Goal: Browse casually: Explore the website without a specific task or goal

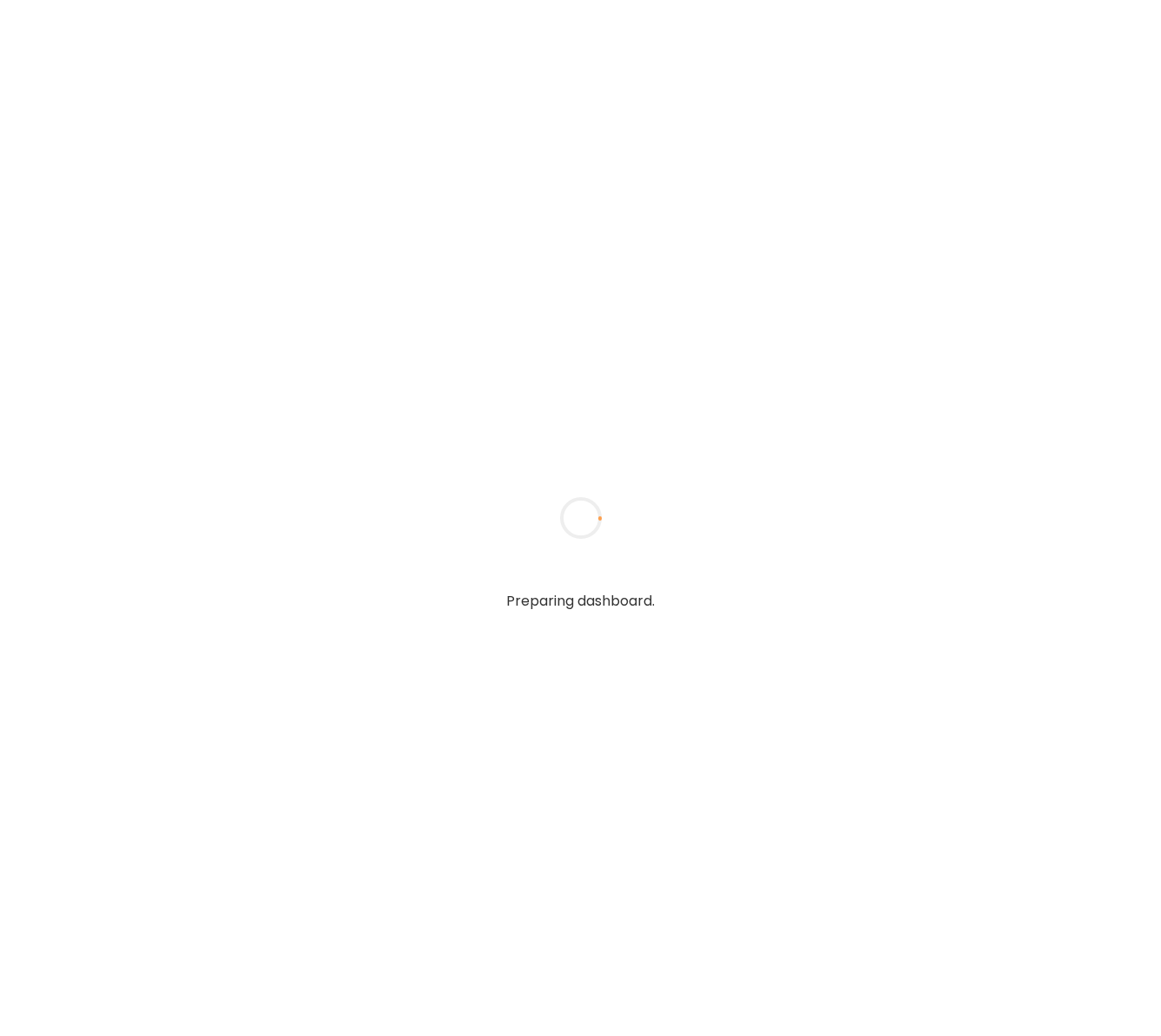
type input "**********"
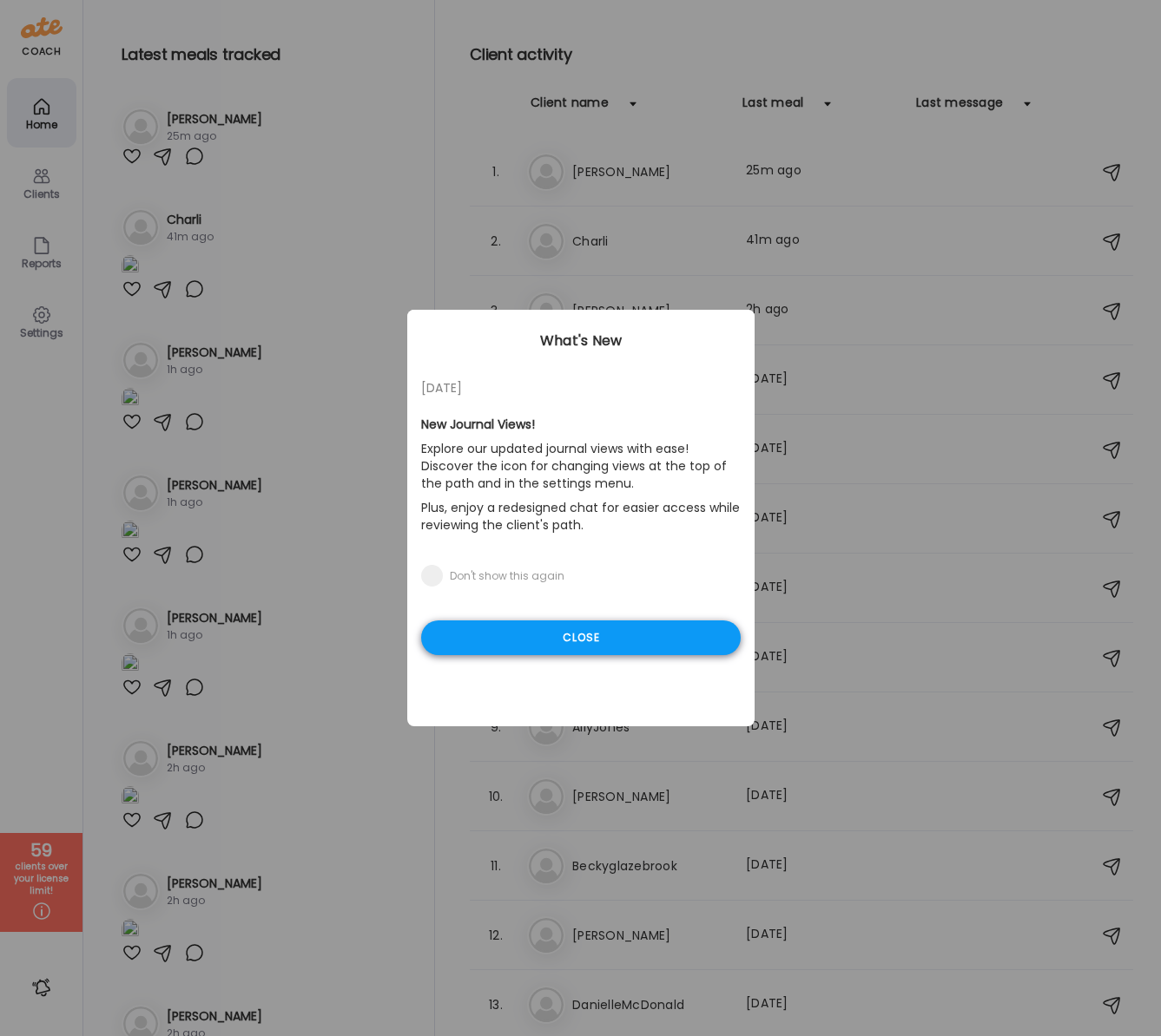
type input "**********"
click at [496, 648] on div "Close" at bounding box center [580, 638] width 320 height 35
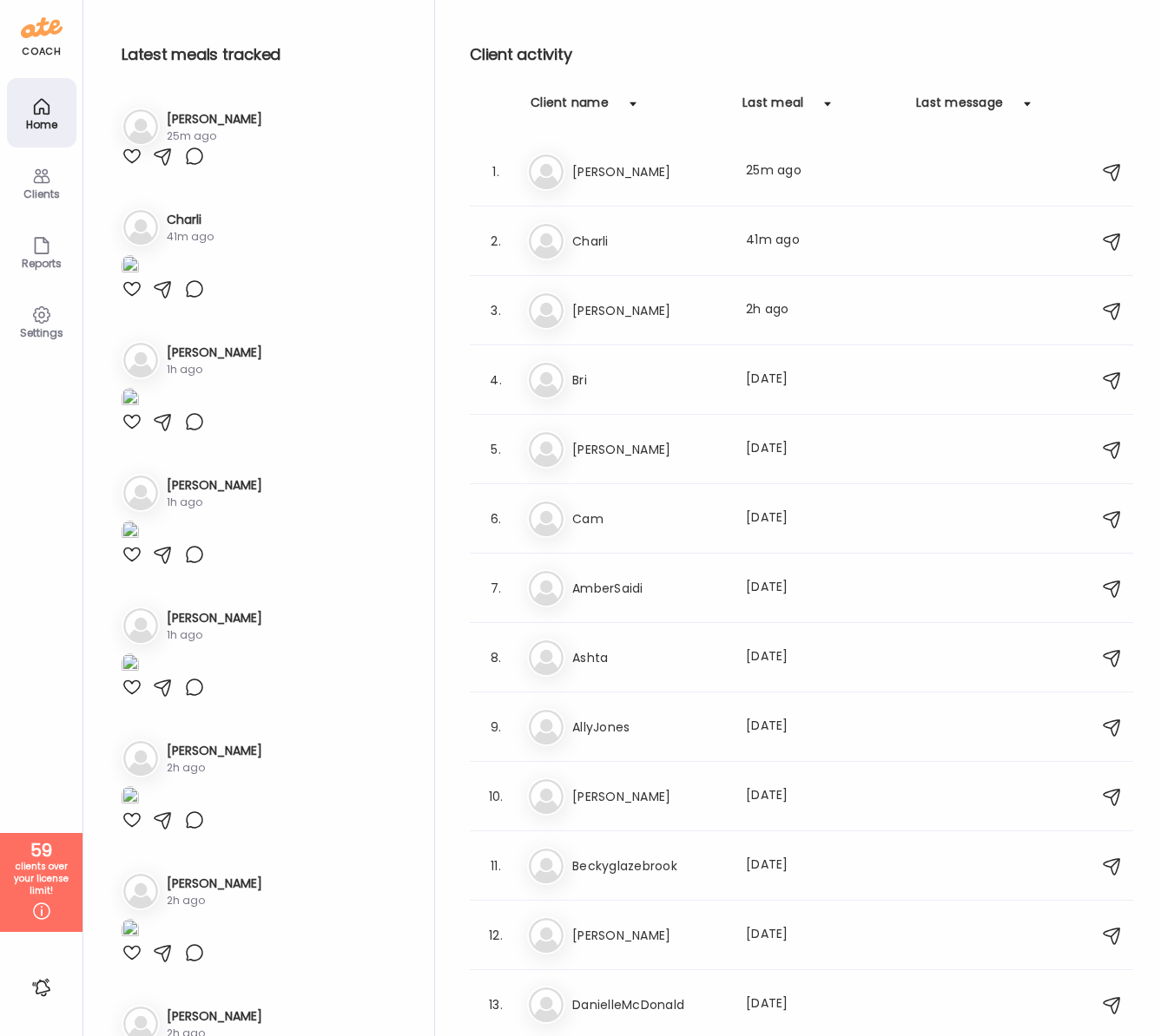
click at [39, 194] on div "Clients" at bounding box center [41, 194] width 62 height 11
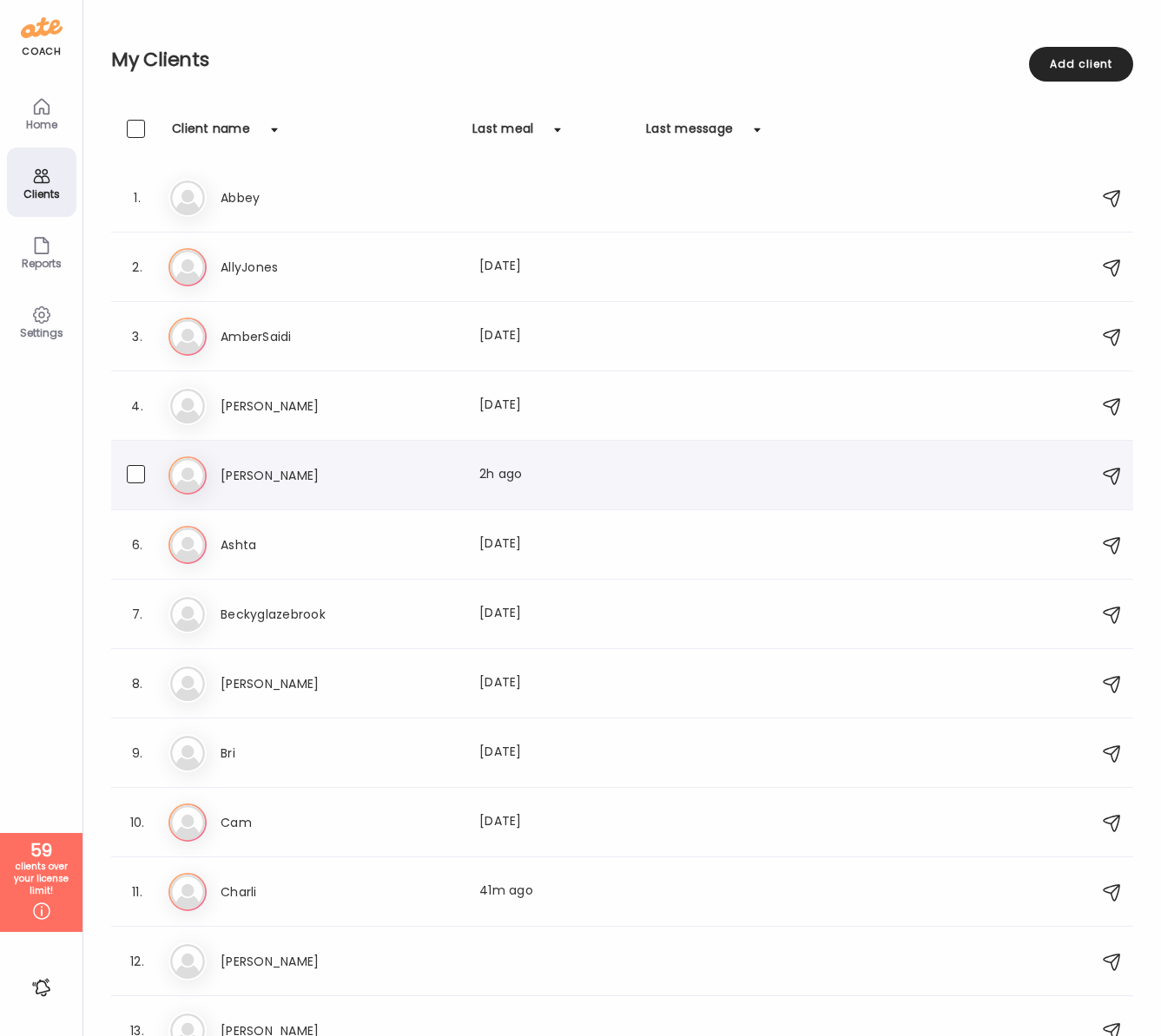
click at [236, 467] on h3 "[PERSON_NAME]" at bounding box center [297, 476] width 152 height 21
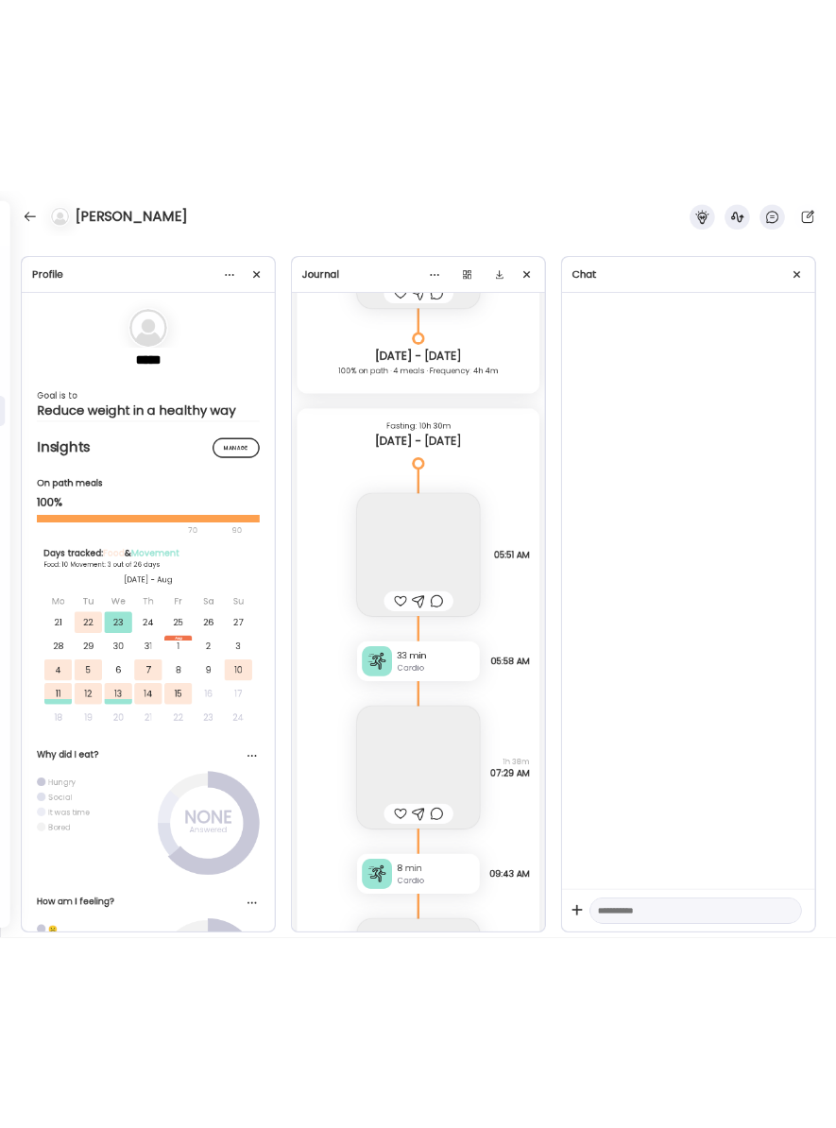
scroll to position [8297, 0]
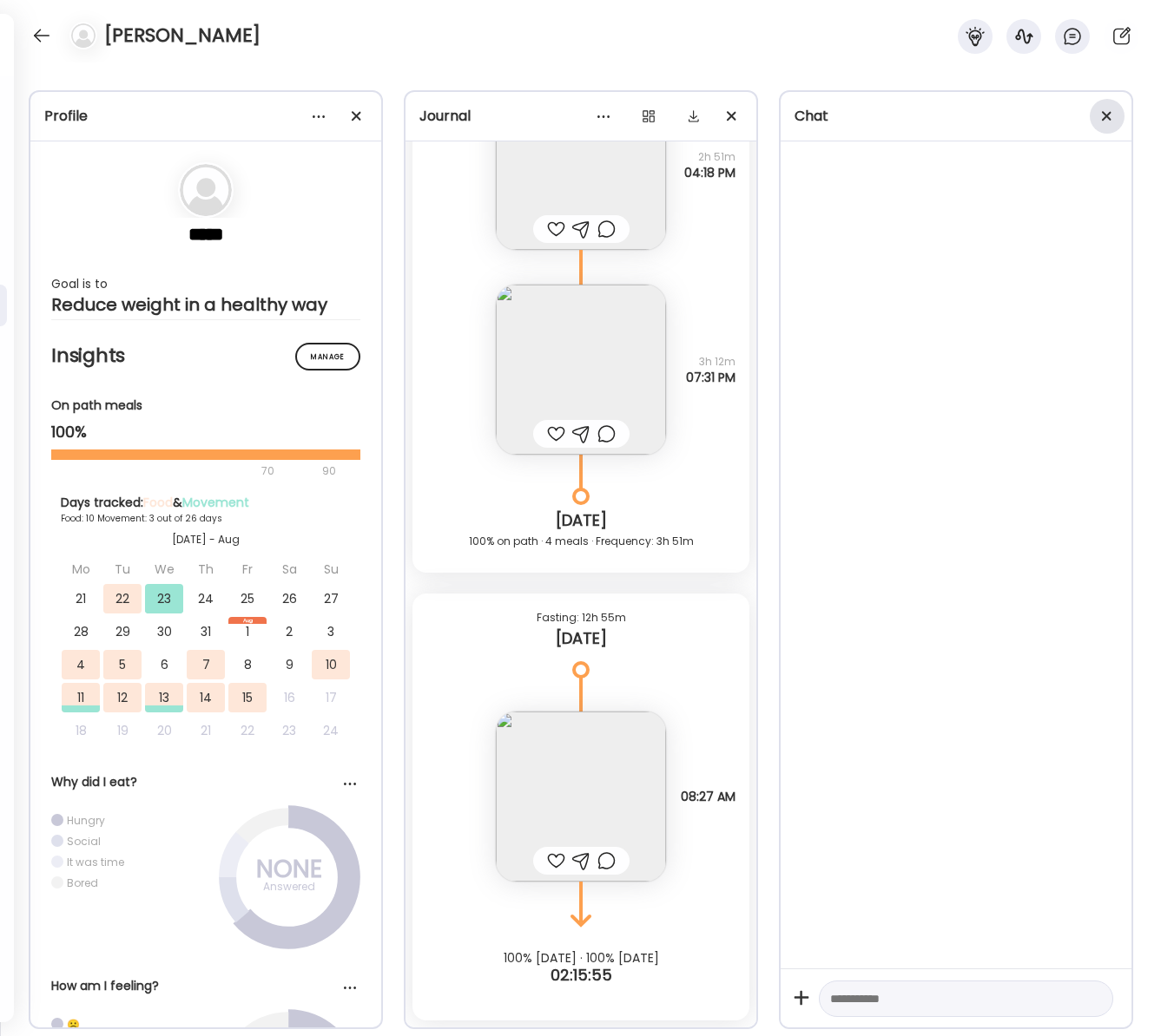
click at [1022, 113] on span at bounding box center [1106, 116] width 9 height 9
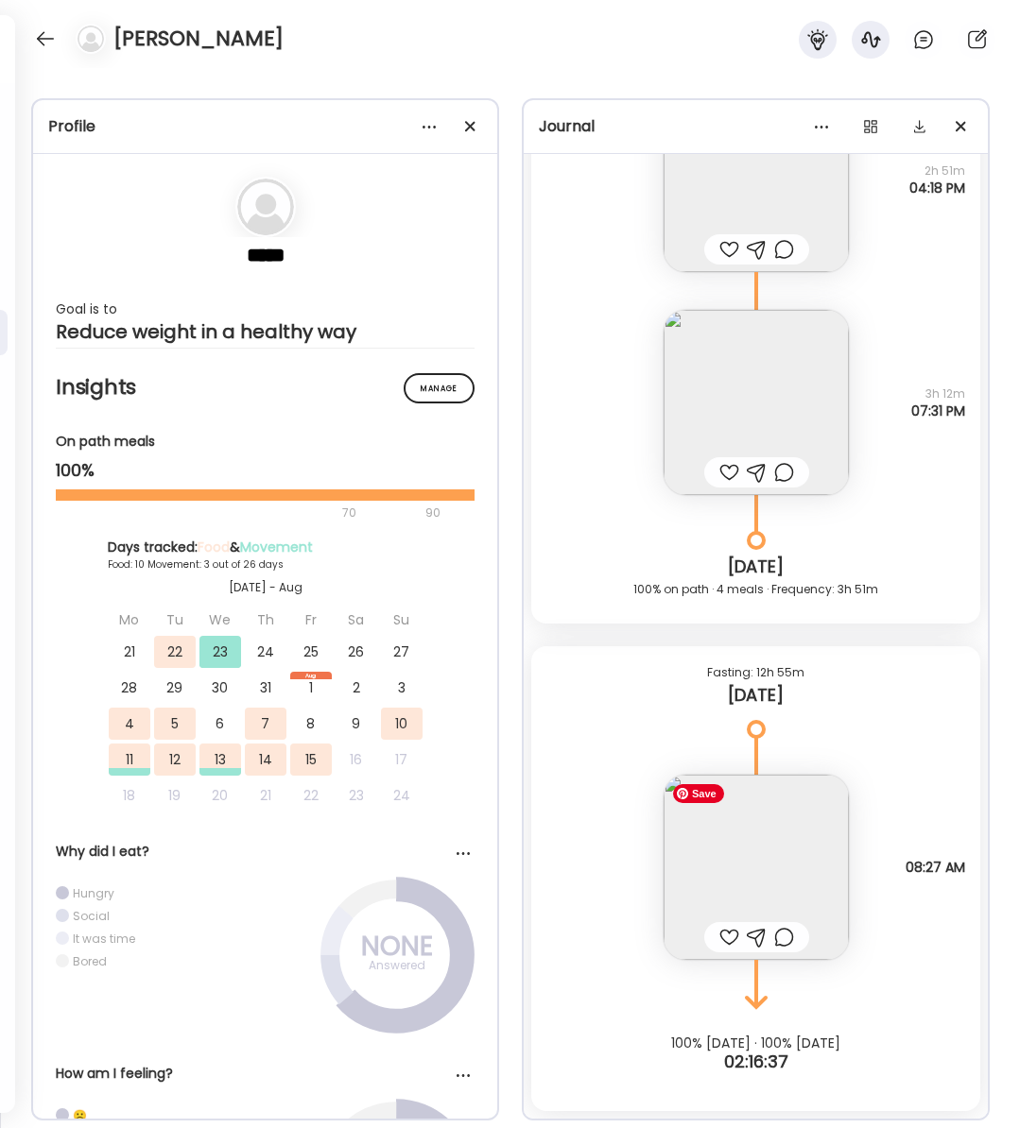
click at [765, 836] on img at bounding box center [755, 867] width 185 height 185
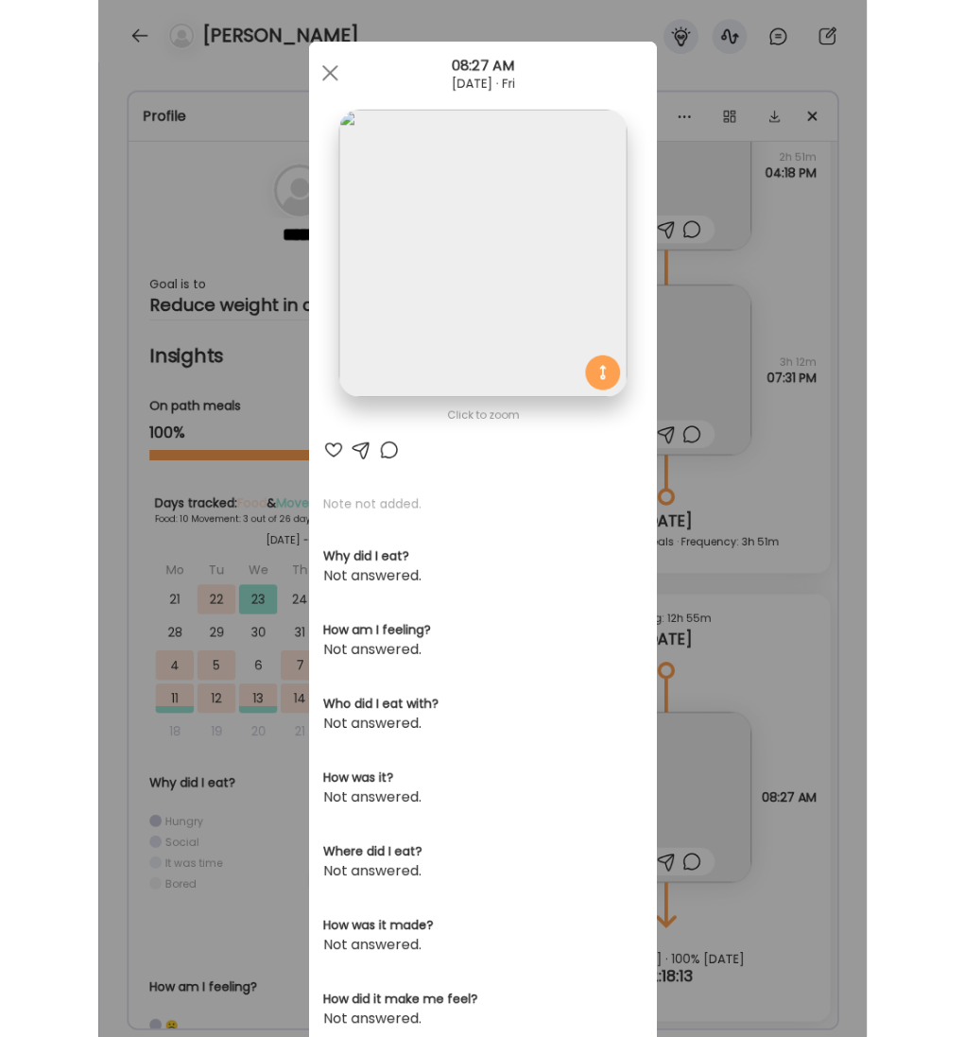
scroll to position [8138, 0]
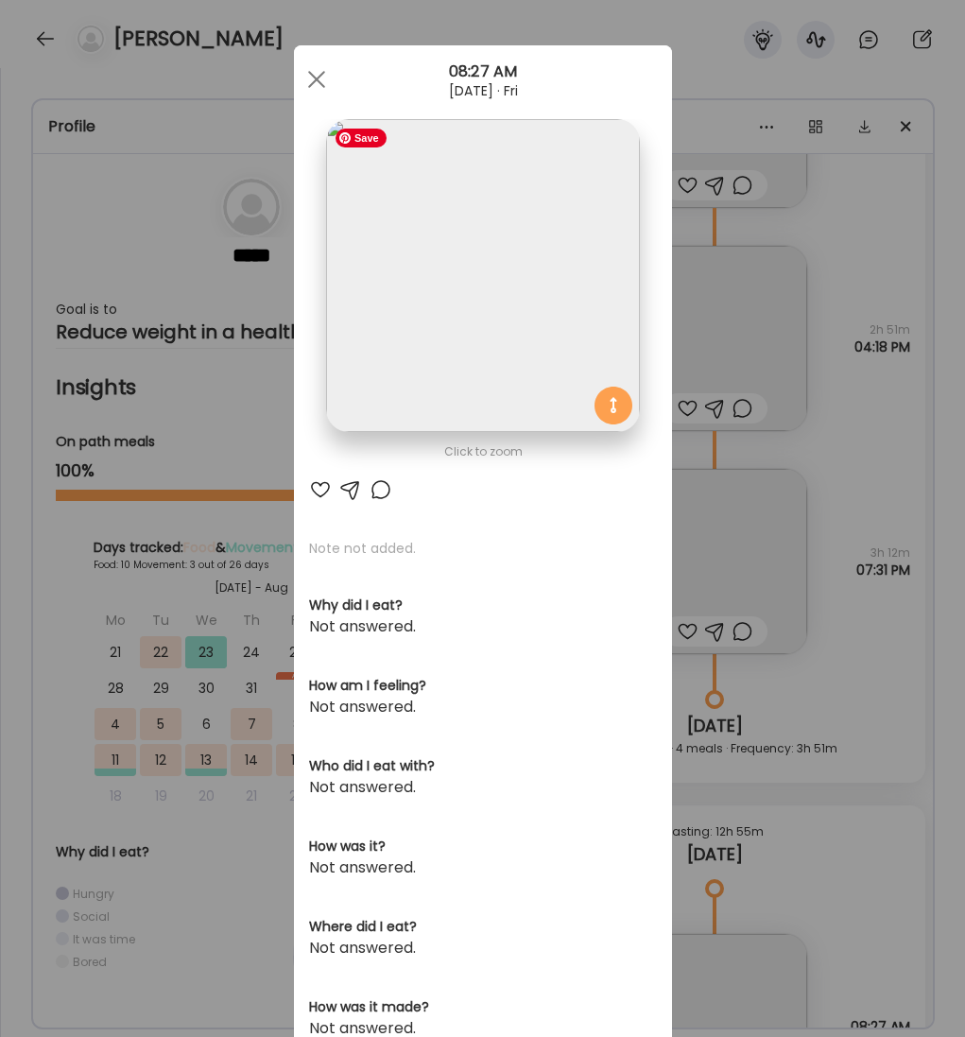
click at [495, 326] on img at bounding box center [482, 275] width 313 height 313
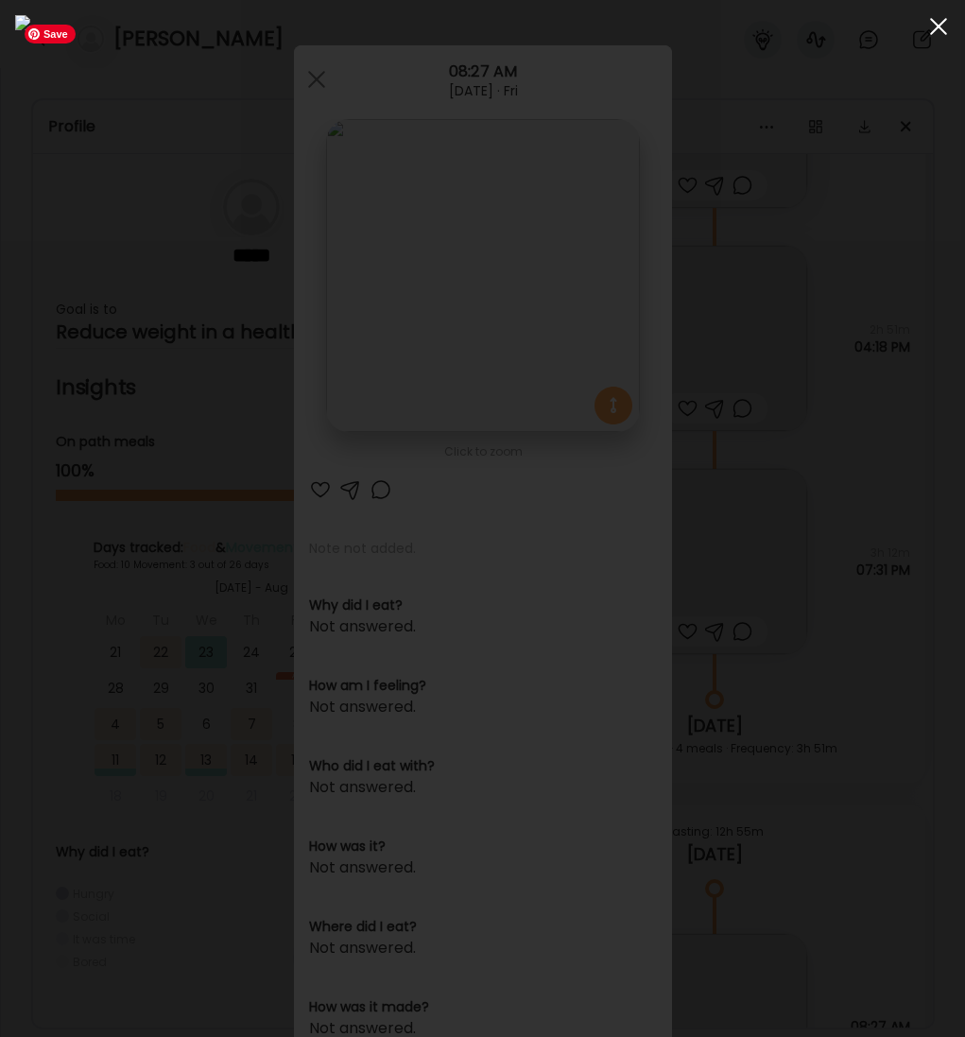
click at [935, 25] on div at bounding box center [939, 27] width 38 height 38
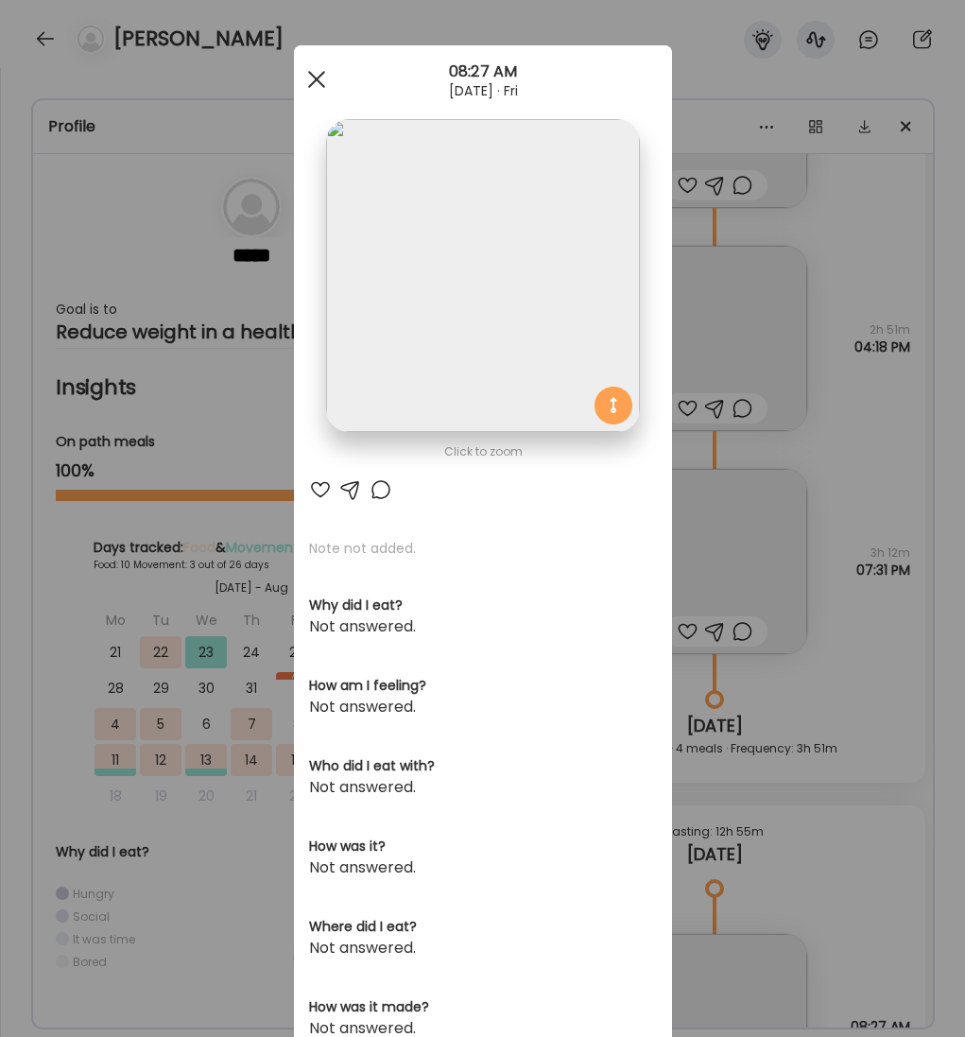
click at [312, 83] on span at bounding box center [315, 79] width 17 height 17
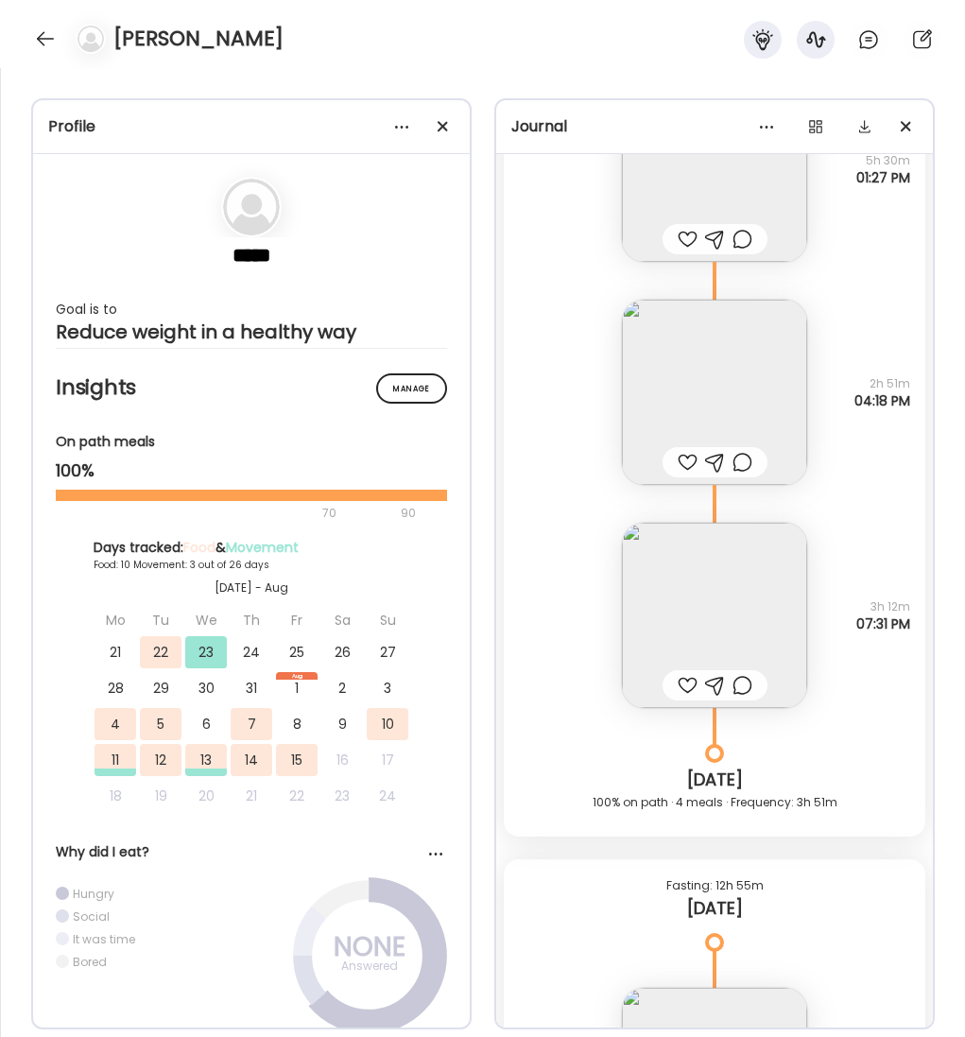
scroll to position [8086, 0]
click at [753, 624] on img at bounding box center [714, 613] width 185 height 185
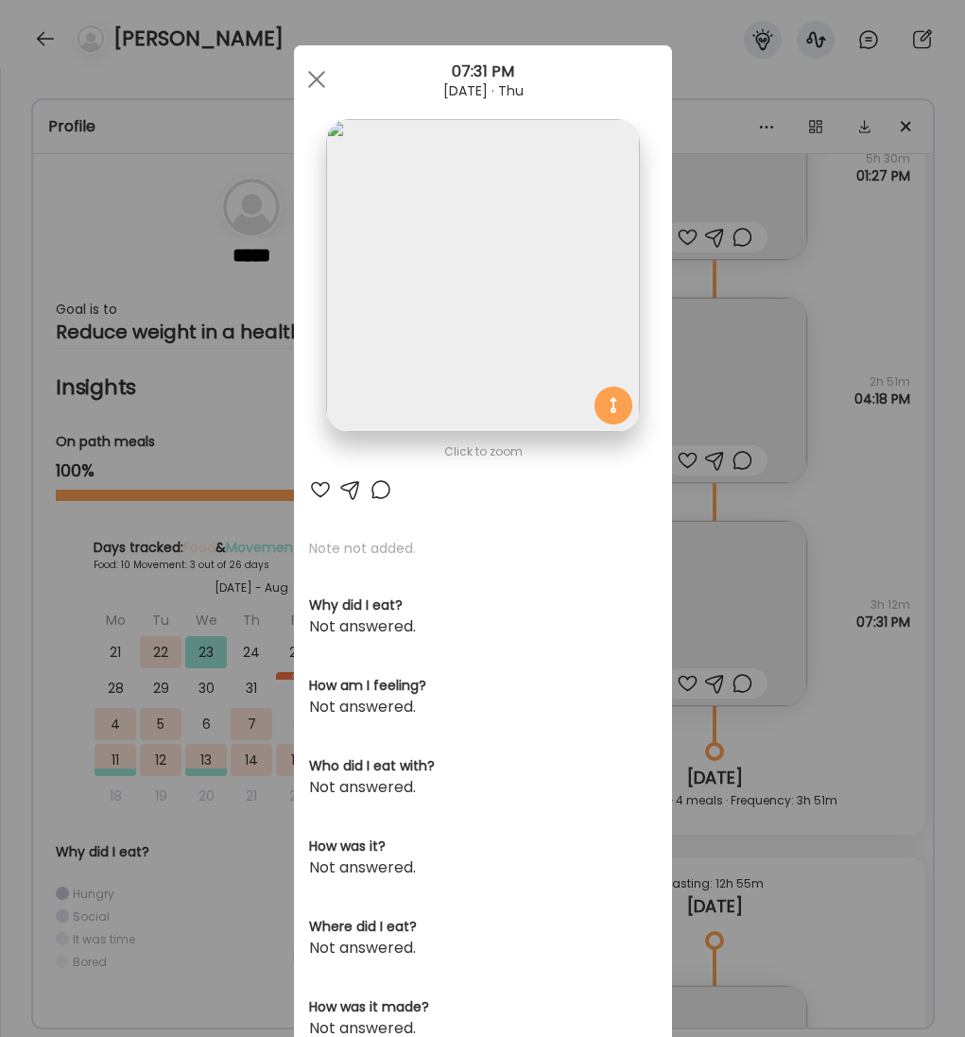
click at [531, 273] on img at bounding box center [482, 275] width 313 height 313
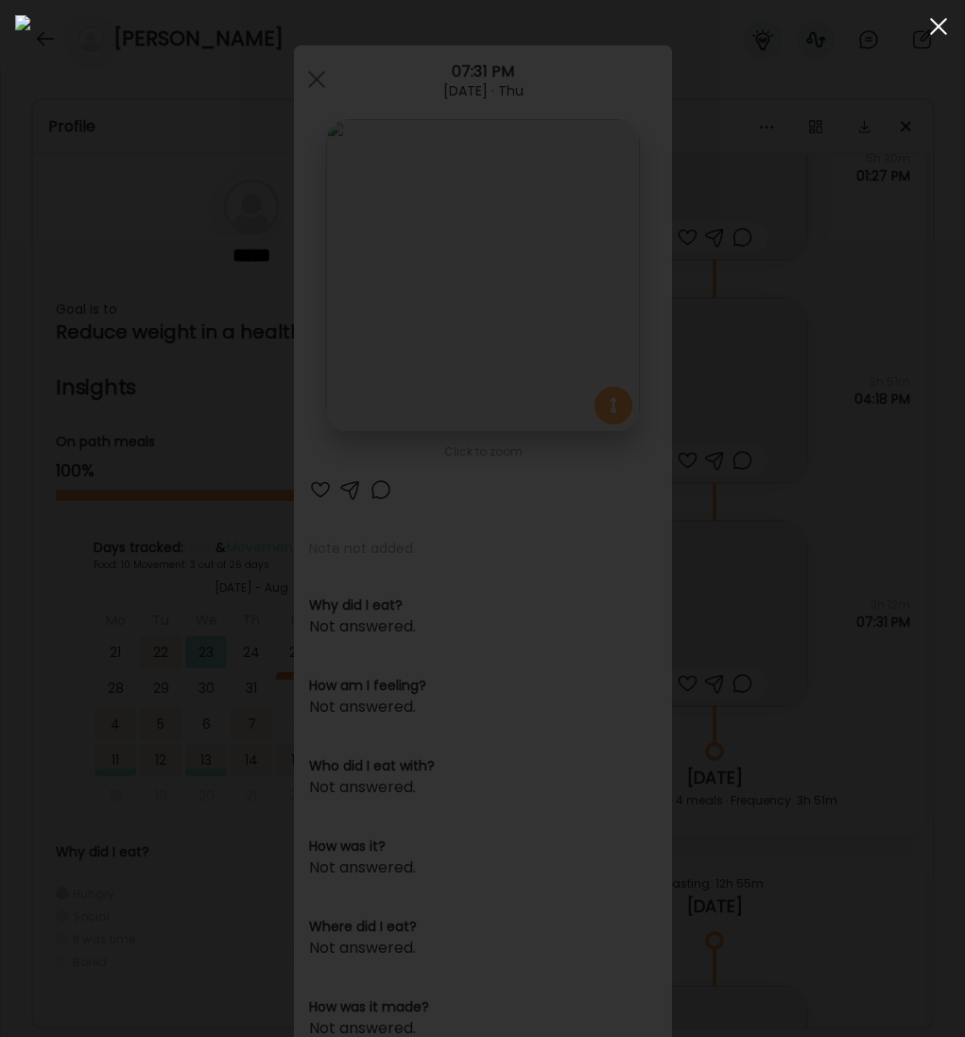
click at [944, 29] on div at bounding box center [939, 27] width 38 height 38
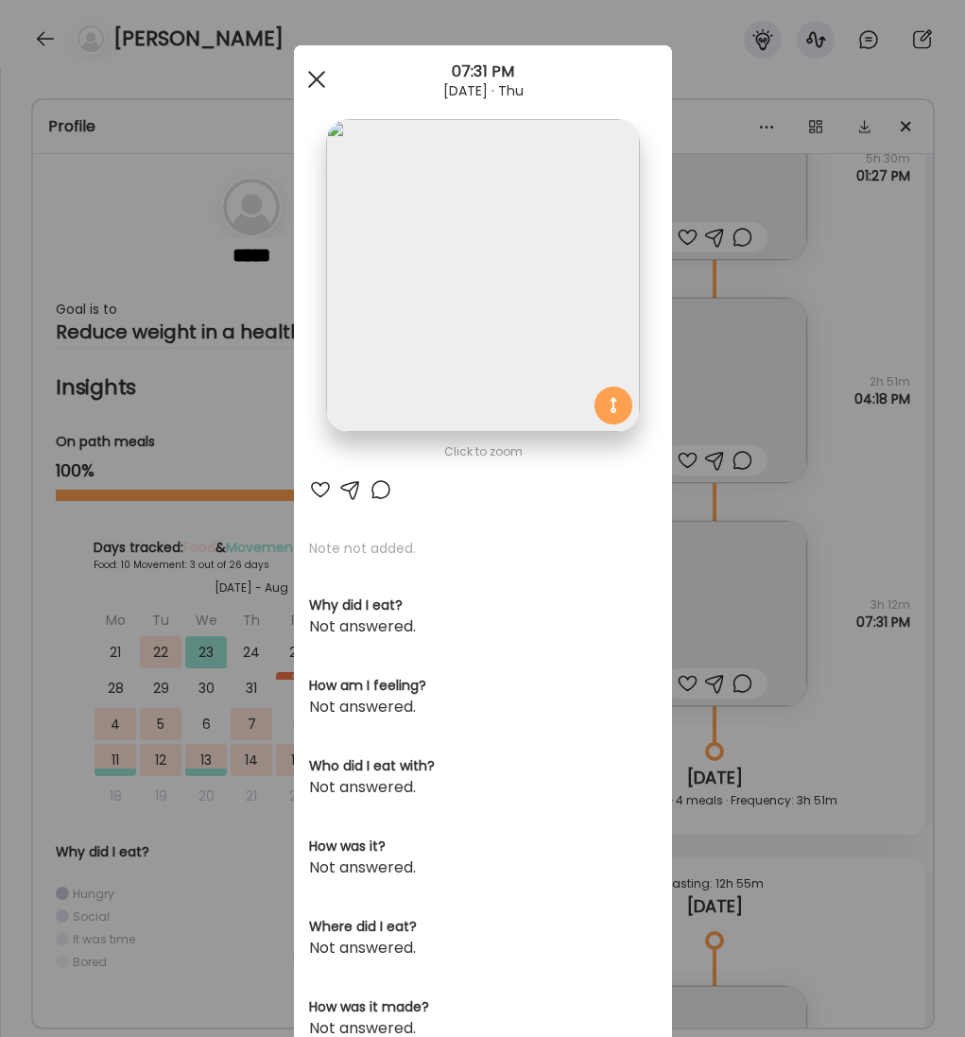
click at [319, 84] on span at bounding box center [315, 79] width 17 height 17
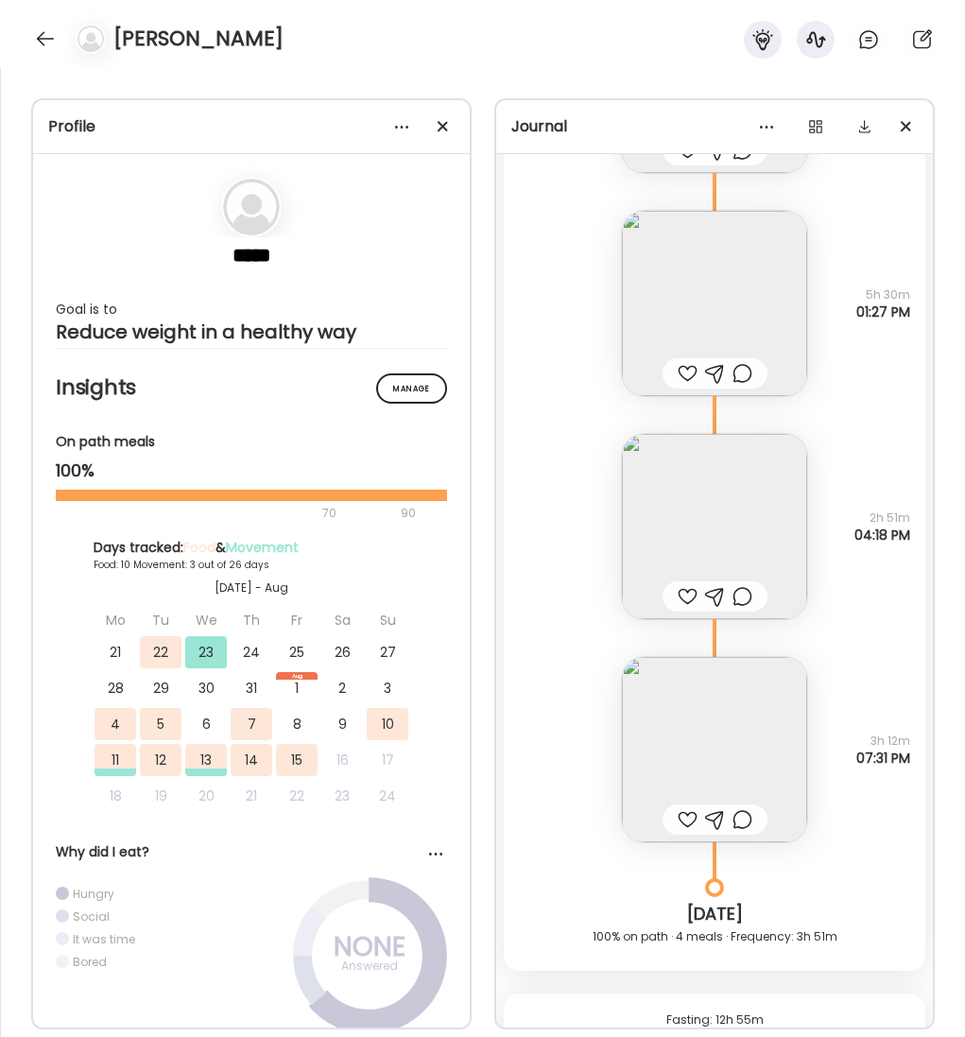
scroll to position [7948, 0]
click at [691, 544] on img at bounding box center [714, 529] width 185 height 185
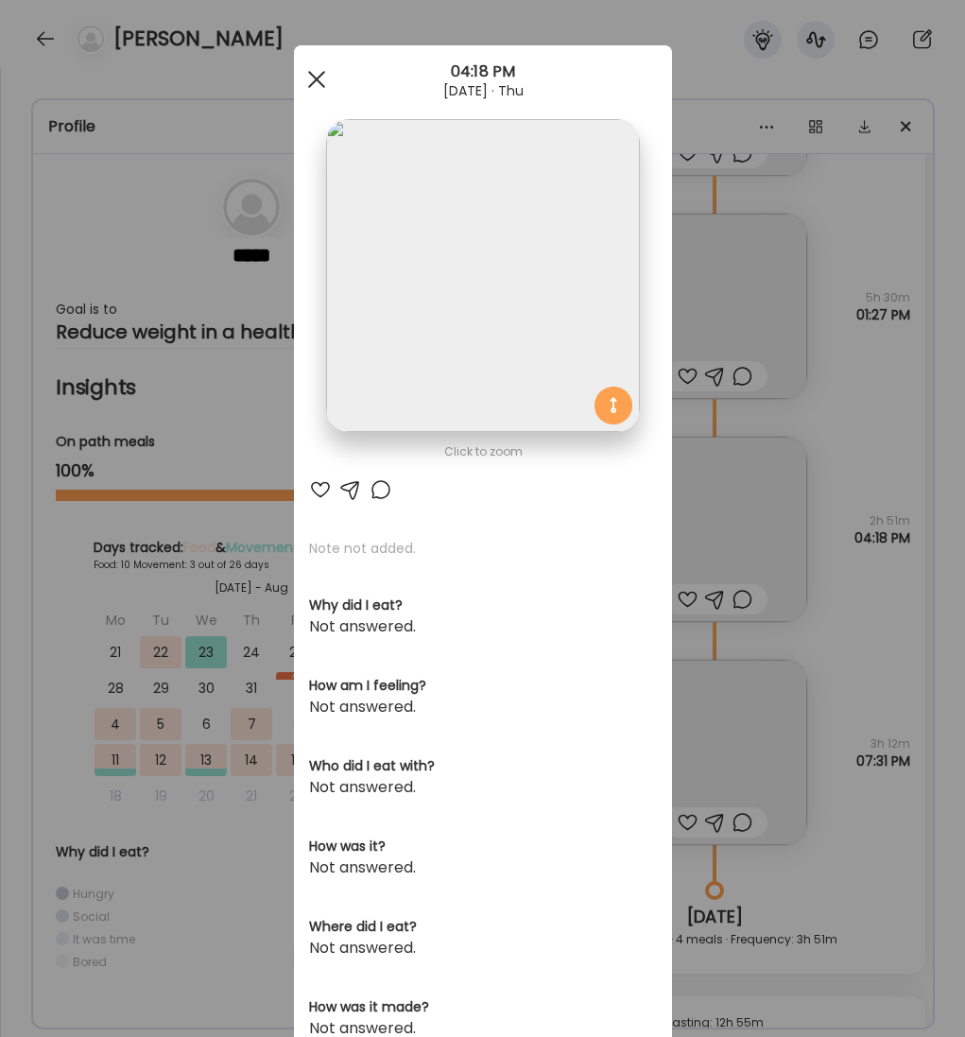
click at [315, 87] on div at bounding box center [317, 79] width 38 height 38
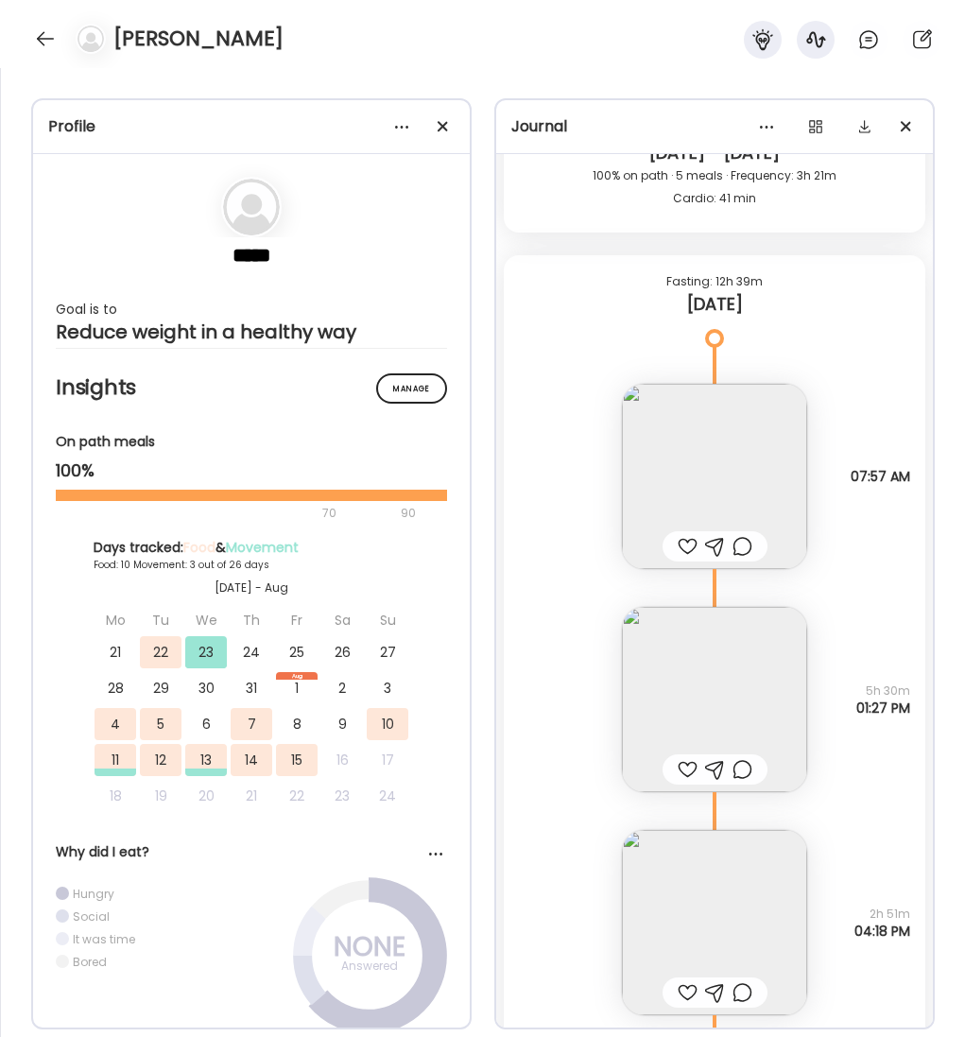
scroll to position [7546, 0]
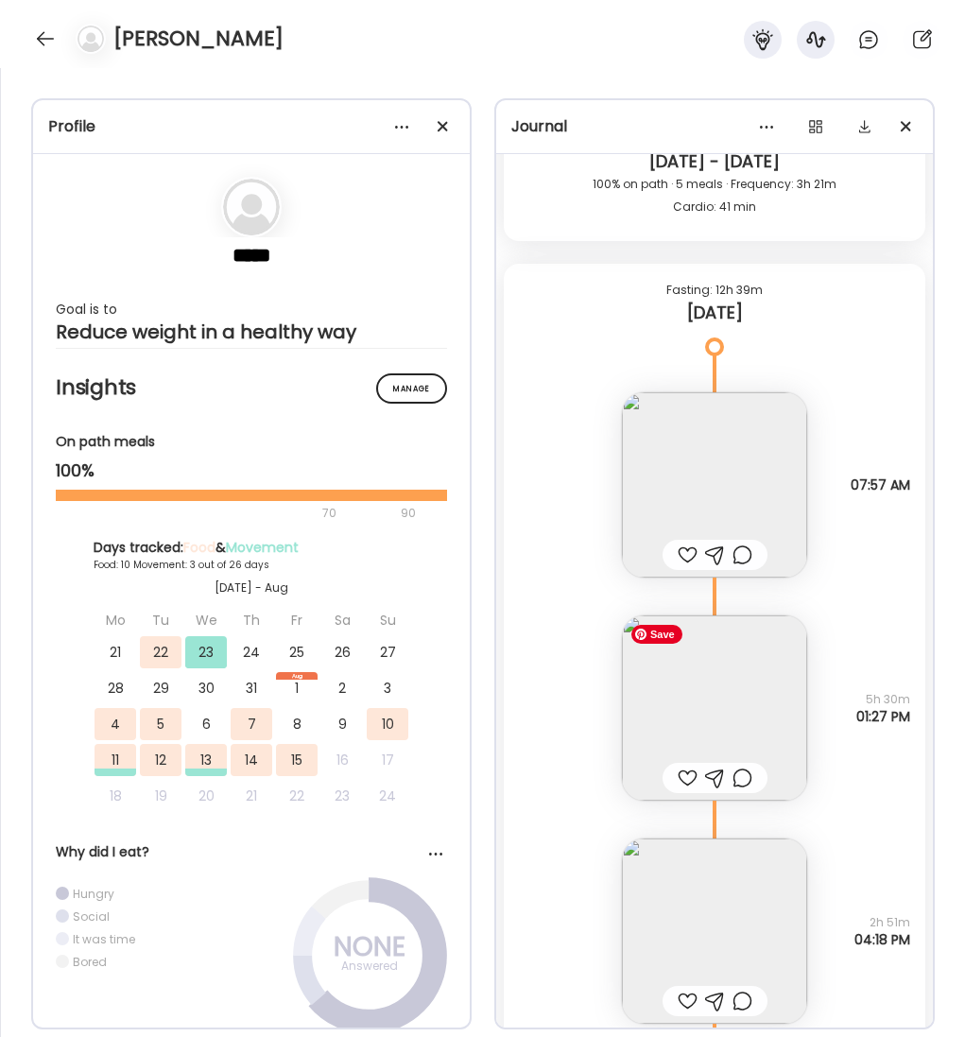
click at [733, 697] on img at bounding box center [714, 707] width 185 height 185
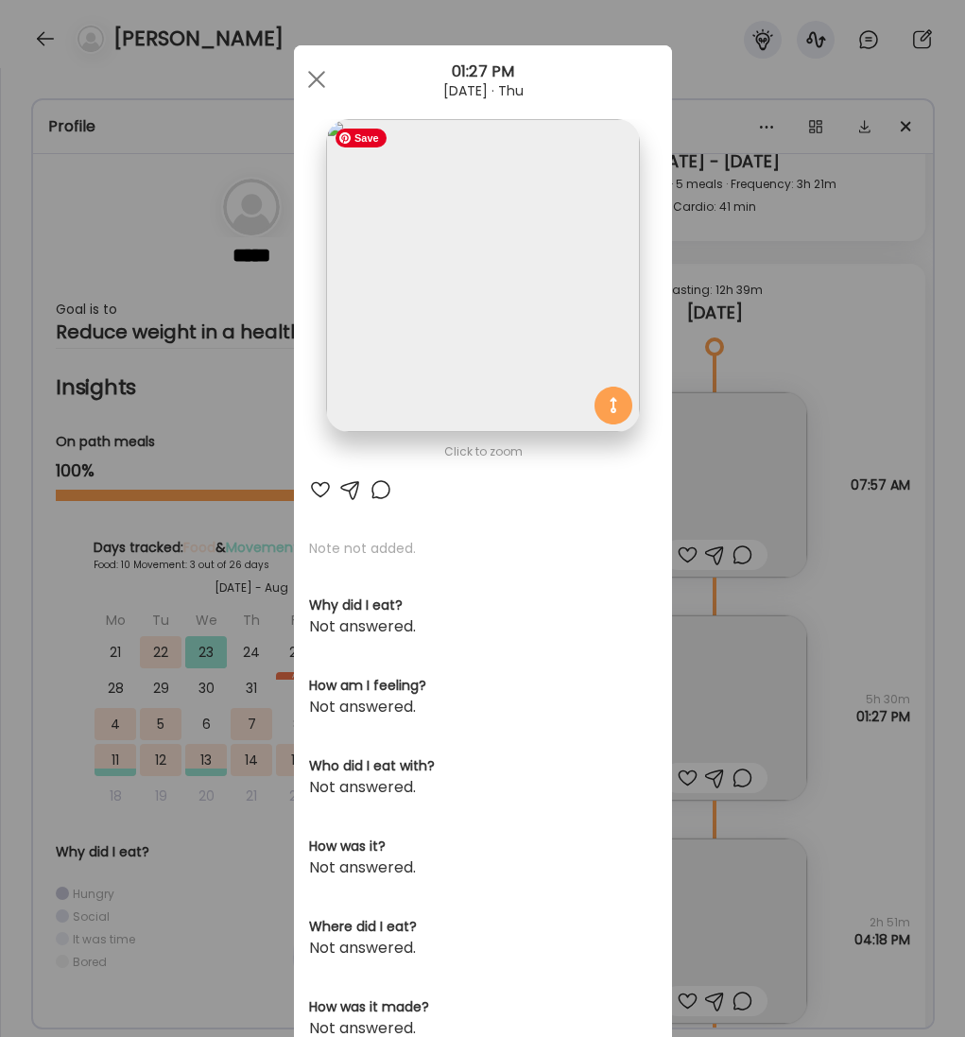
click at [528, 309] on img at bounding box center [482, 275] width 313 height 313
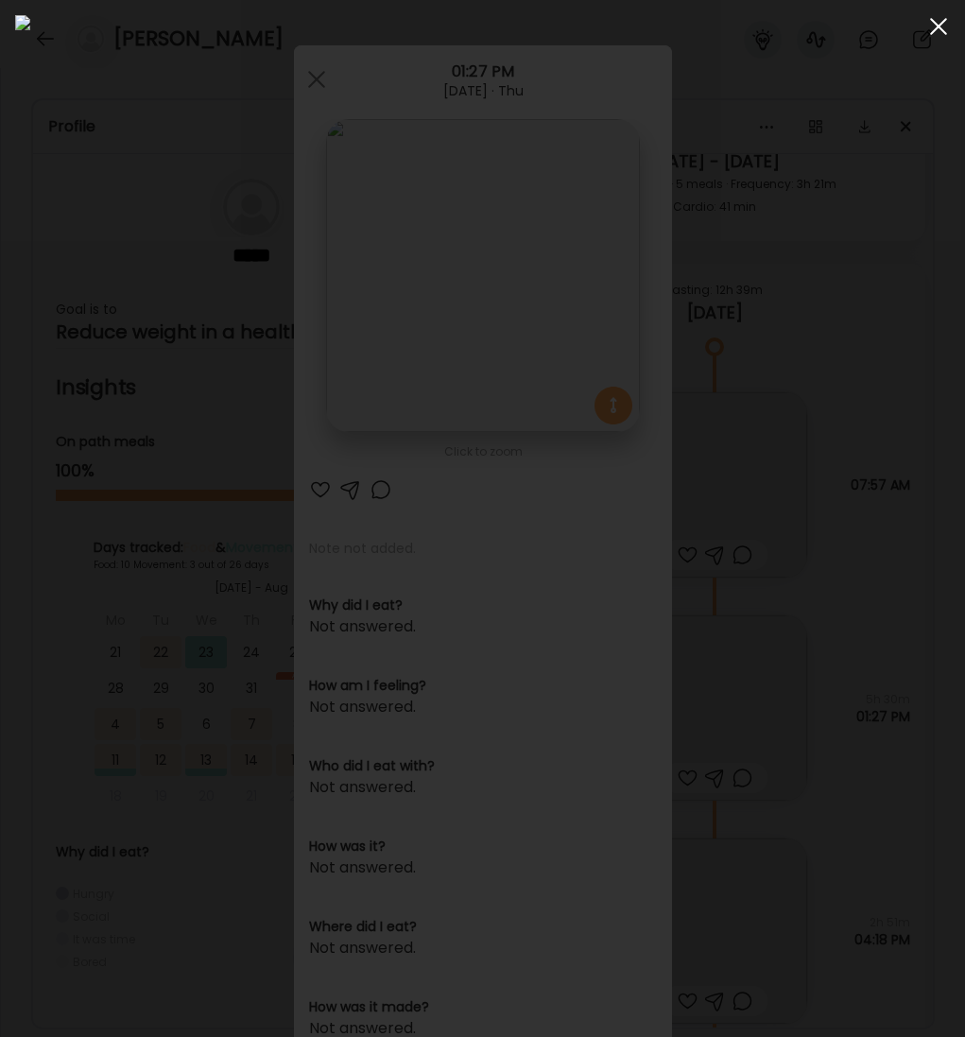
click at [935, 29] on span at bounding box center [938, 26] width 17 height 17
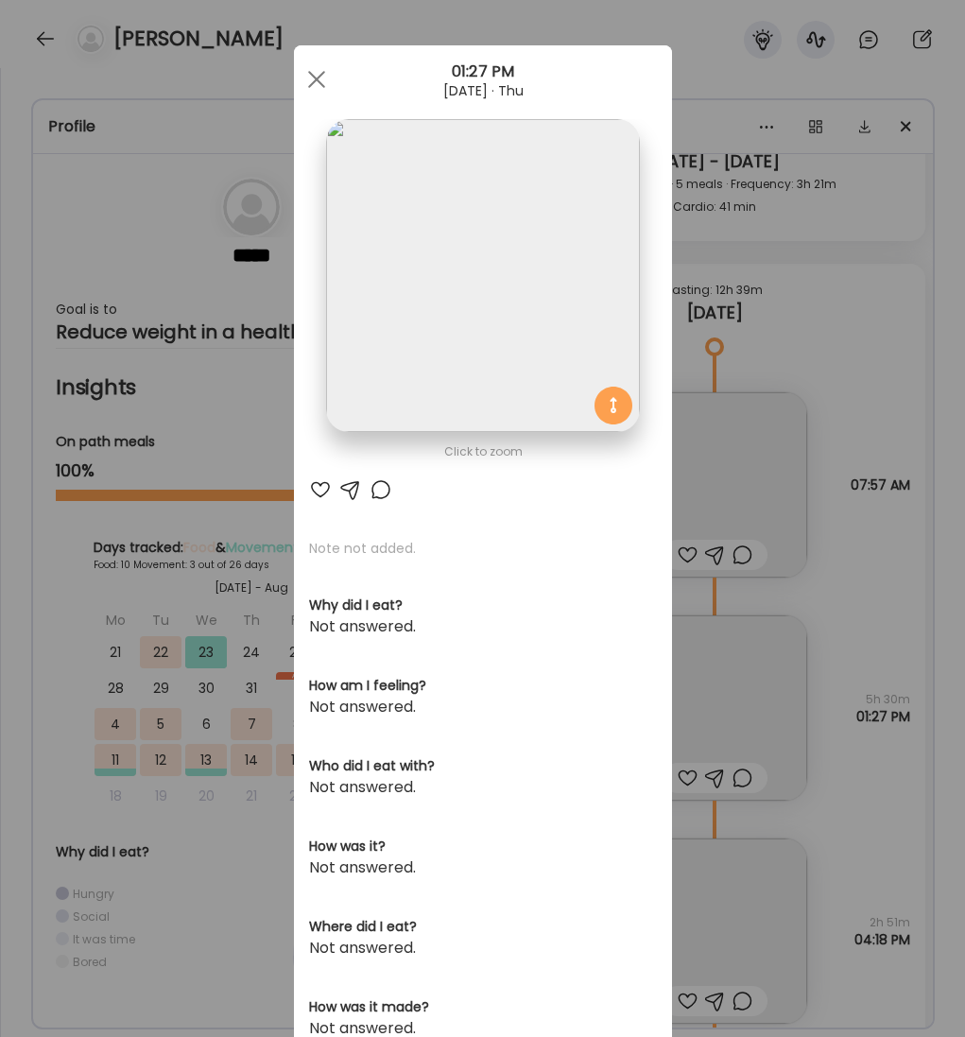
click at [319, 88] on div at bounding box center [317, 79] width 38 height 38
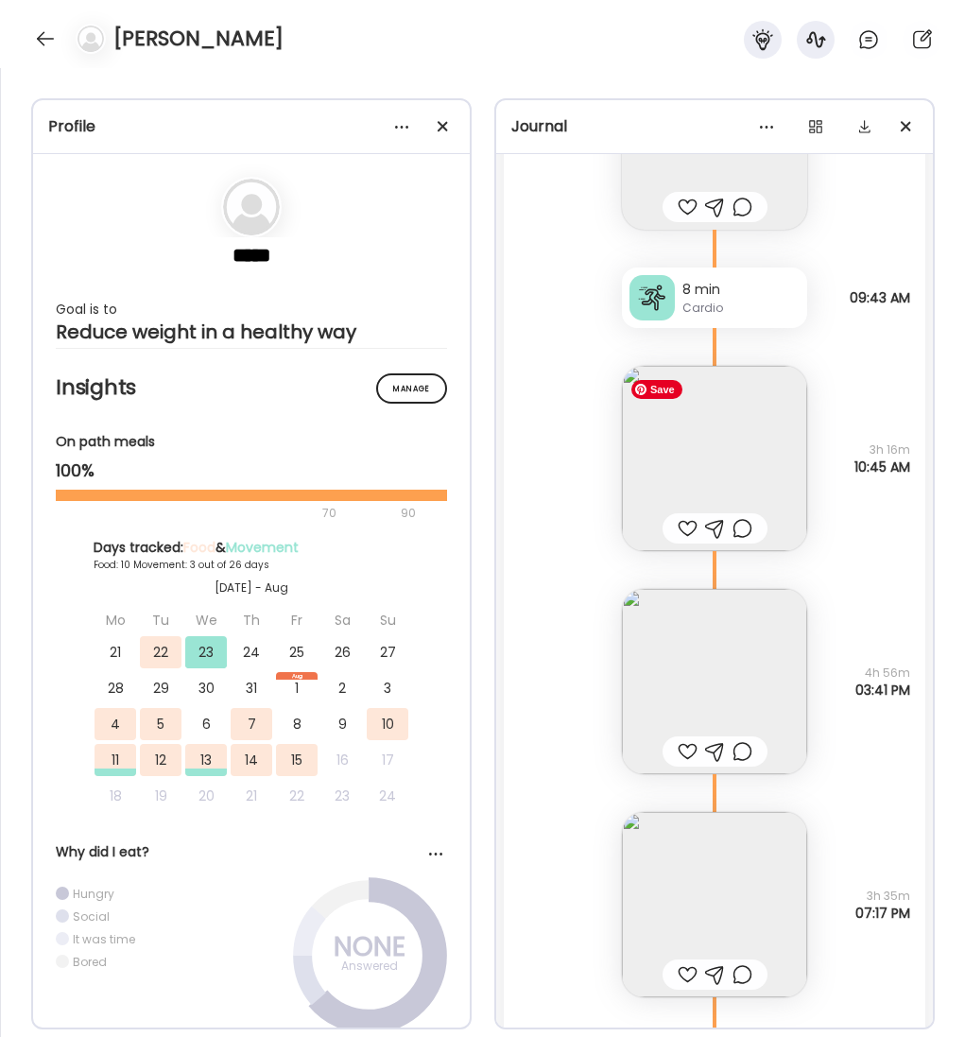
scroll to position [6634, 0]
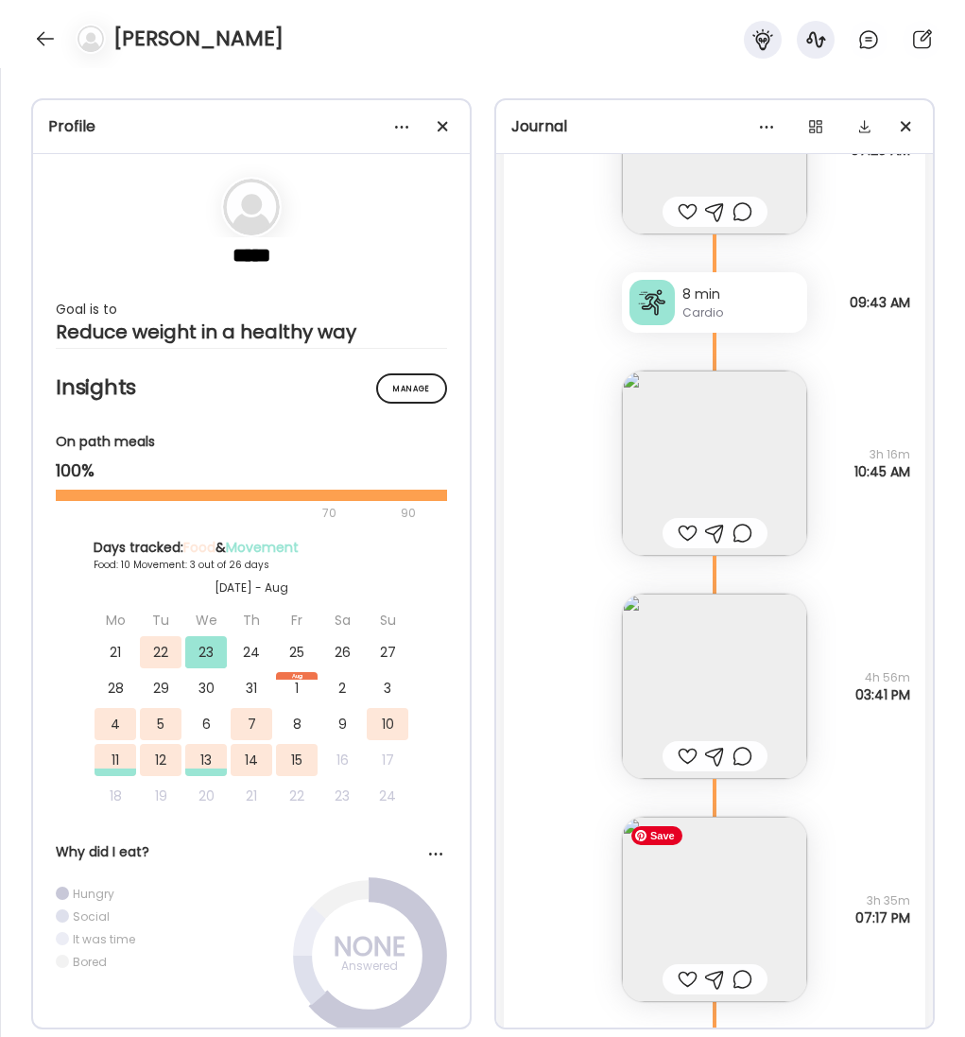
click at [766, 906] on img at bounding box center [714, 909] width 185 height 185
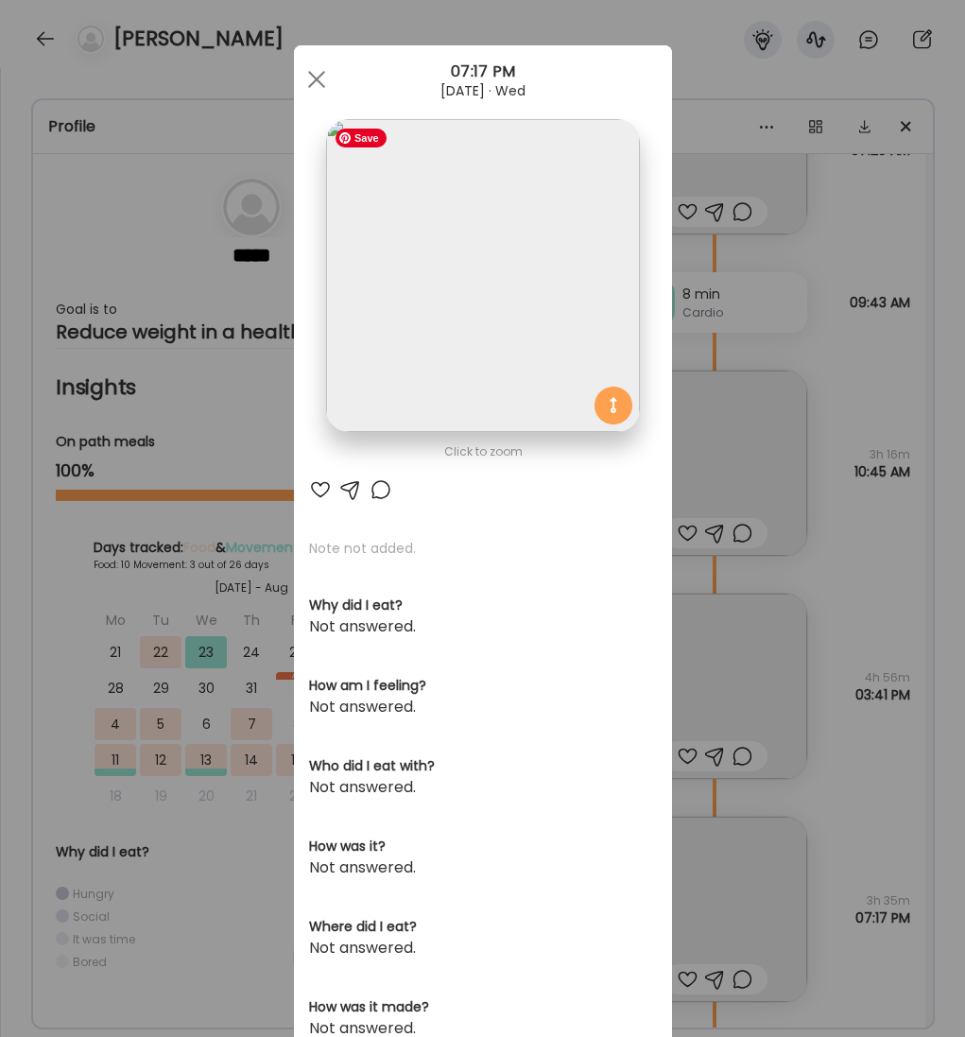
click at [515, 384] on img at bounding box center [482, 275] width 313 height 313
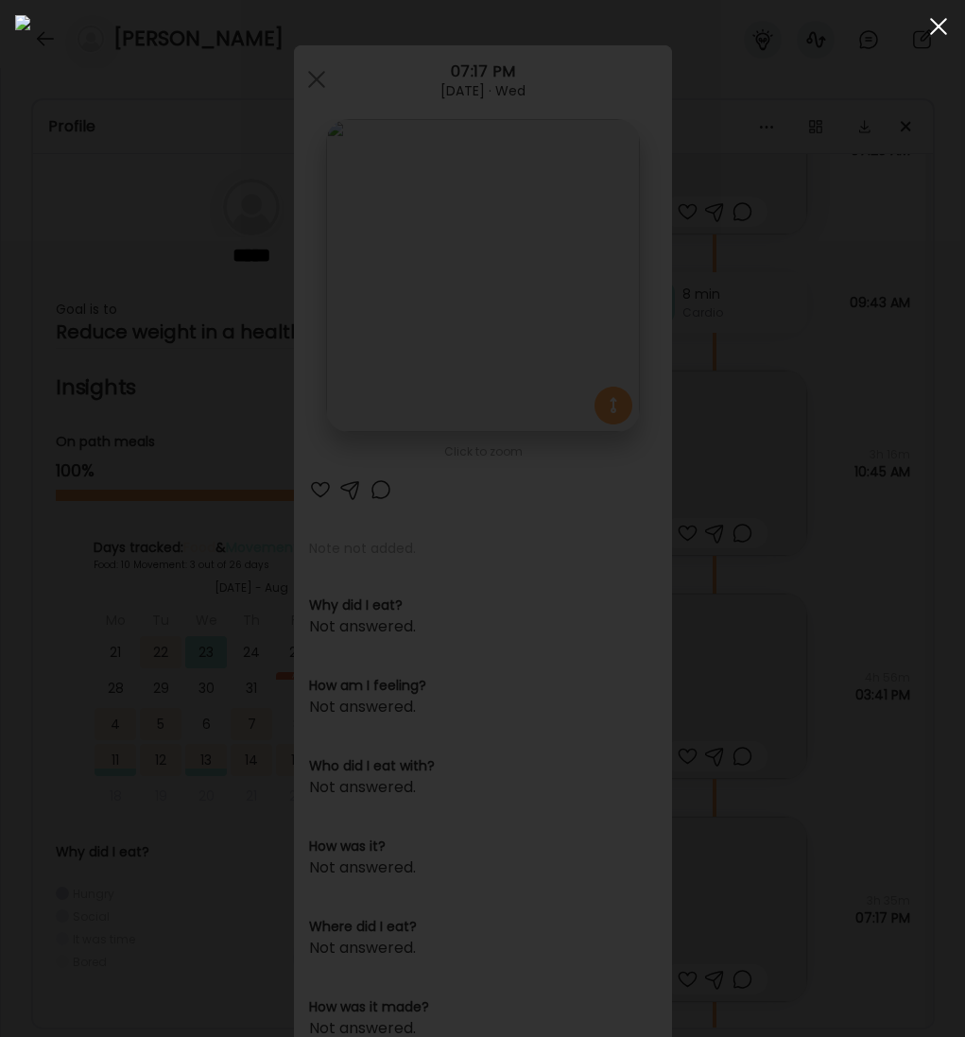
click at [934, 31] on span at bounding box center [938, 26] width 17 height 17
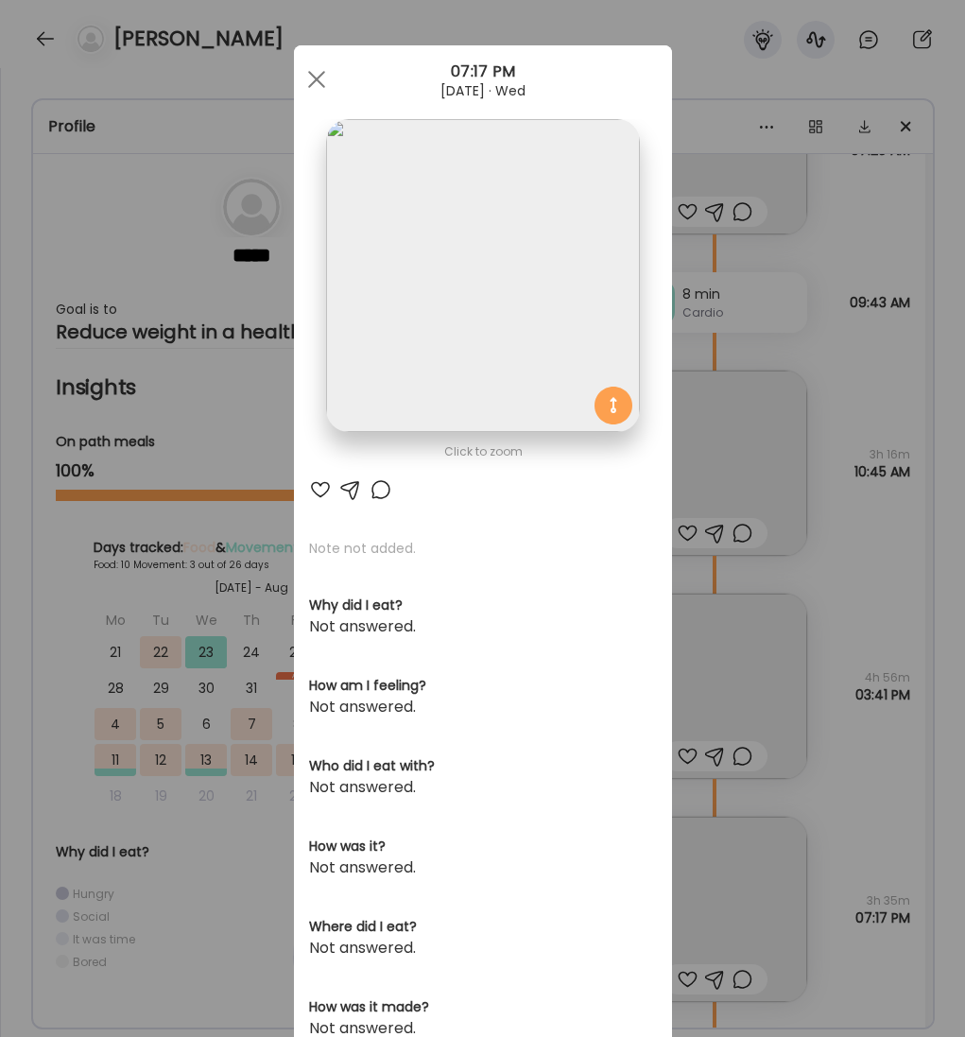
click at [319, 86] on div at bounding box center [317, 79] width 38 height 38
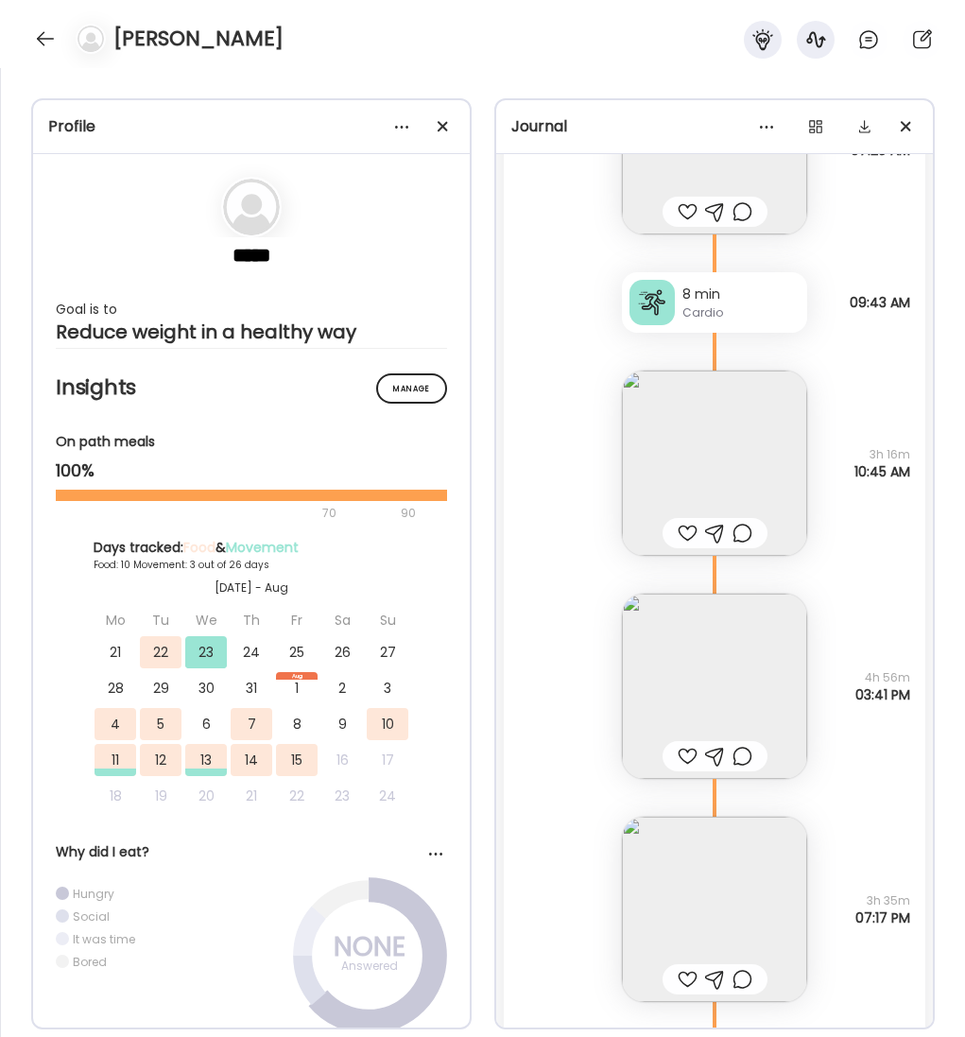
scroll to position [6599, 0]
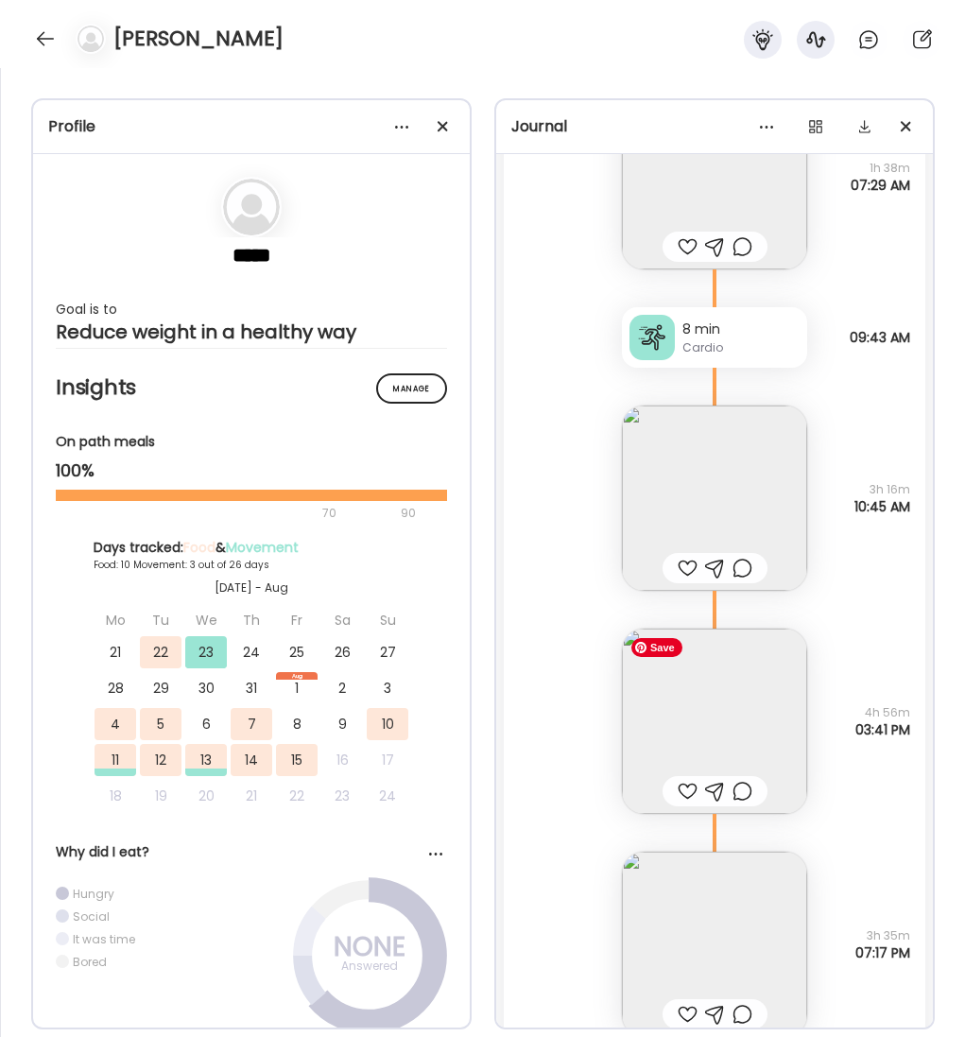
click at [714, 715] on img at bounding box center [714, 721] width 185 height 185
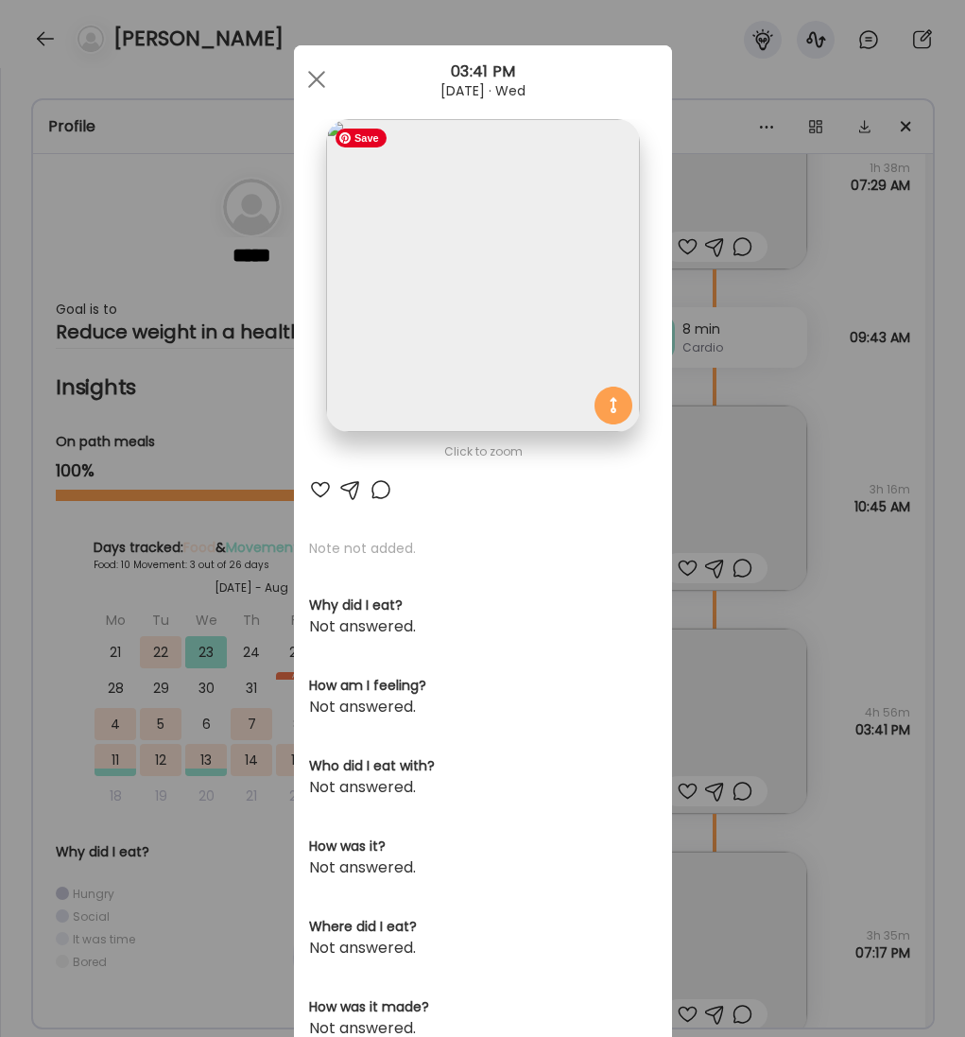
click at [364, 245] on img at bounding box center [482, 275] width 313 height 313
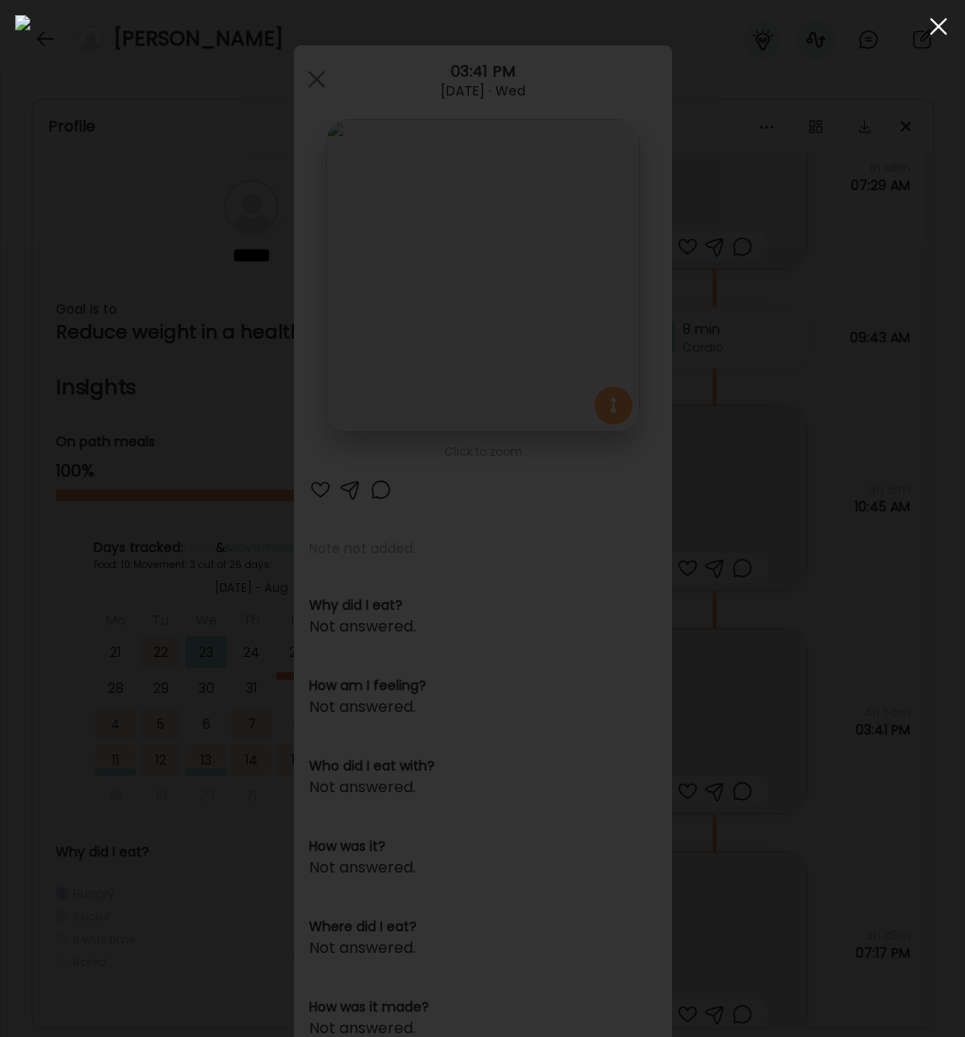
click at [934, 29] on span at bounding box center [938, 26] width 17 height 17
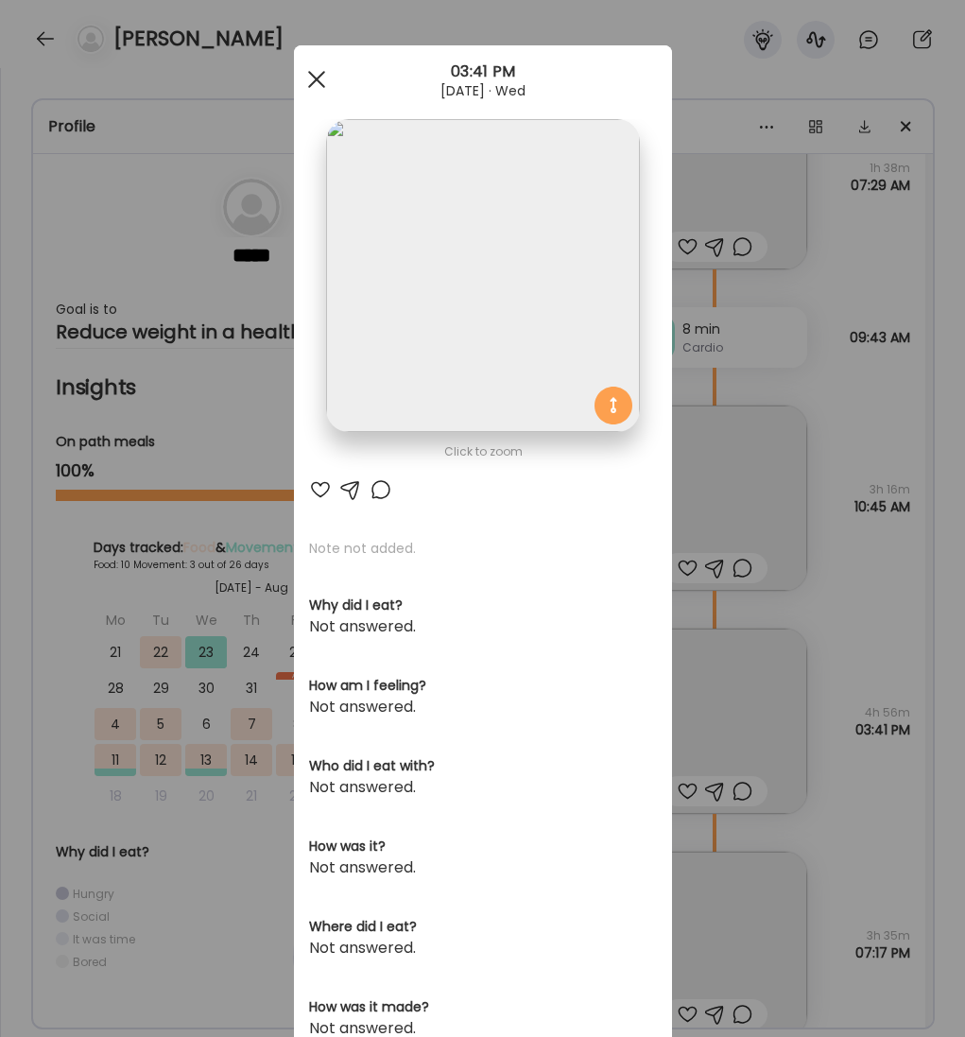
click at [315, 81] on div at bounding box center [317, 79] width 38 height 38
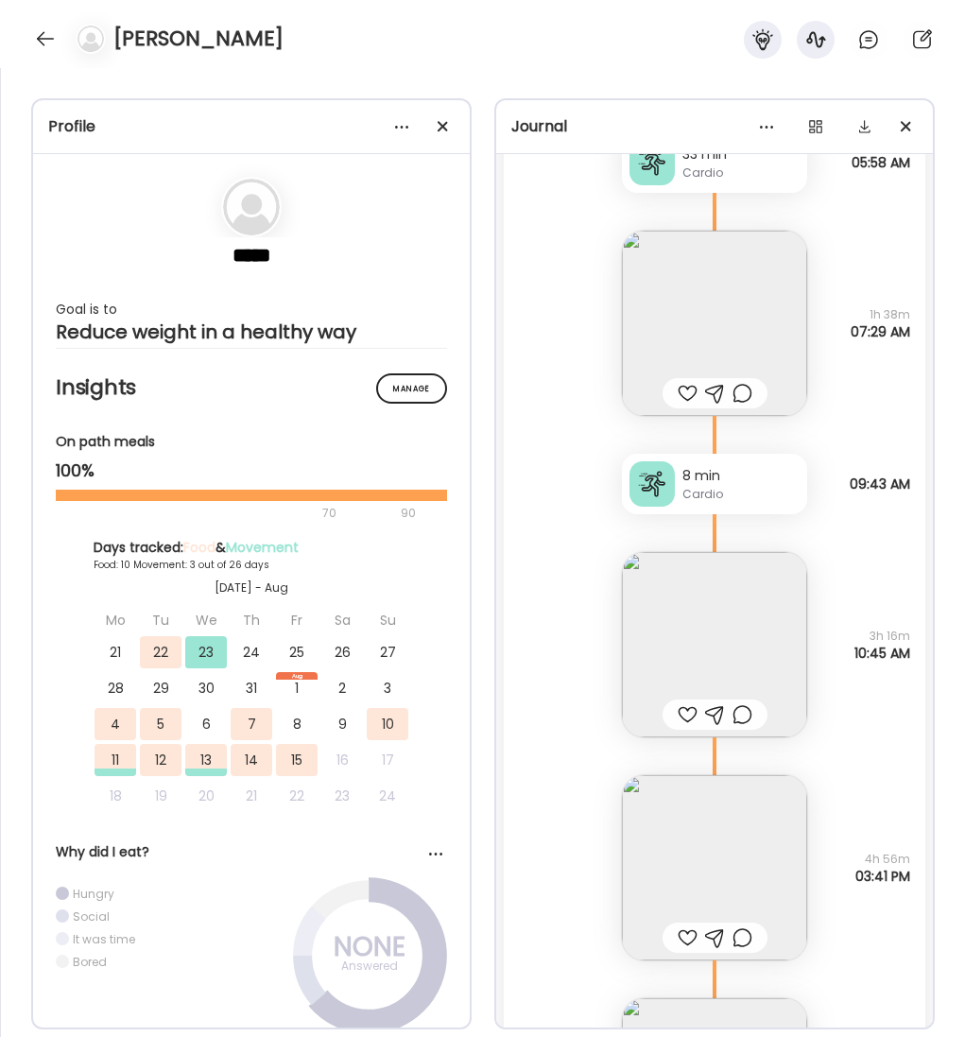
scroll to position [6434, 0]
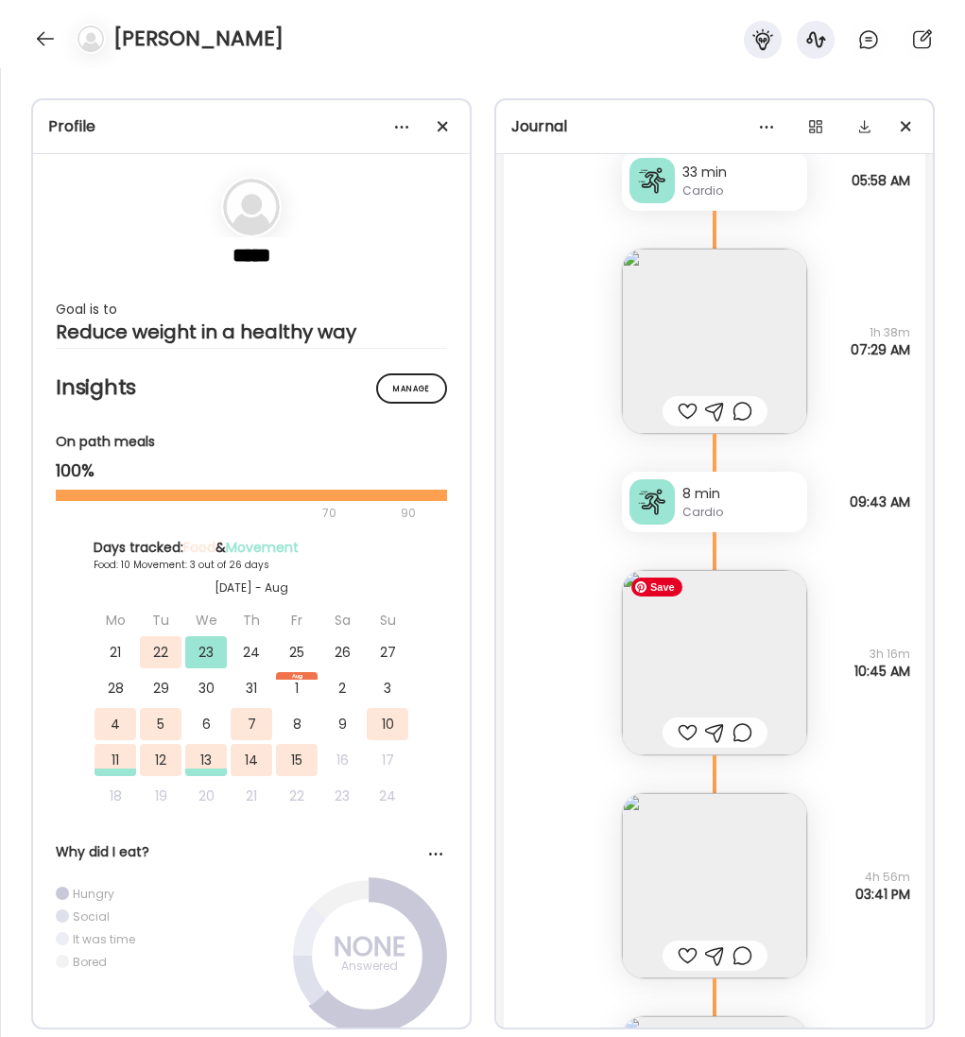
click at [744, 619] on img at bounding box center [714, 662] width 185 height 185
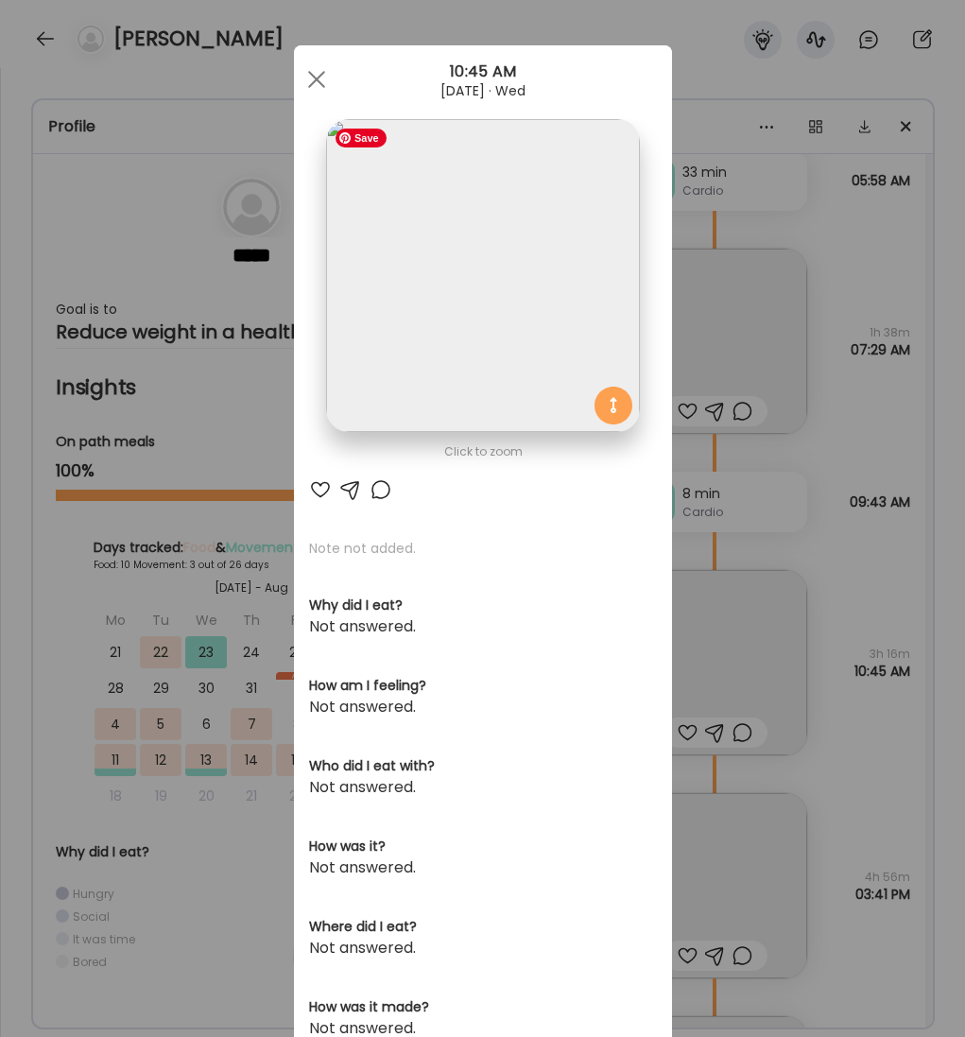
click at [401, 308] on img at bounding box center [482, 275] width 313 height 313
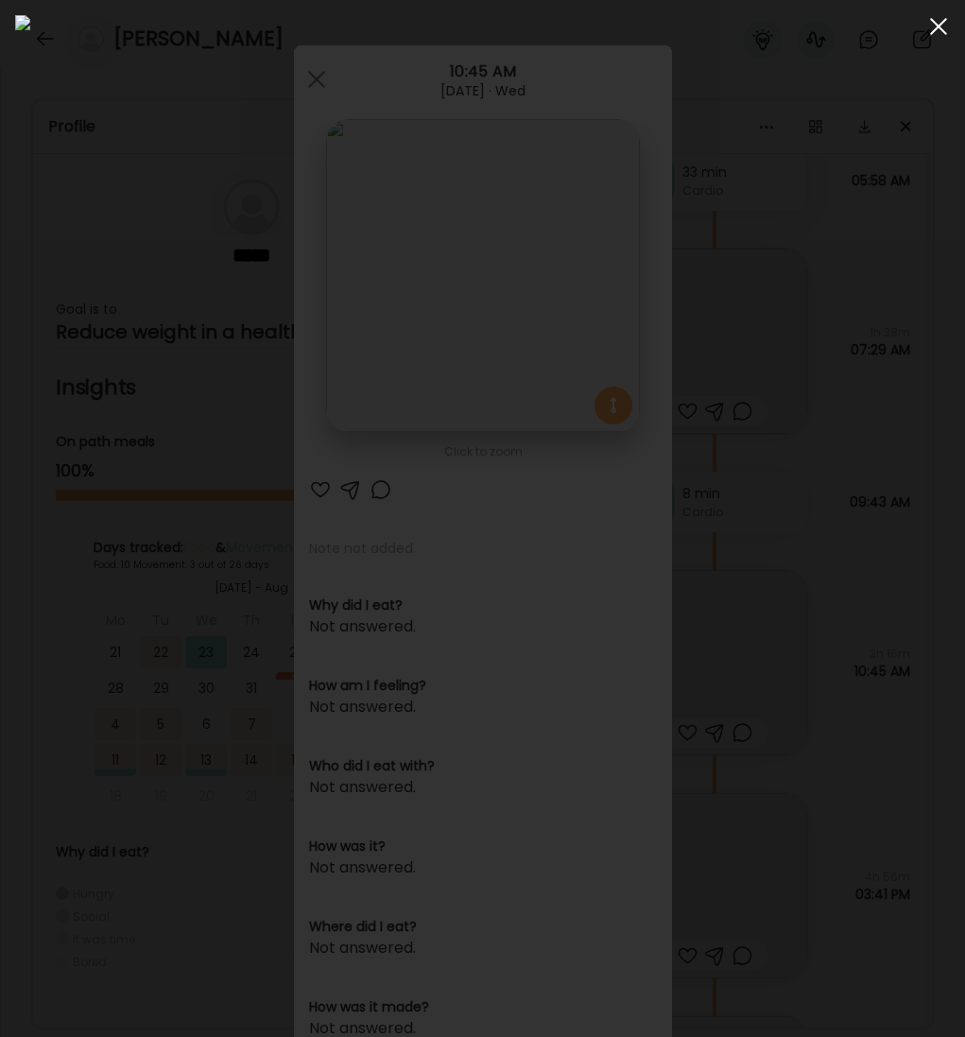
click at [942, 31] on span at bounding box center [938, 26] width 17 height 17
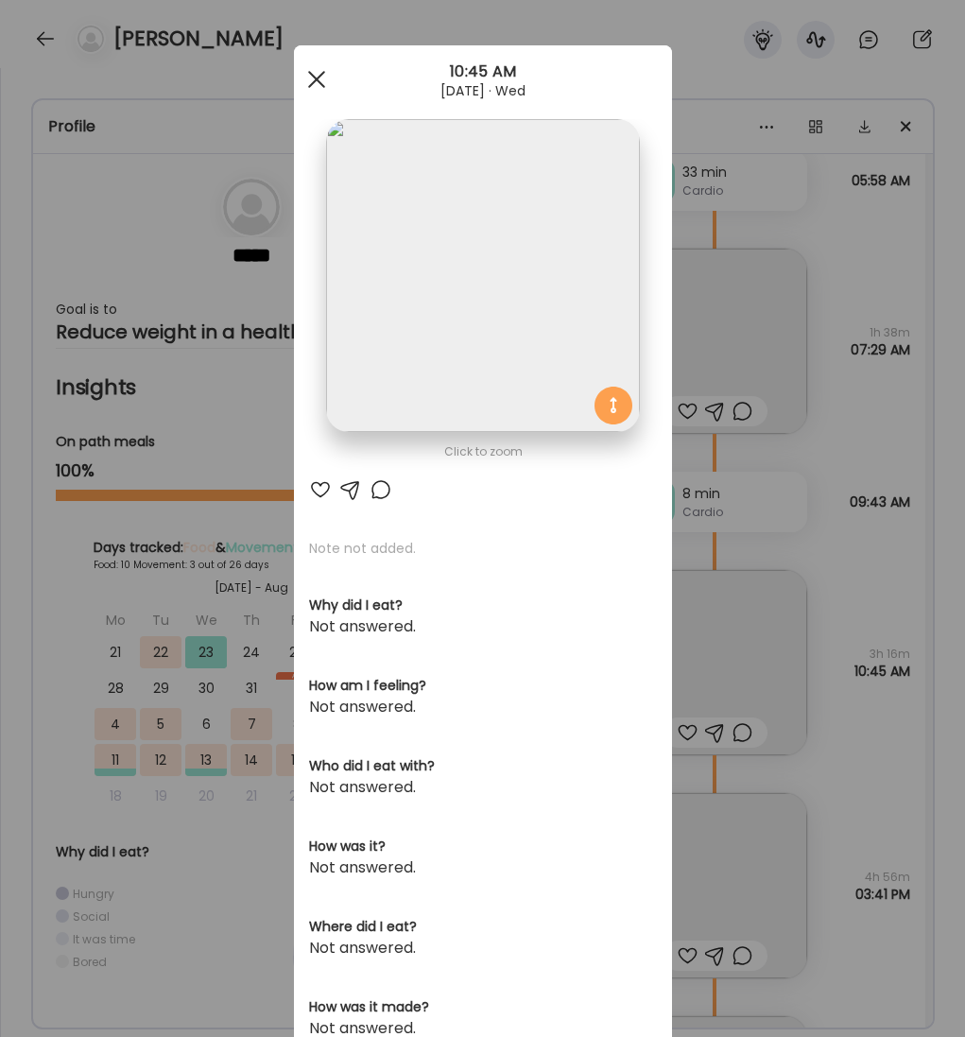
click at [307, 71] on span at bounding box center [315, 79] width 17 height 17
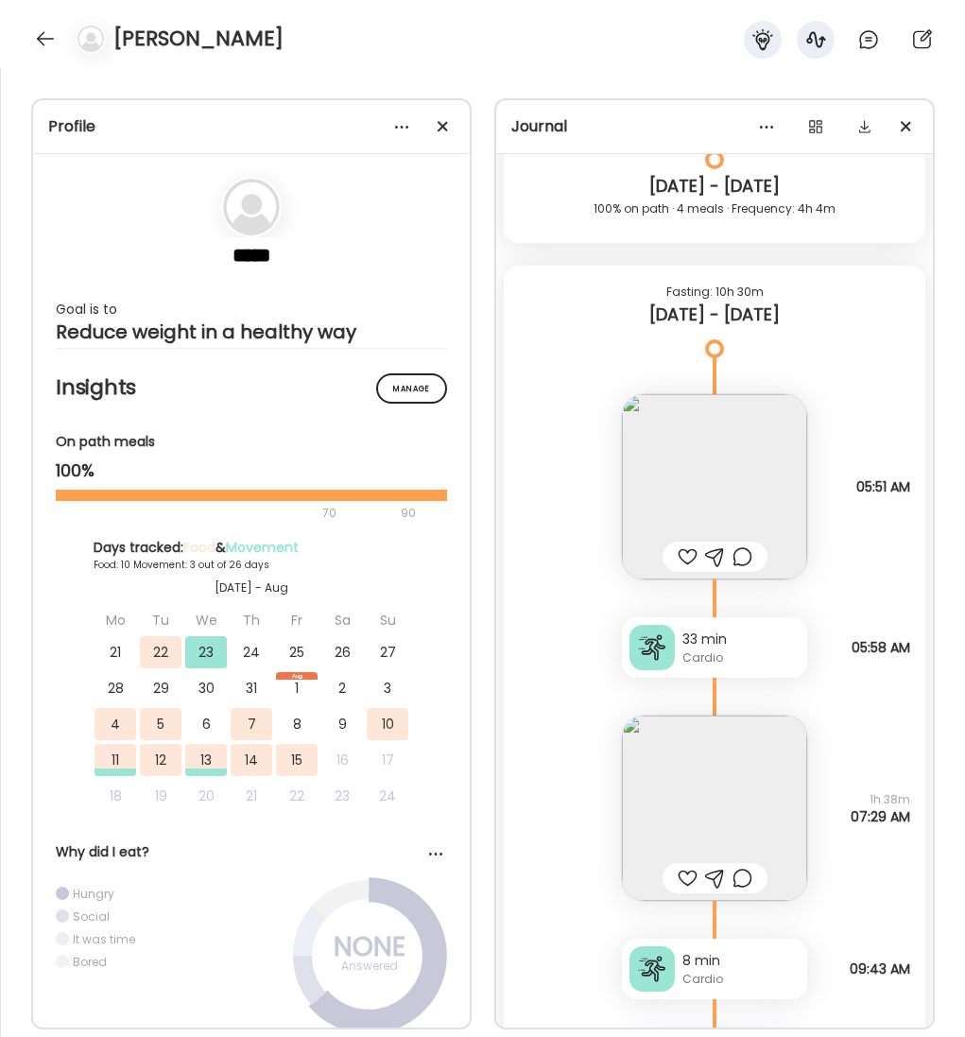
scroll to position [5963, 0]
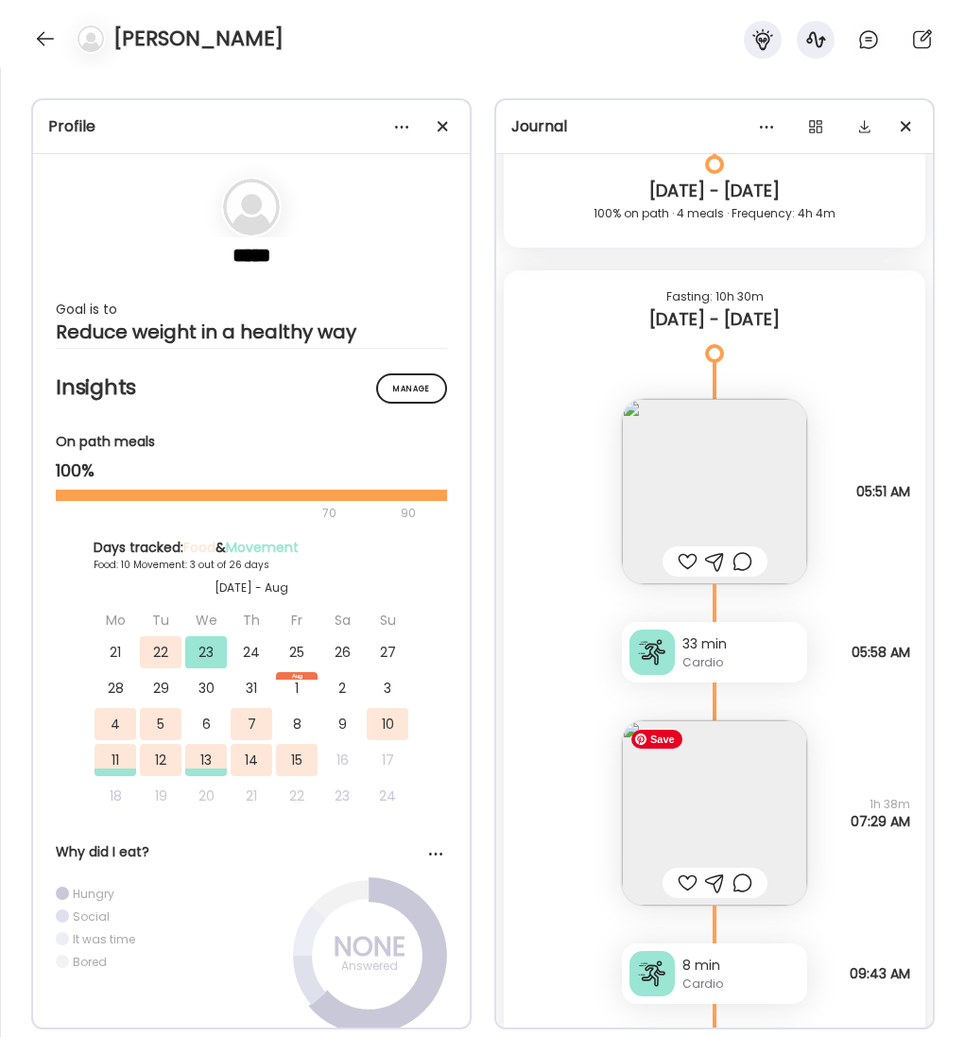
click at [696, 810] on img at bounding box center [714, 812] width 185 height 185
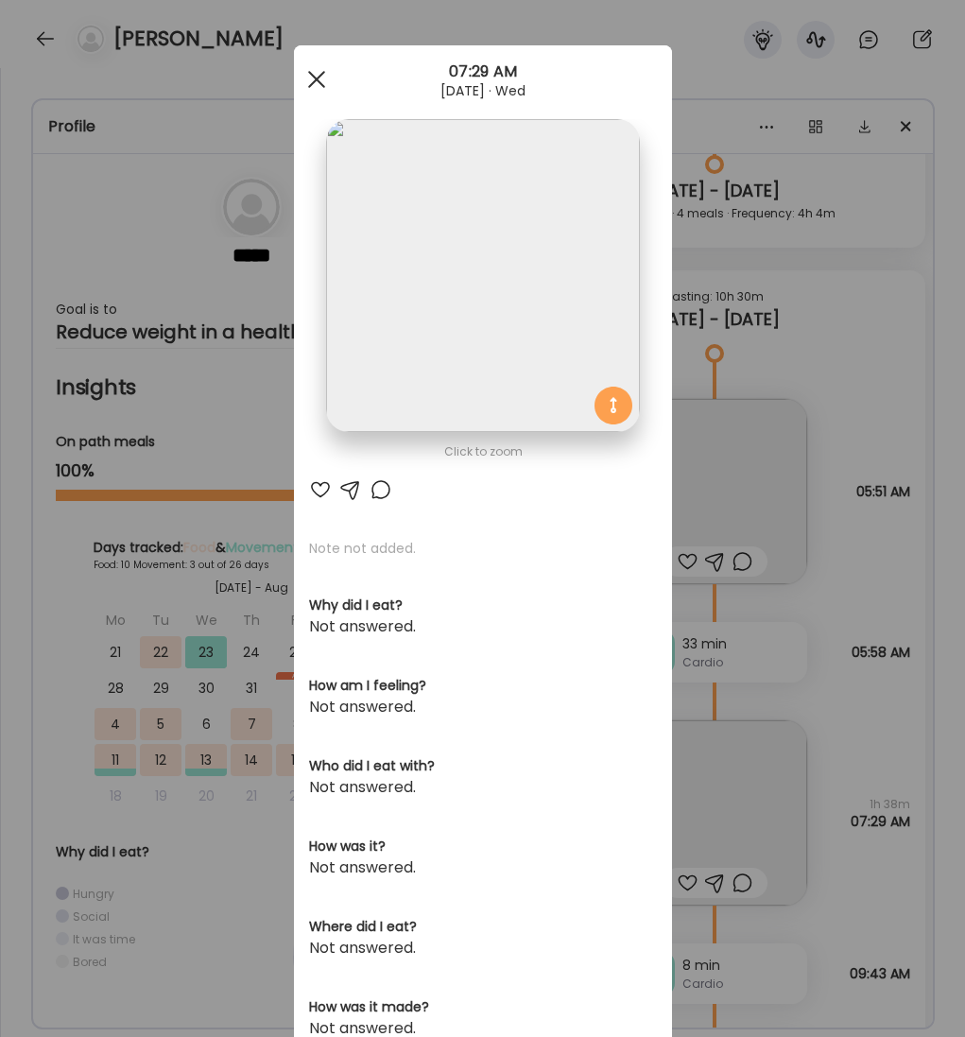
click at [317, 74] on div at bounding box center [317, 79] width 38 height 38
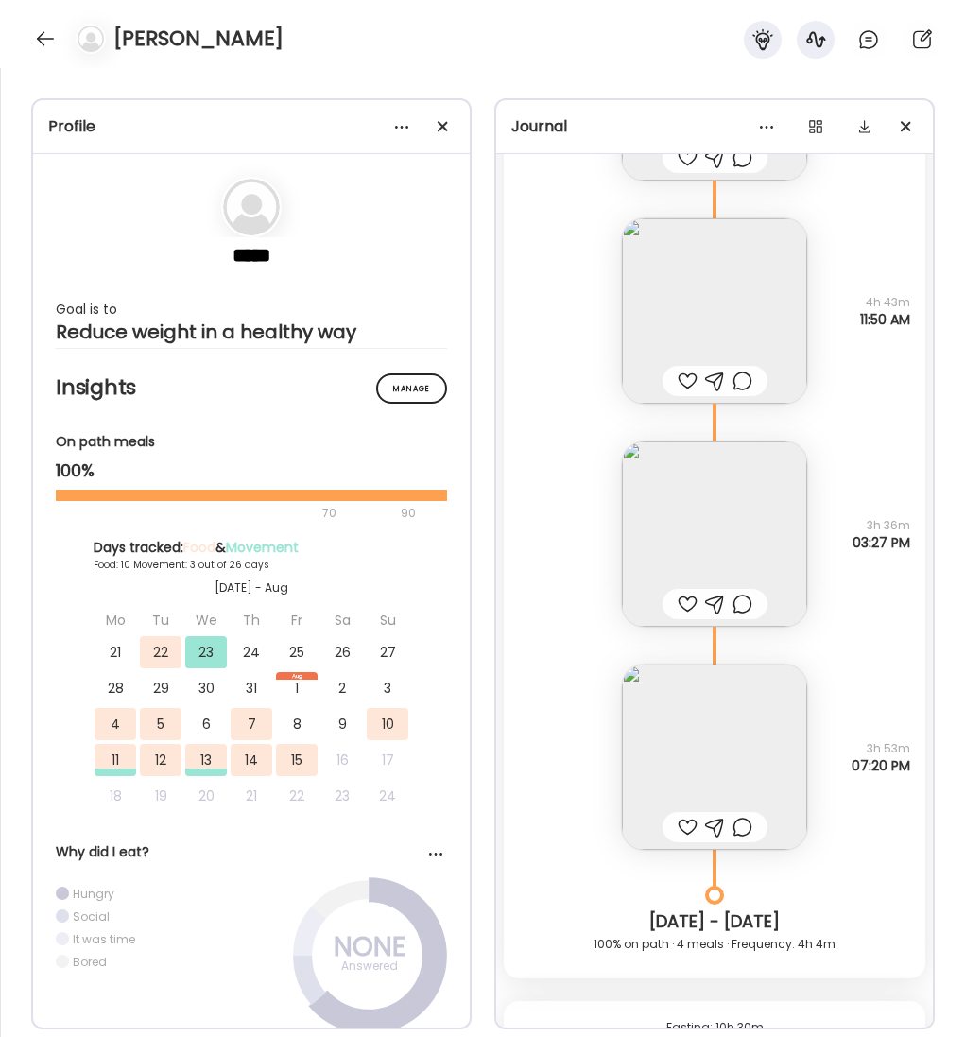
scroll to position [5106, 0]
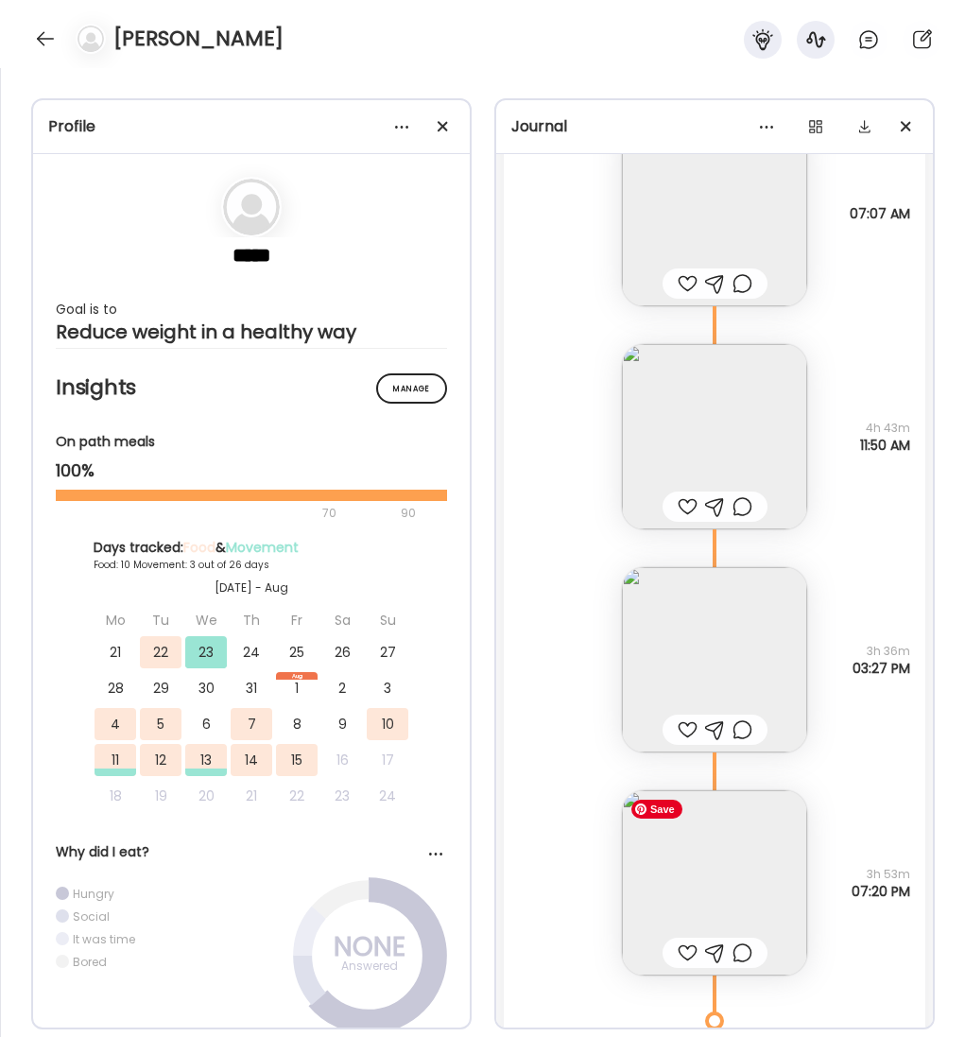
click at [737, 874] on img at bounding box center [714, 882] width 185 height 185
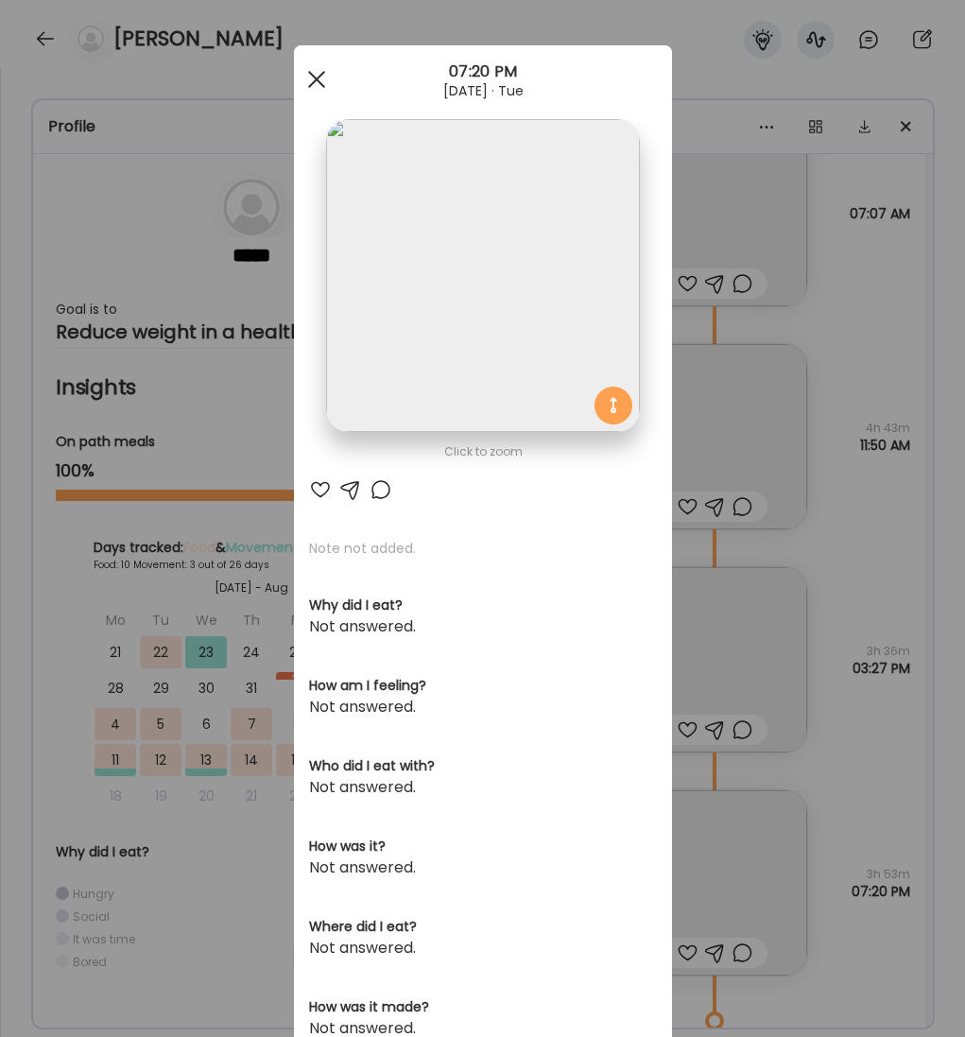
click at [316, 71] on div at bounding box center [317, 79] width 38 height 38
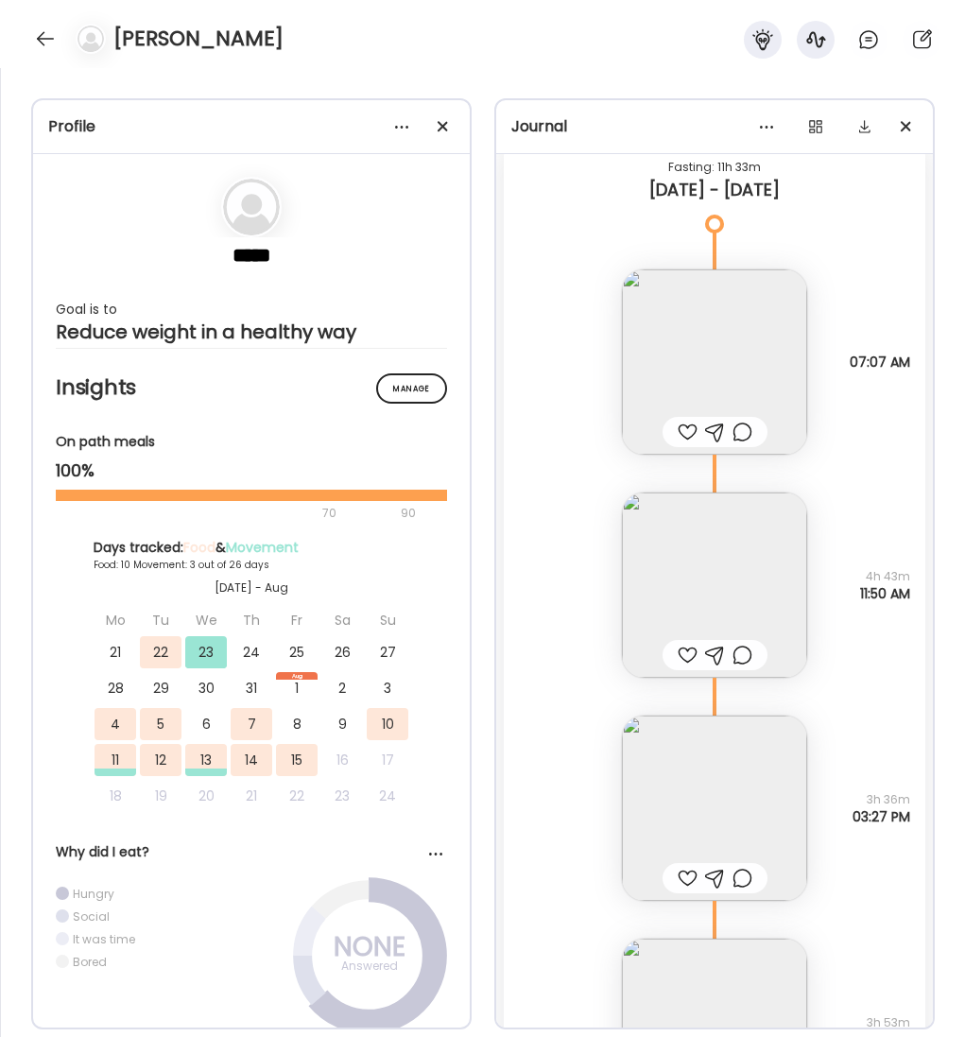
scroll to position [4951, 0]
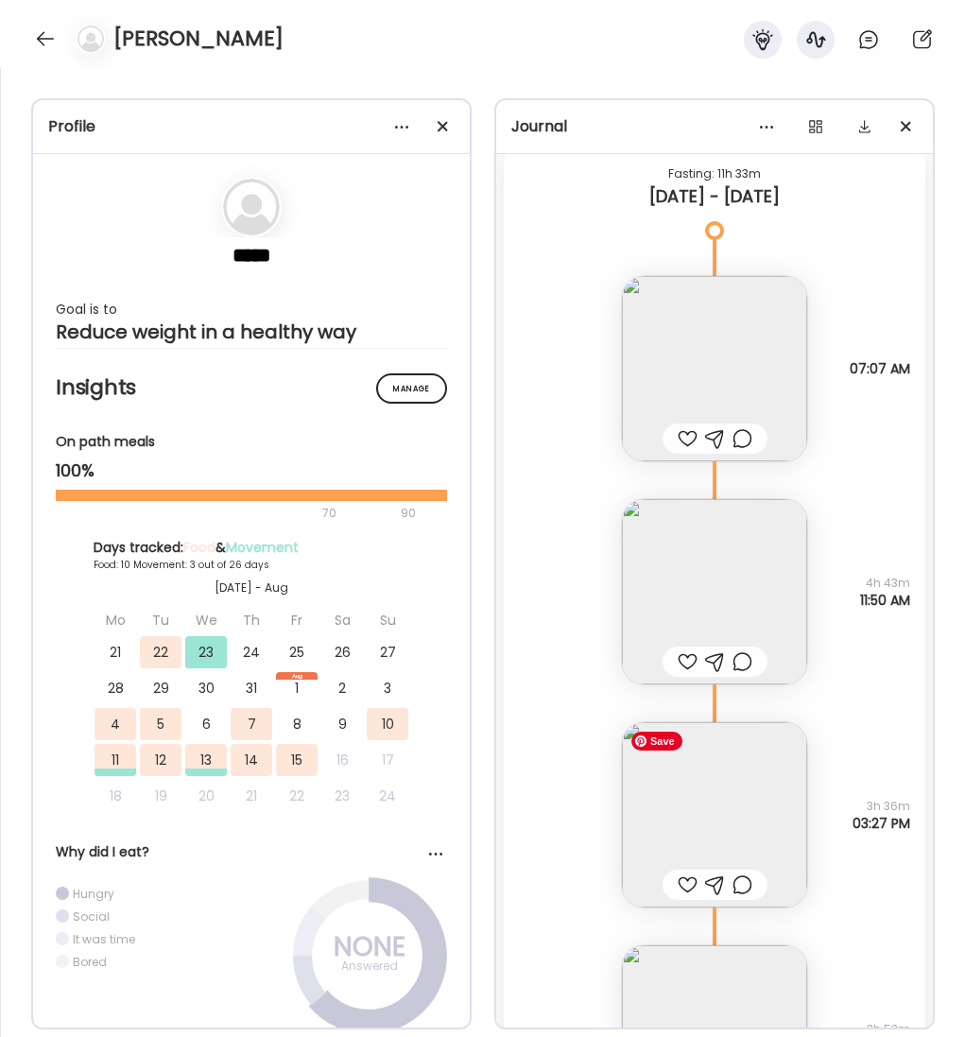
click at [725, 838] on img at bounding box center [714, 814] width 185 height 185
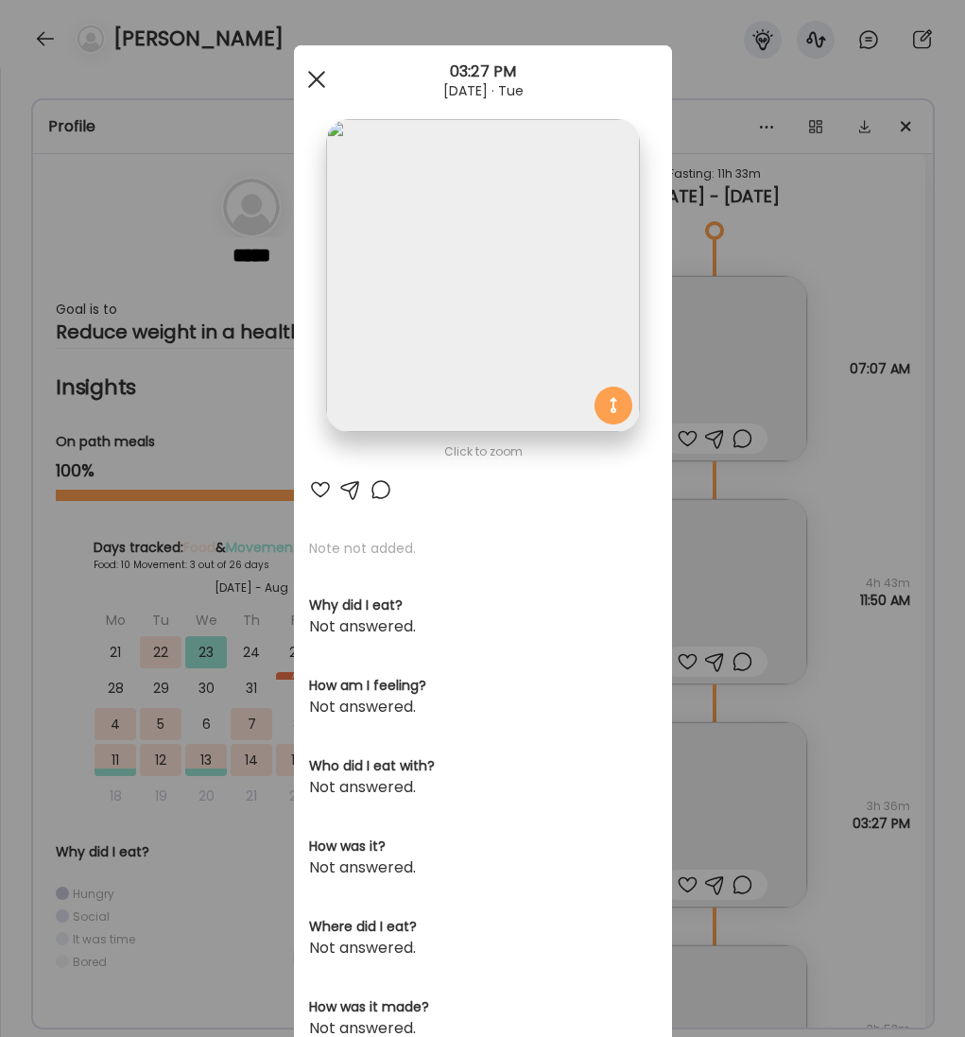
click at [327, 85] on div at bounding box center [317, 79] width 38 height 38
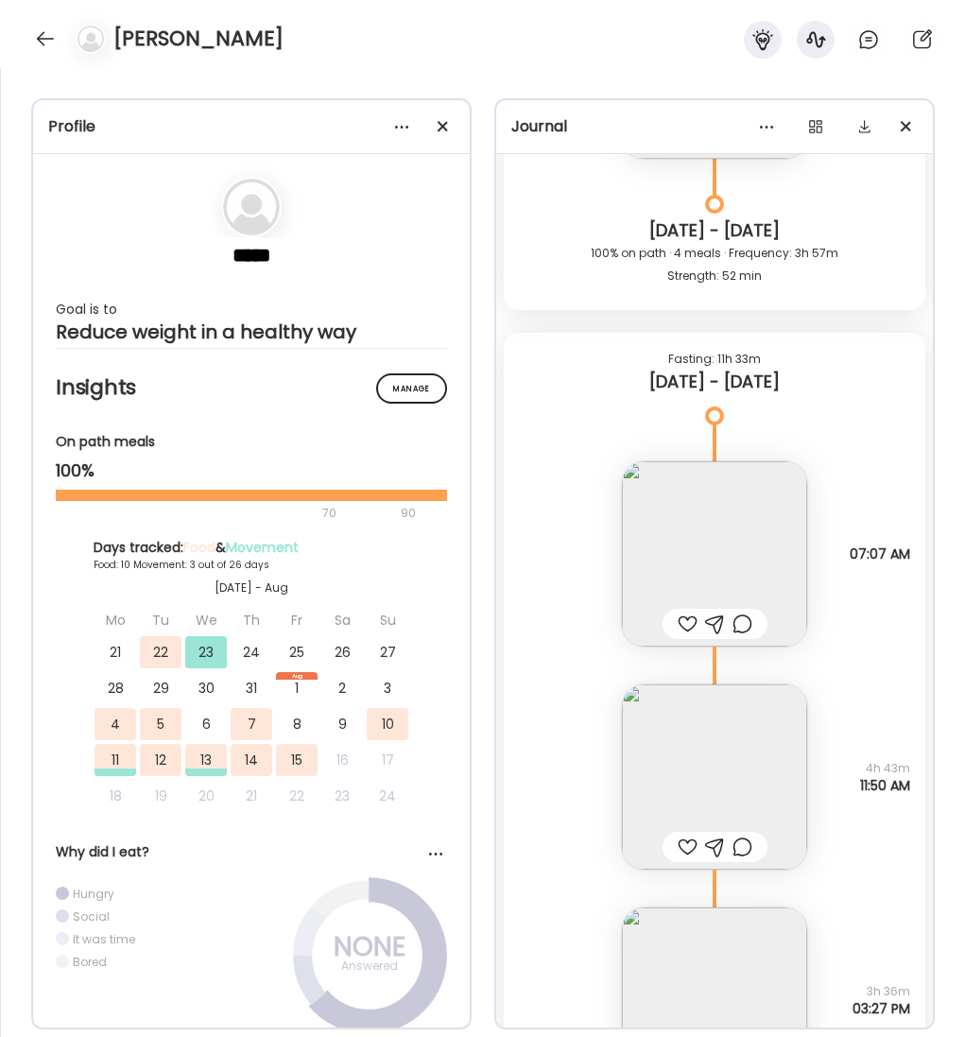
scroll to position [4764, 0]
click at [738, 800] on img at bounding box center [714, 778] width 185 height 185
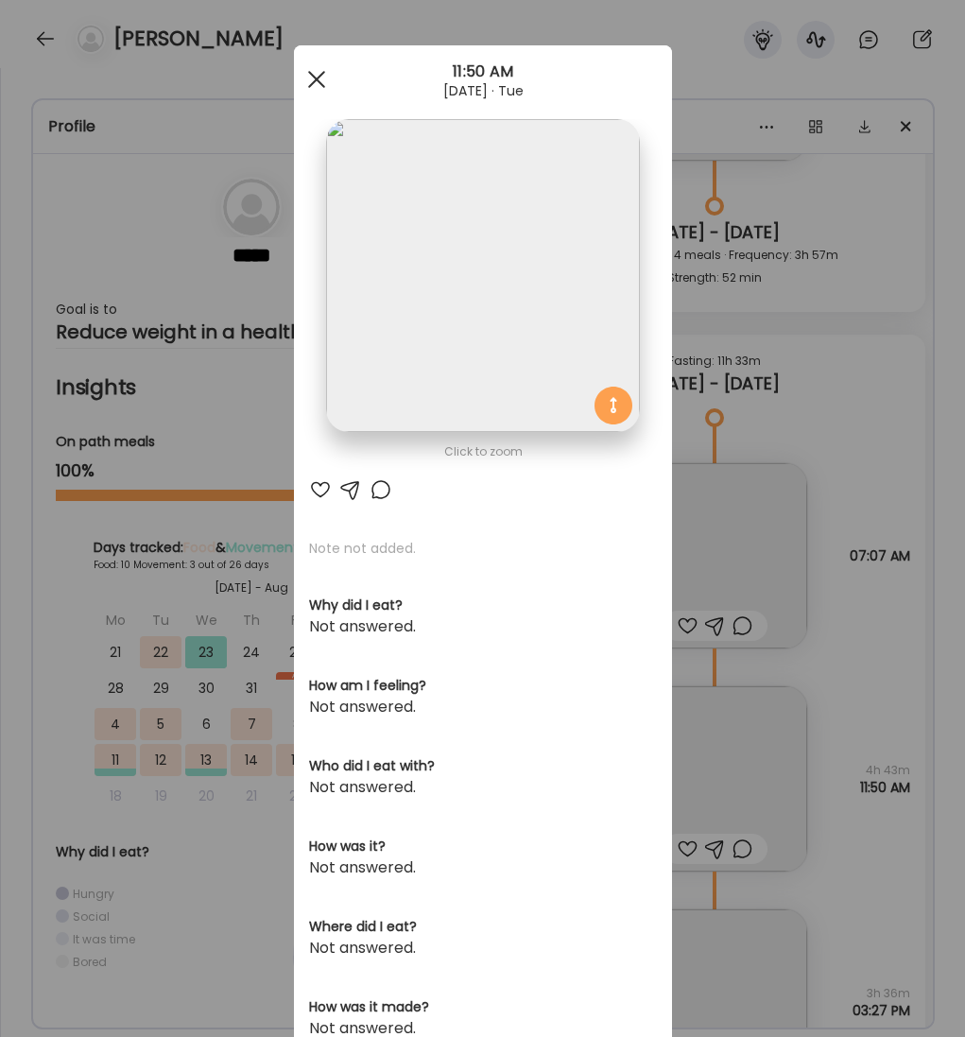
click at [319, 89] on div at bounding box center [317, 79] width 38 height 38
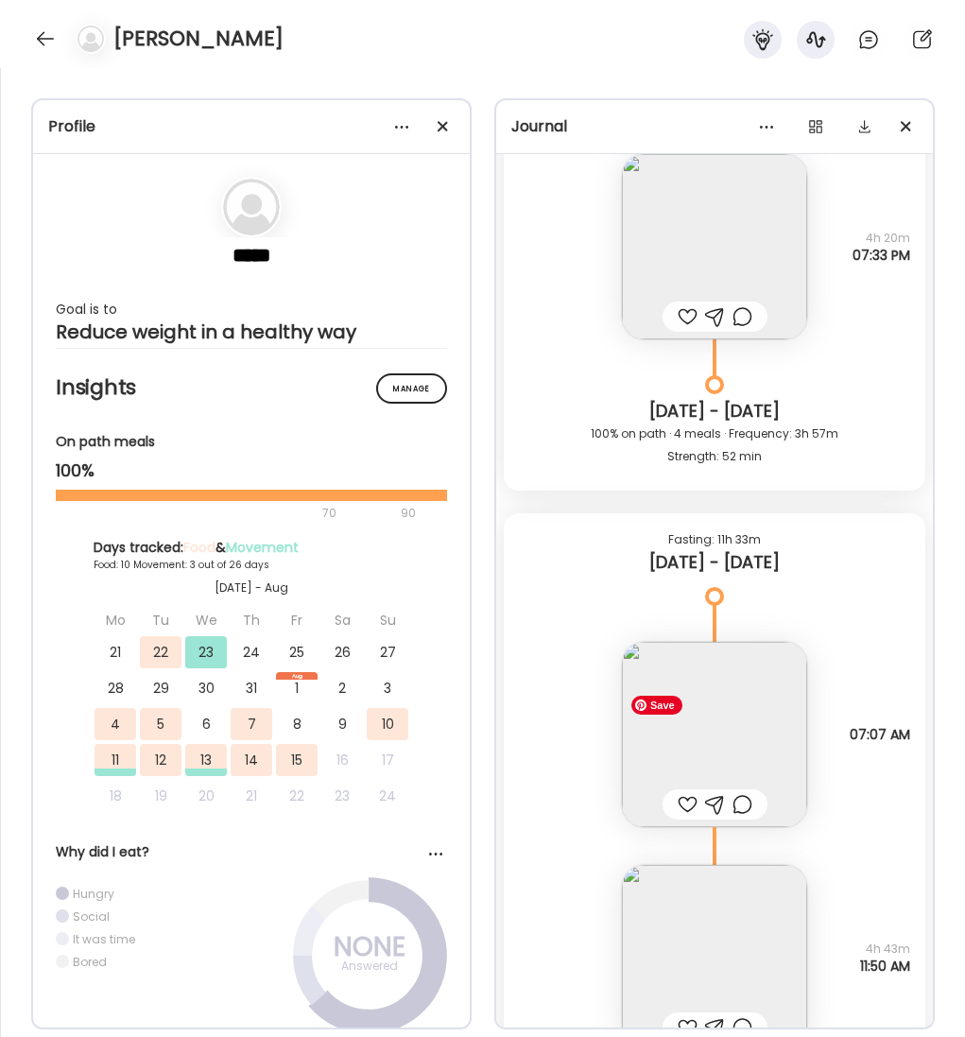
scroll to position [4572, 0]
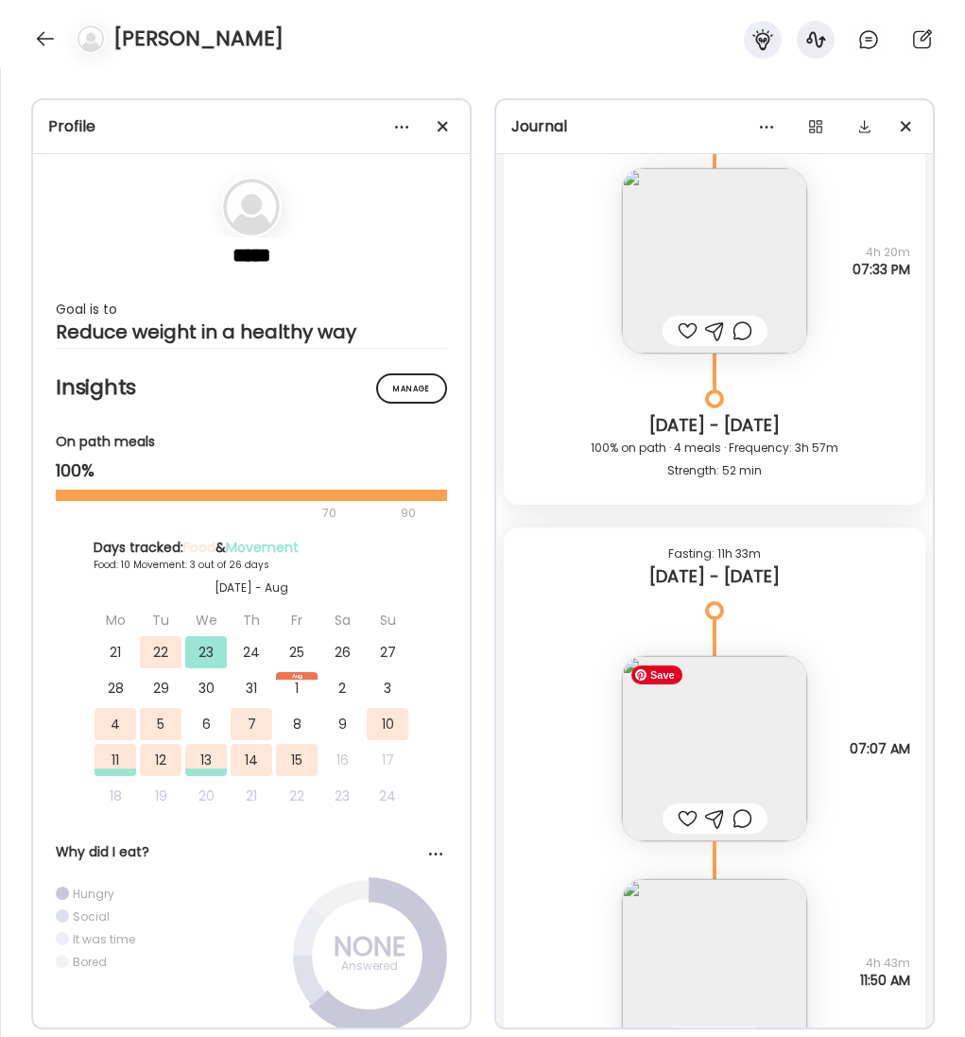
click at [751, 761] on img at bounding box center [714, 748] width 185 height 185
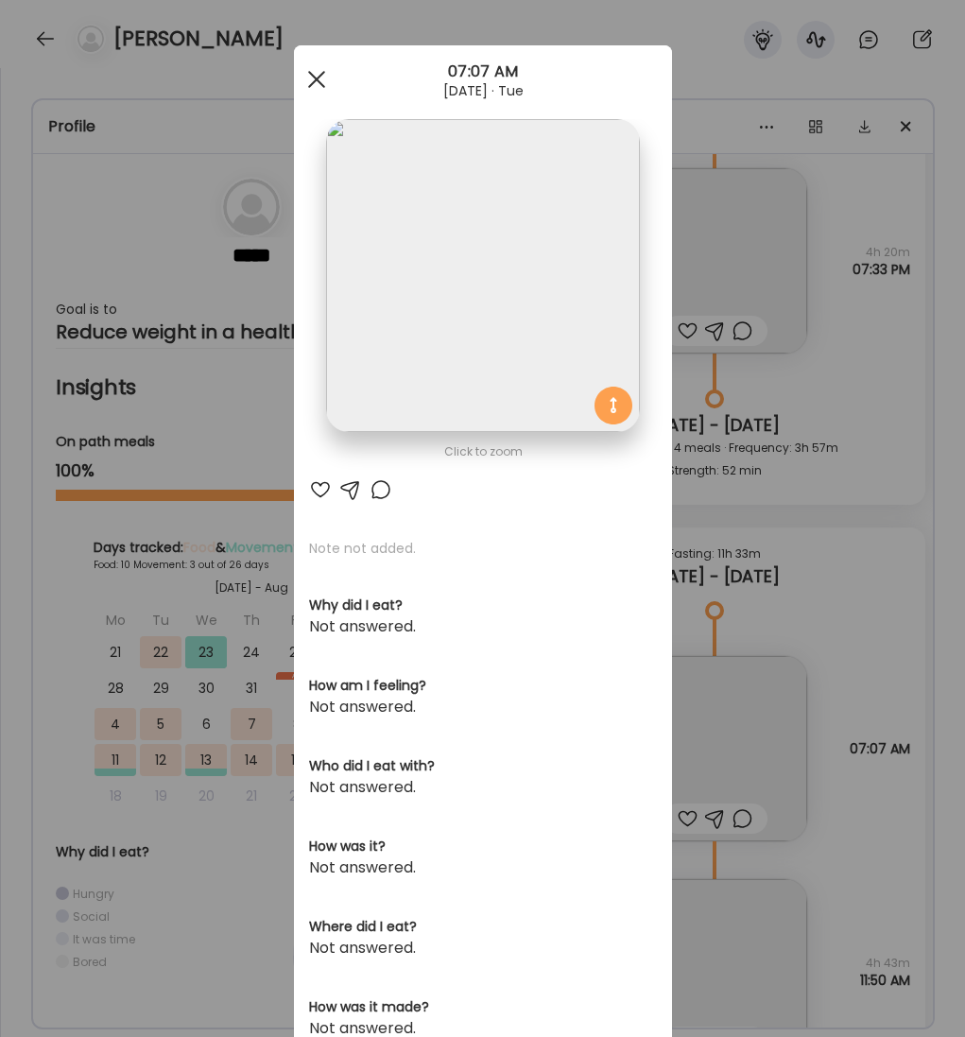
click at [321, 79] on div at bounding box center [317, 79] width 38 height 38
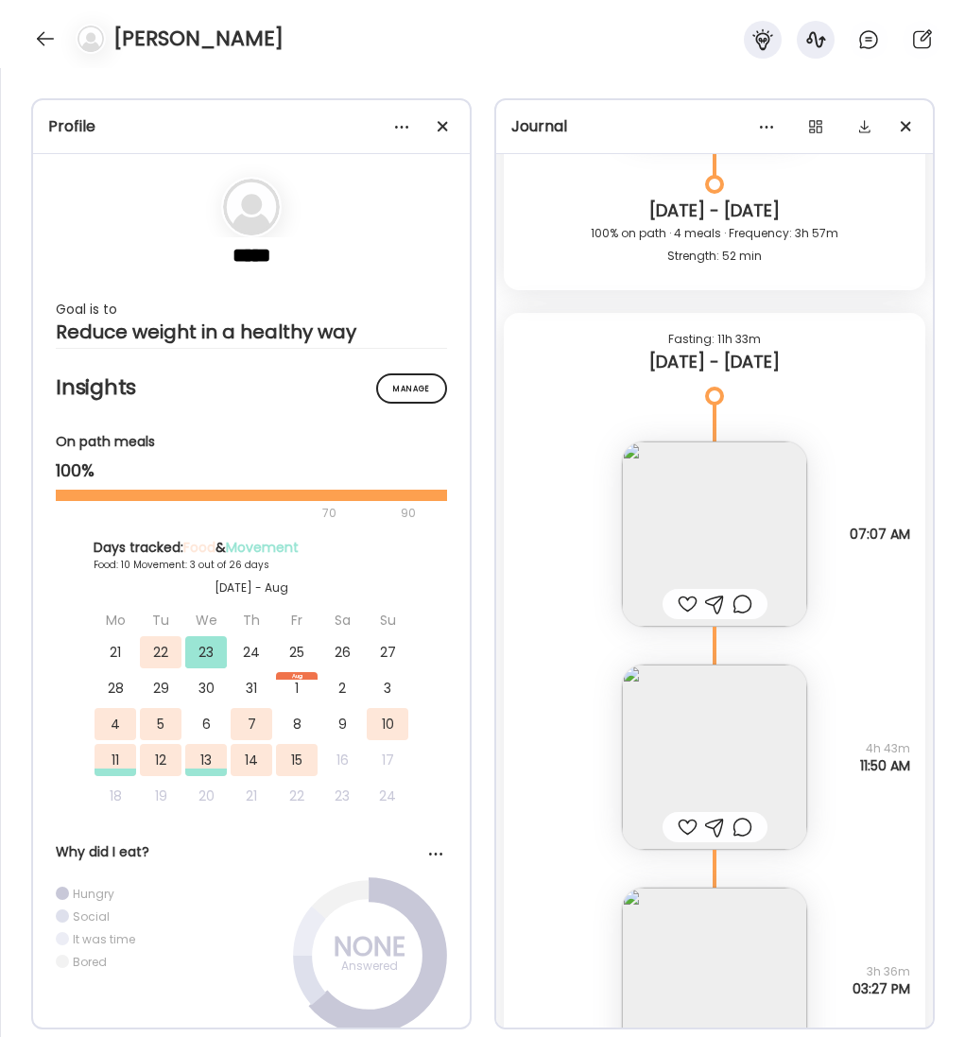
scroll to position [4787, 0]
click at [713, 764] on img at bounding box center [714, 755] width 185 height 185
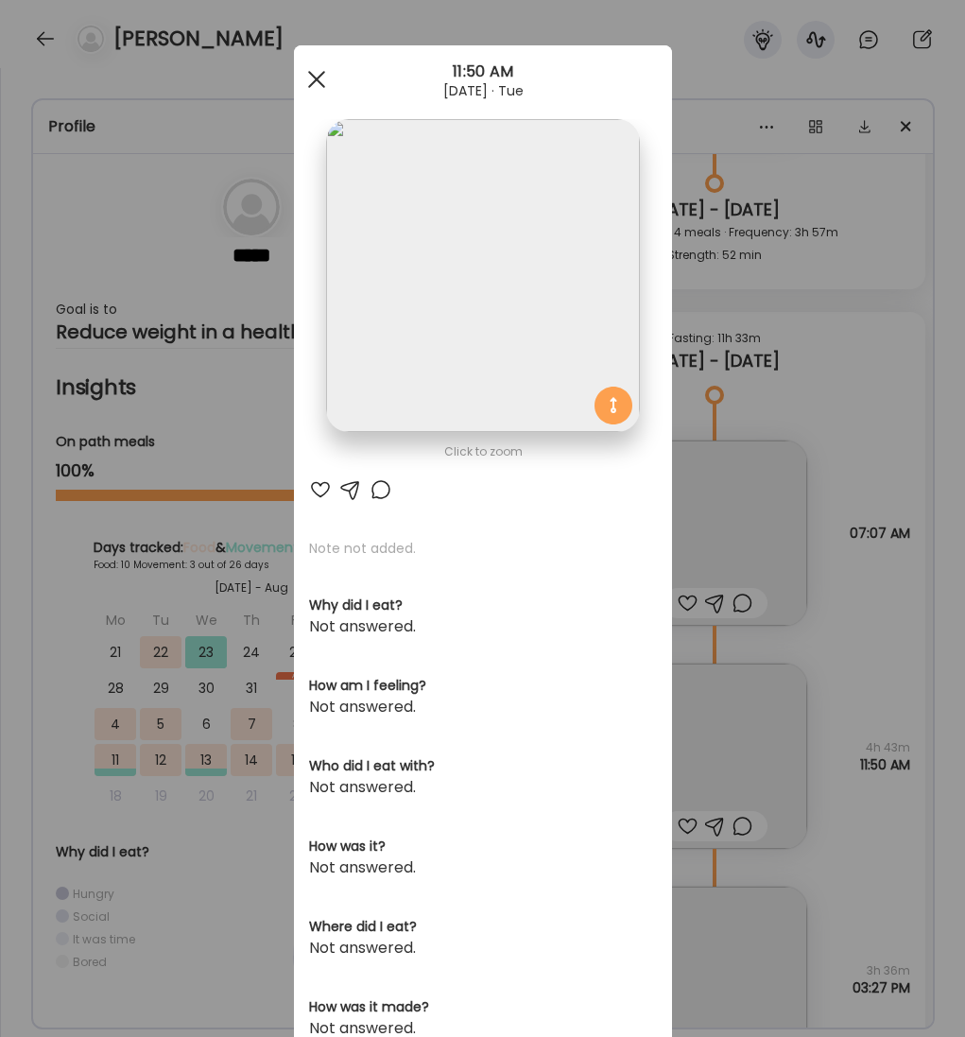
click at [311, 77] on div at bounding box center [317, 79] width 38 height 38
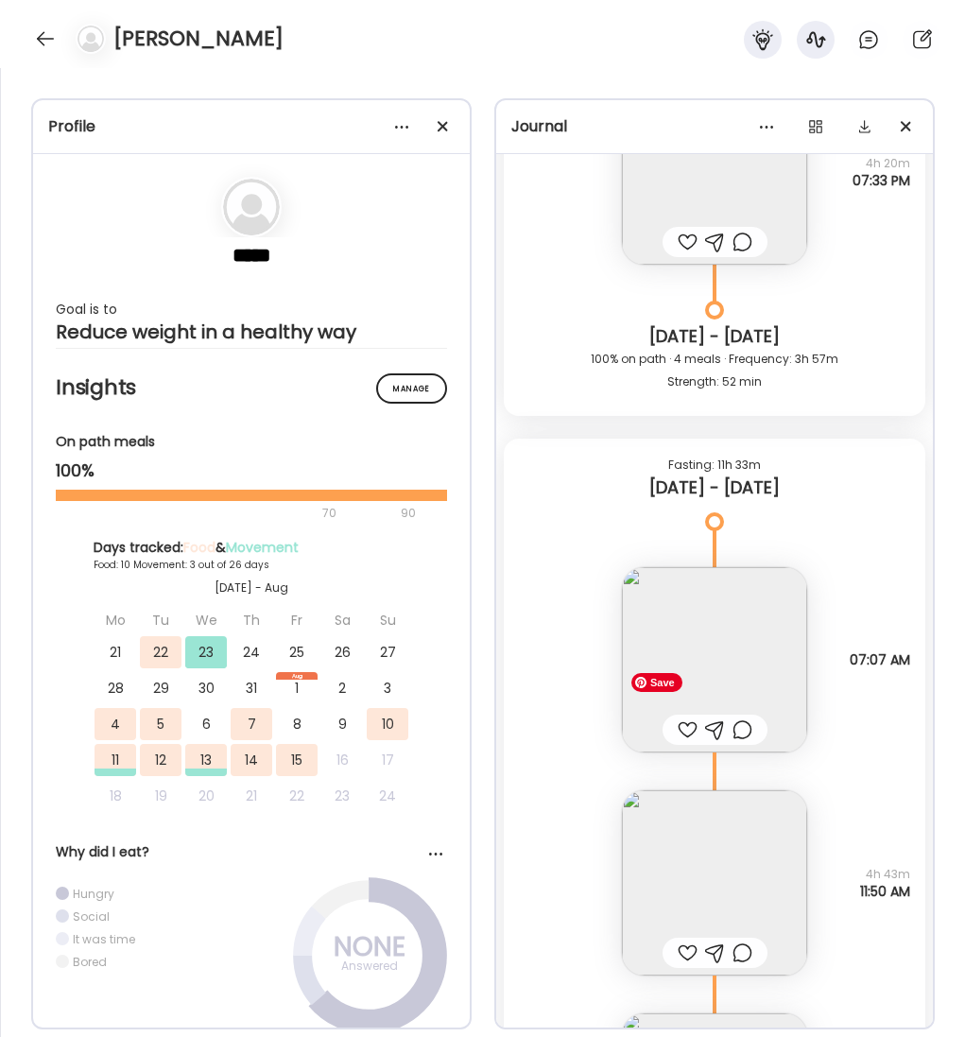
scroll to position [4647, 0]
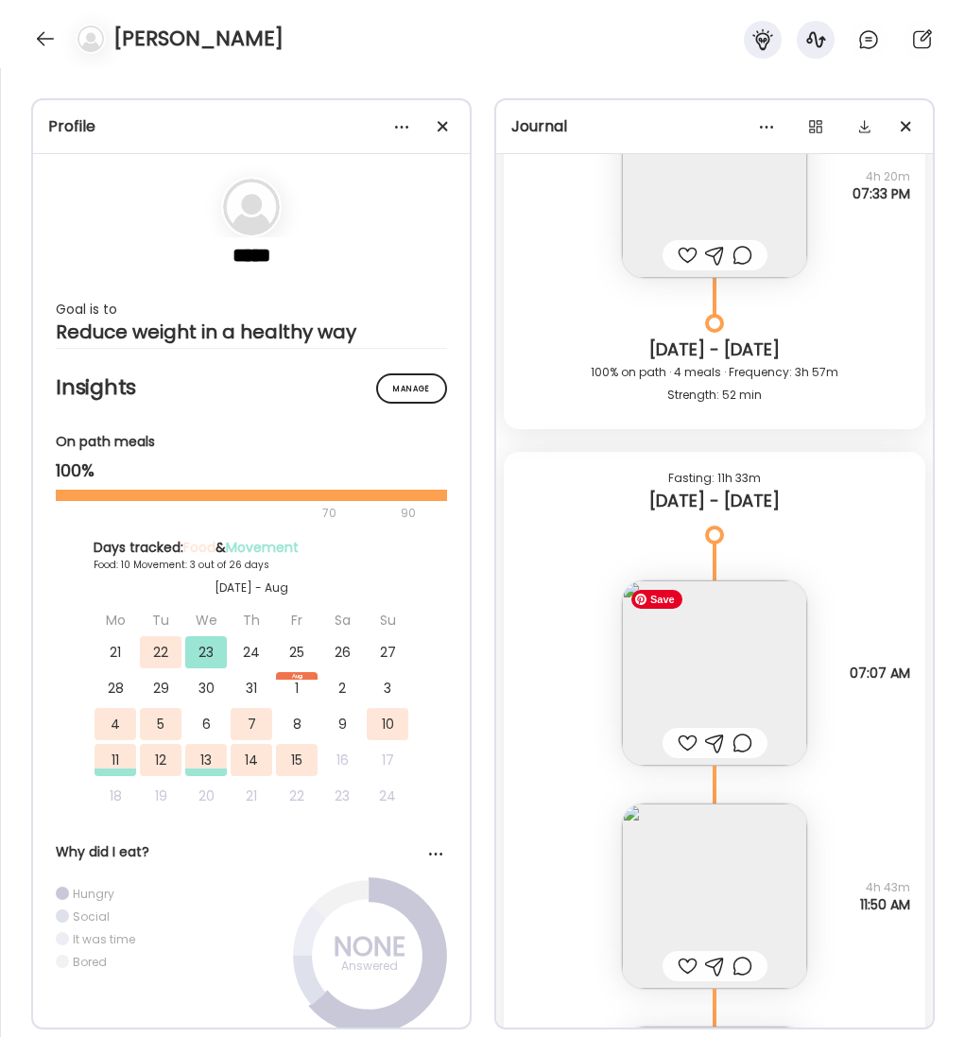
drag, startPoint x: 728, startPoint y: 682, endPoint x: 816, endPoint y: 701, distance: 89.9
click at [816, 701] on div "Note not added Questions not answered 07:07 AM" at bounding box center [715, 653] width 422 height 223
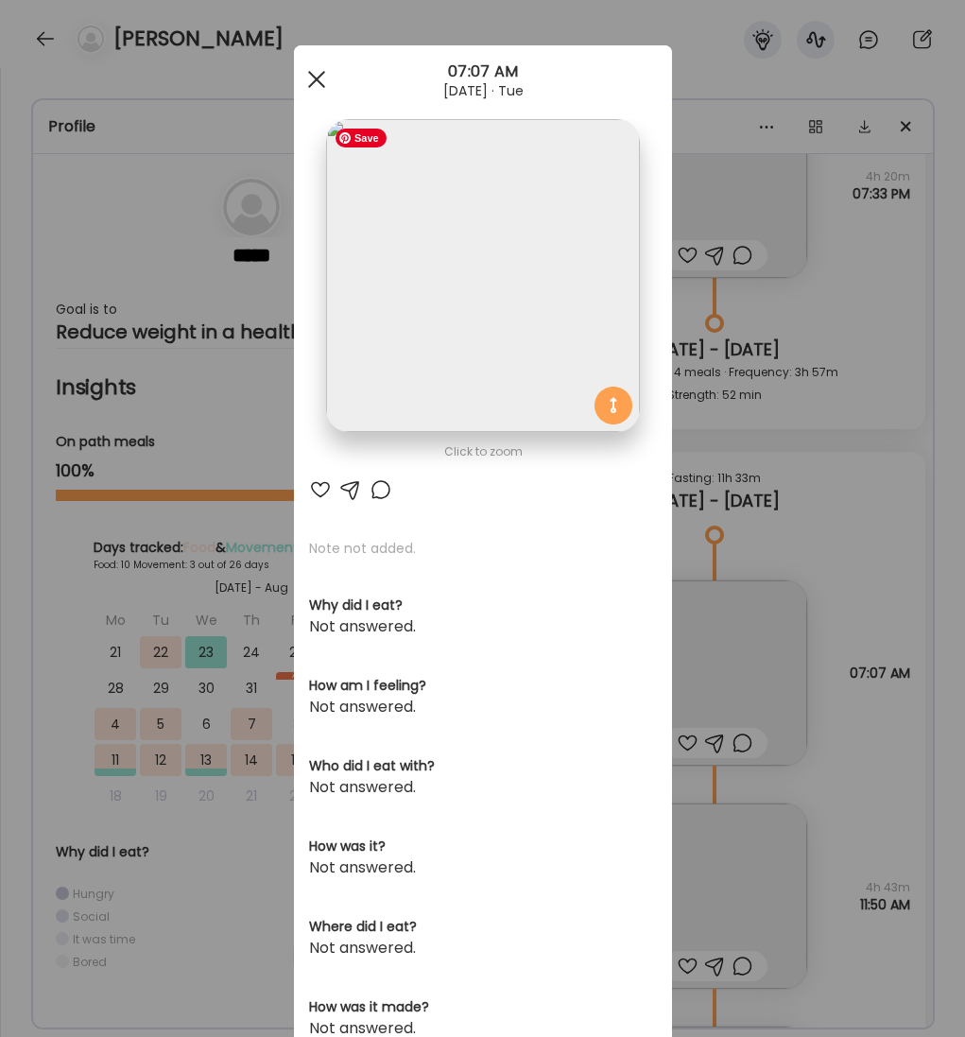
click at [315, 78] on span at bounding box center [315, 79] width 17 height 17
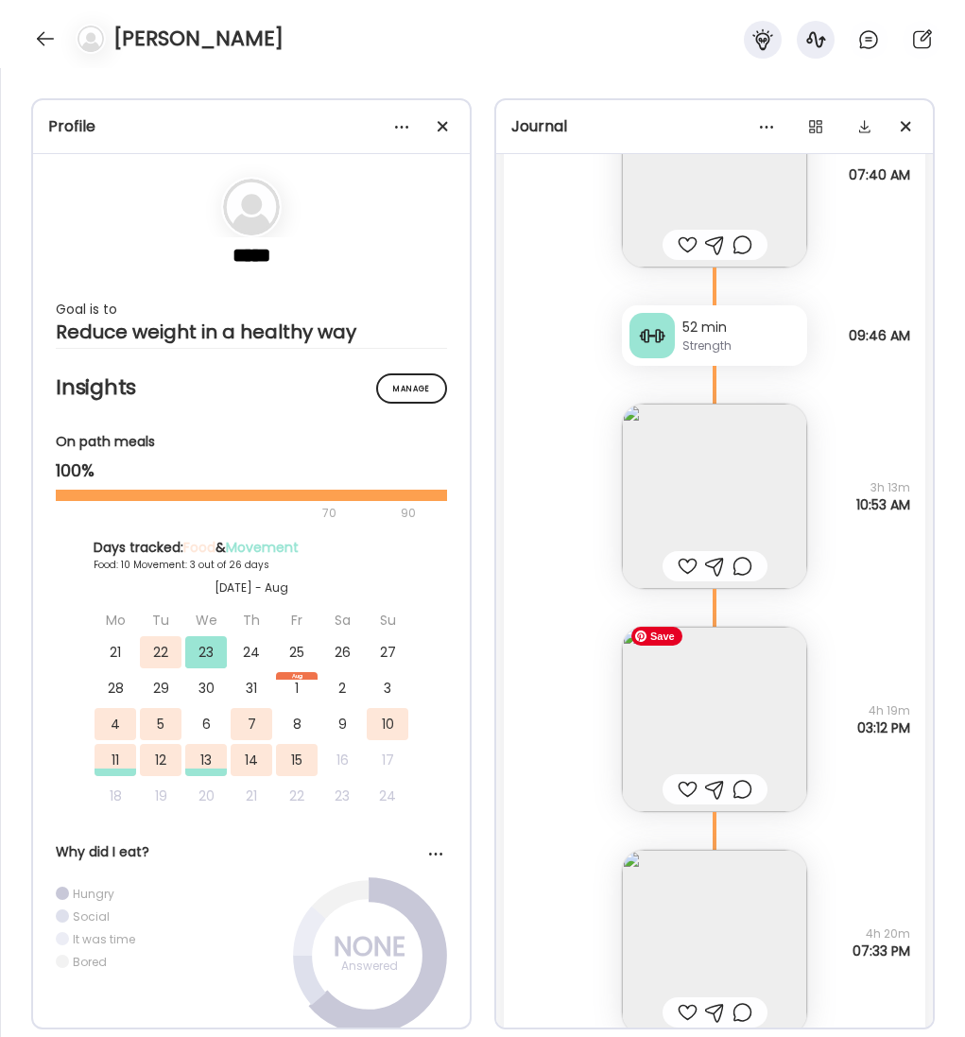
scroll to position [3888, 0]
click at [729, 915] on img at bounding box center [714, 944] width 185 height 185
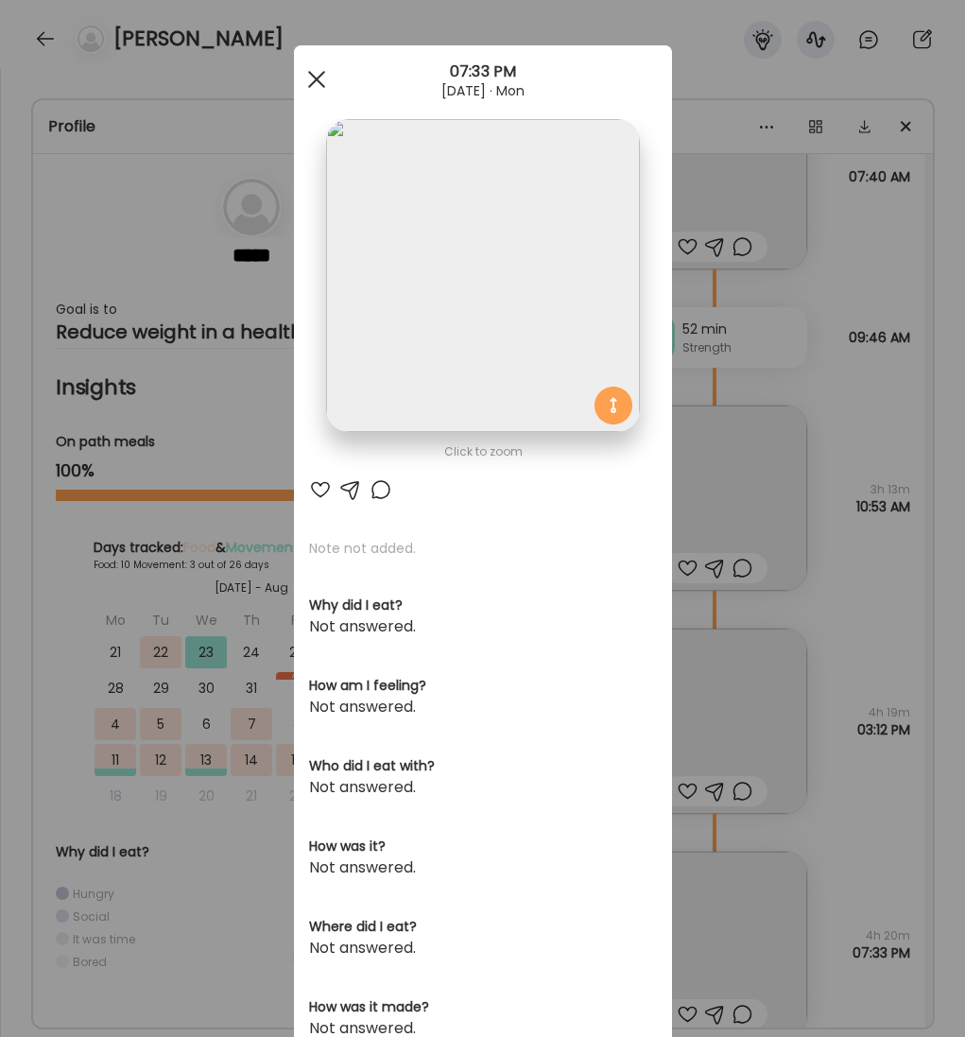
click at [319, 78] on div at bounding box center [317, 79] width 38 height 38
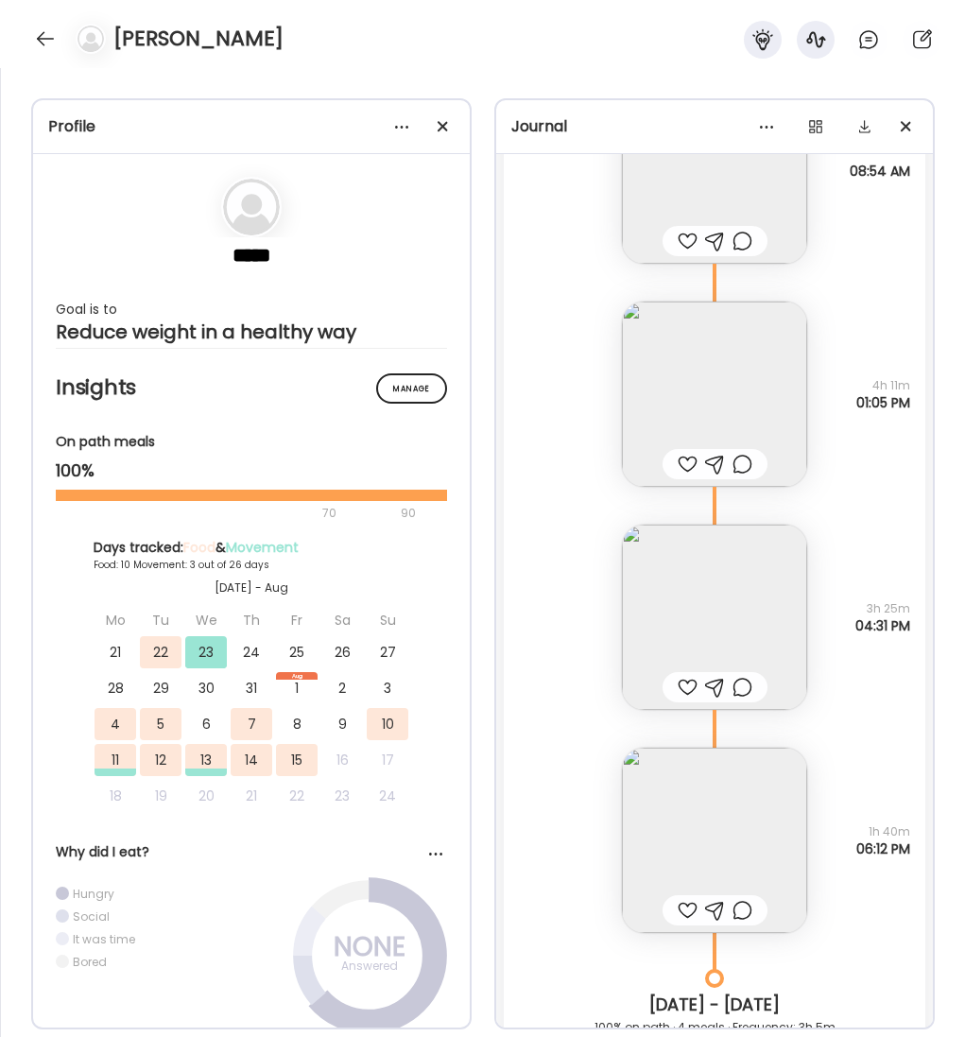
scroll to position [2641, 0]
click at [727, 631] on img at bounding box center [714, 618] width 185 height 185
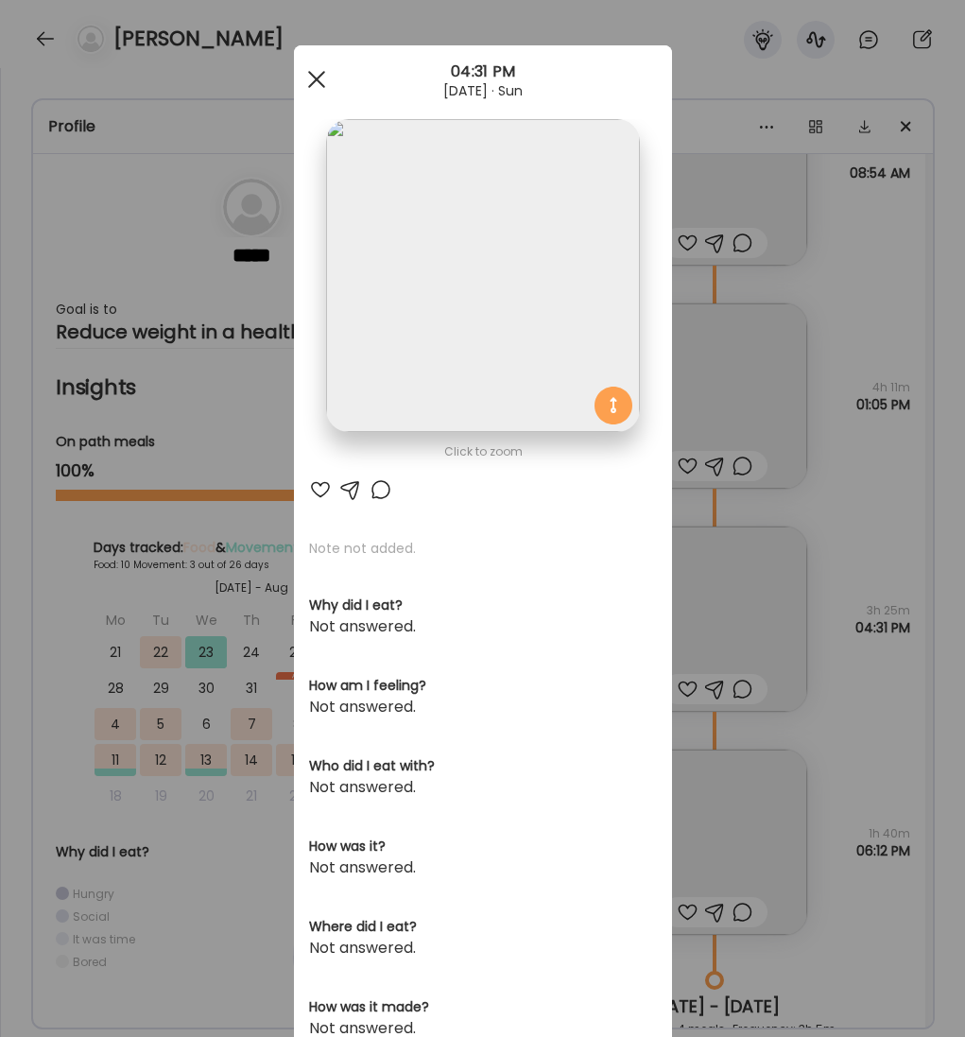
click at [307, 65] on div at bounding box center [317, 79] width 38 height 38
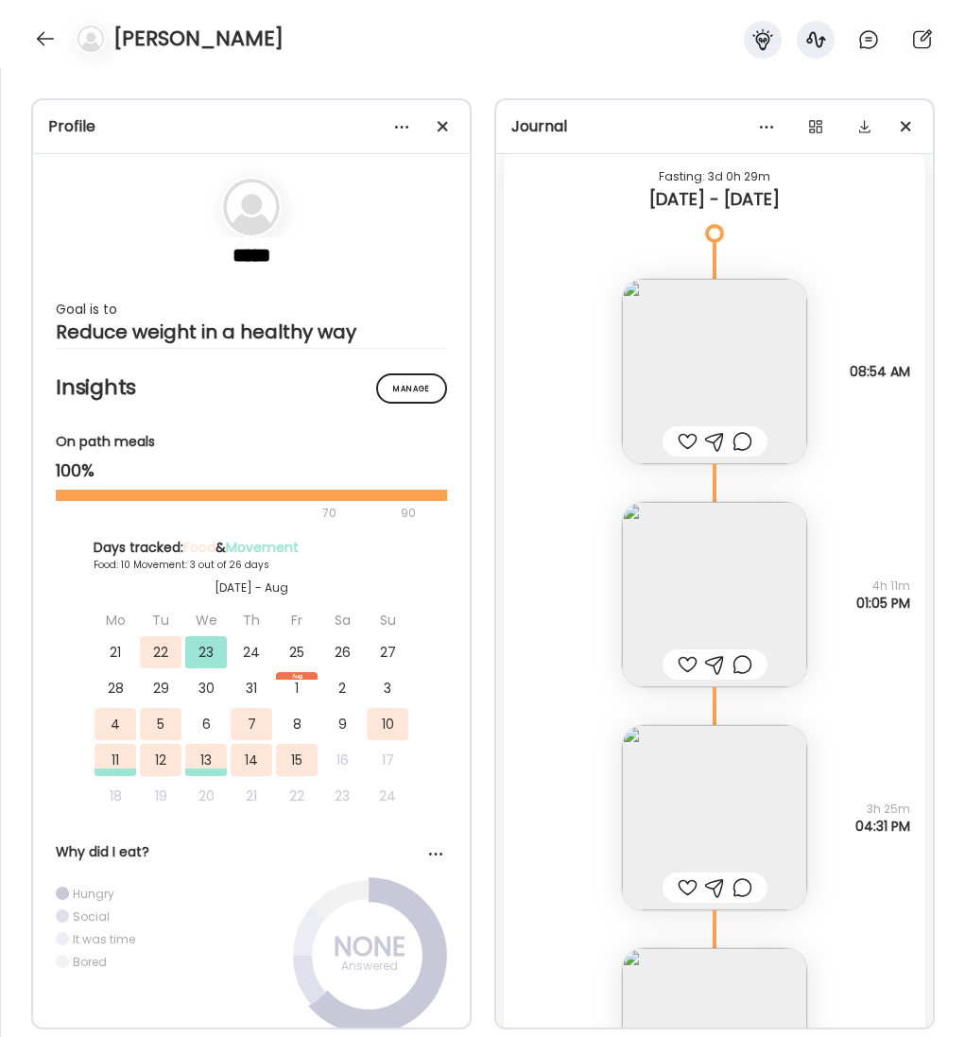
scroll to position [2443, 0]
click at [710, 629] on img at bounding box center [714, 593] width 185 height 185
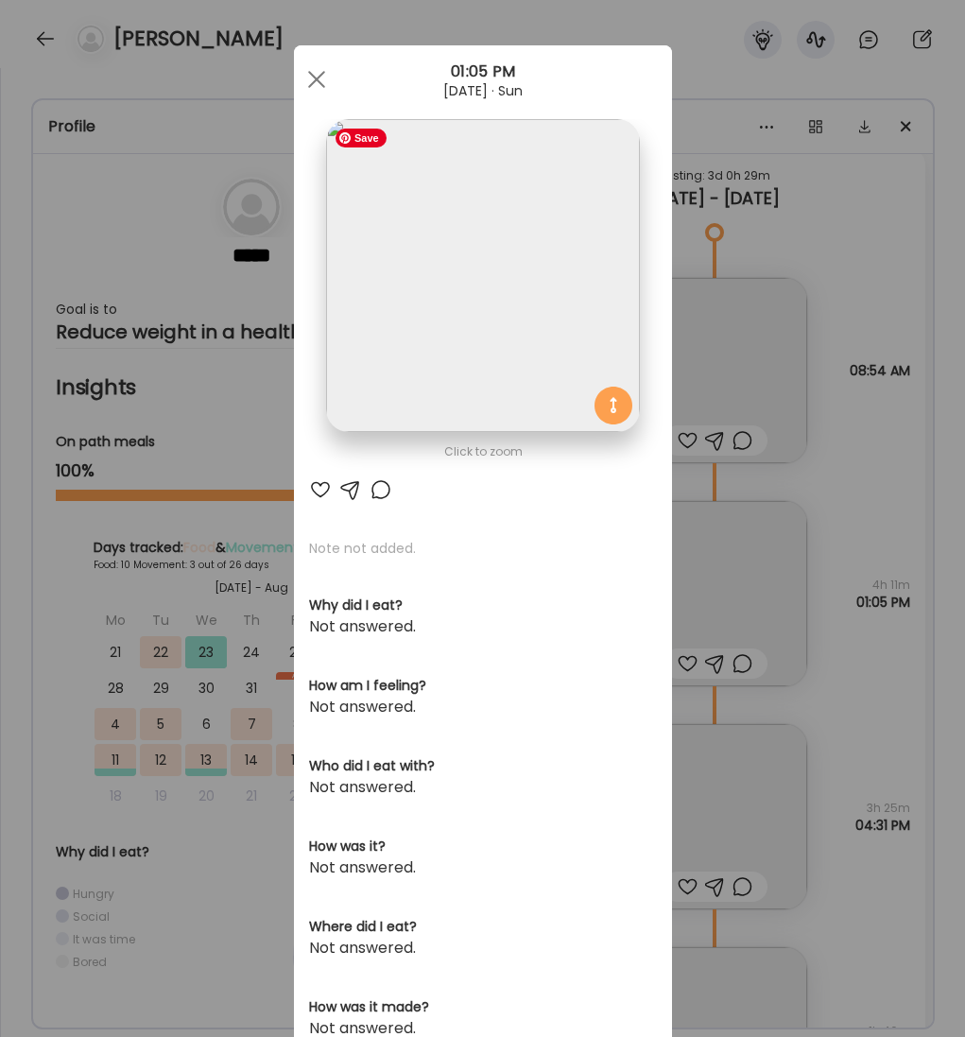
click at [495, 358] on img at bounding box center [482, 275] width 313 height 313
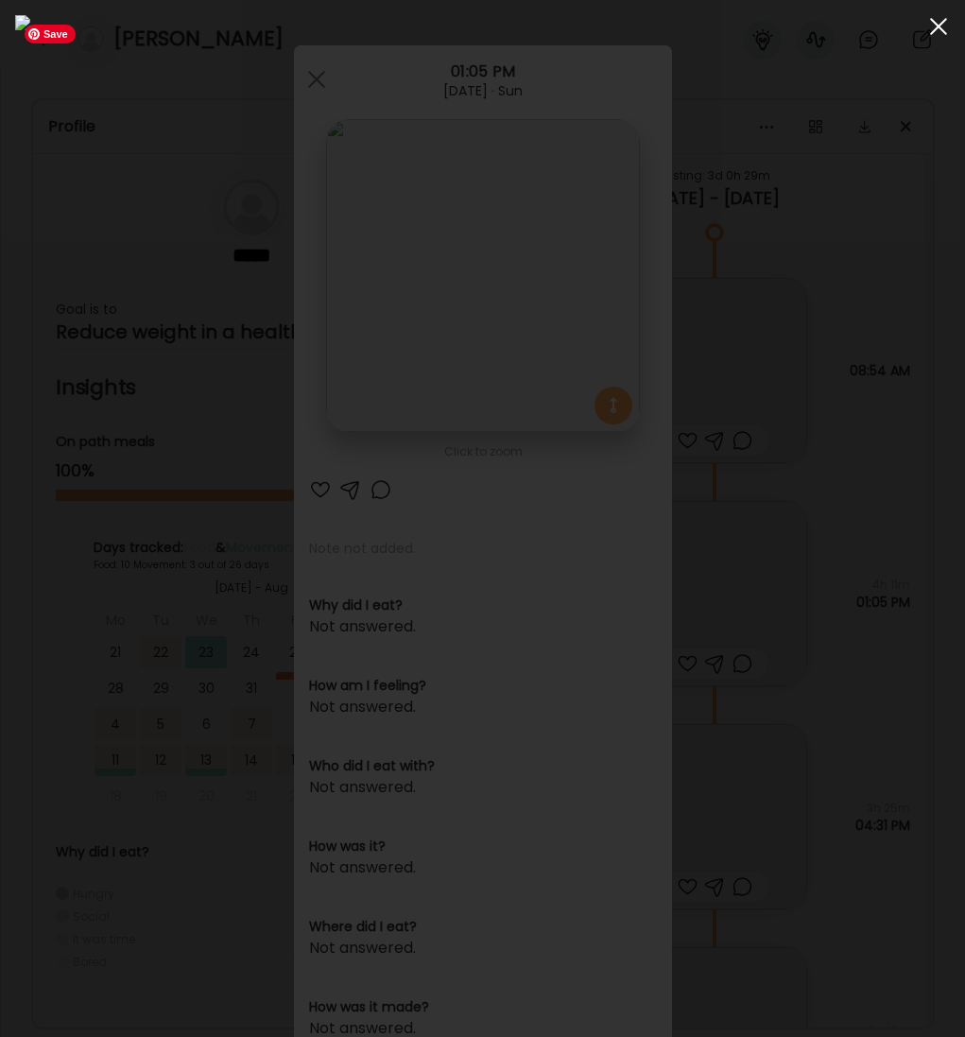
click at [937, 24] on span at bounding box center [938, 26] width 17 height 17
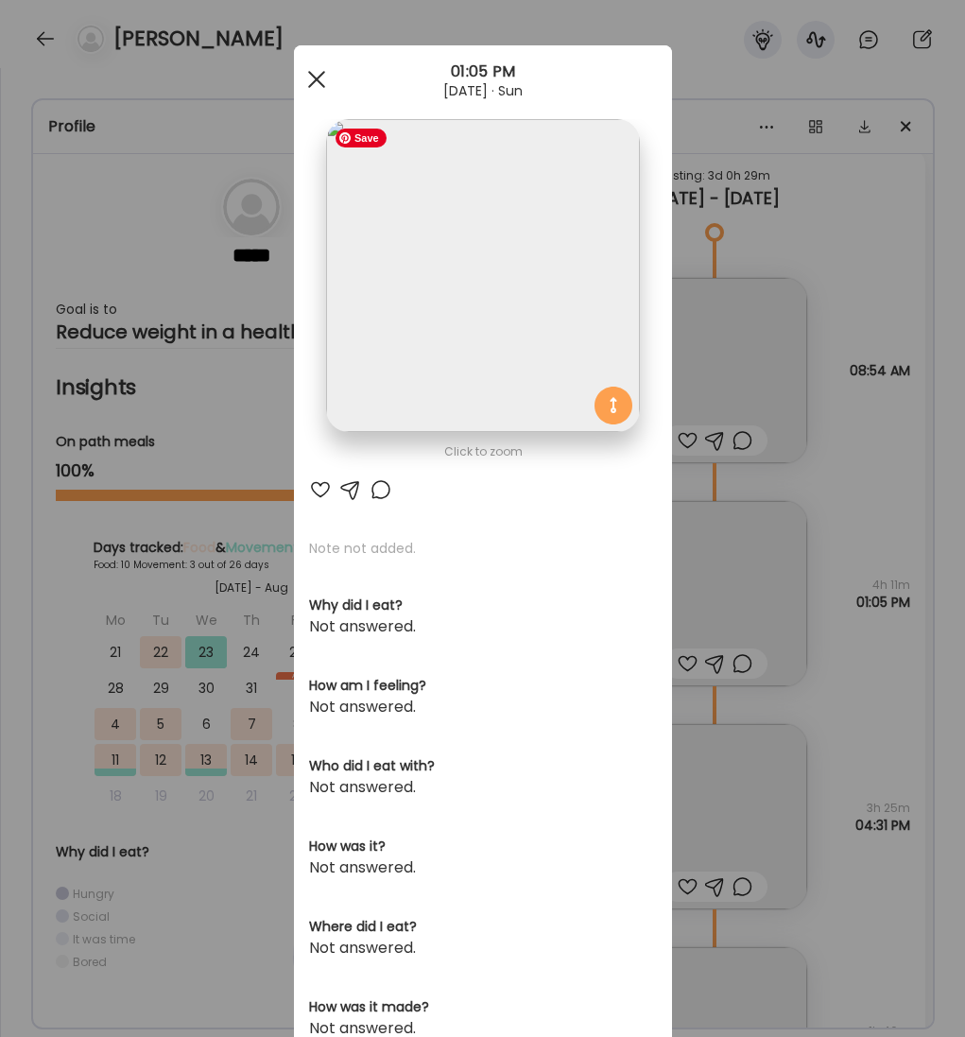
click at [311, 76] on span at bounding box center [315, 79] width 17 height 17
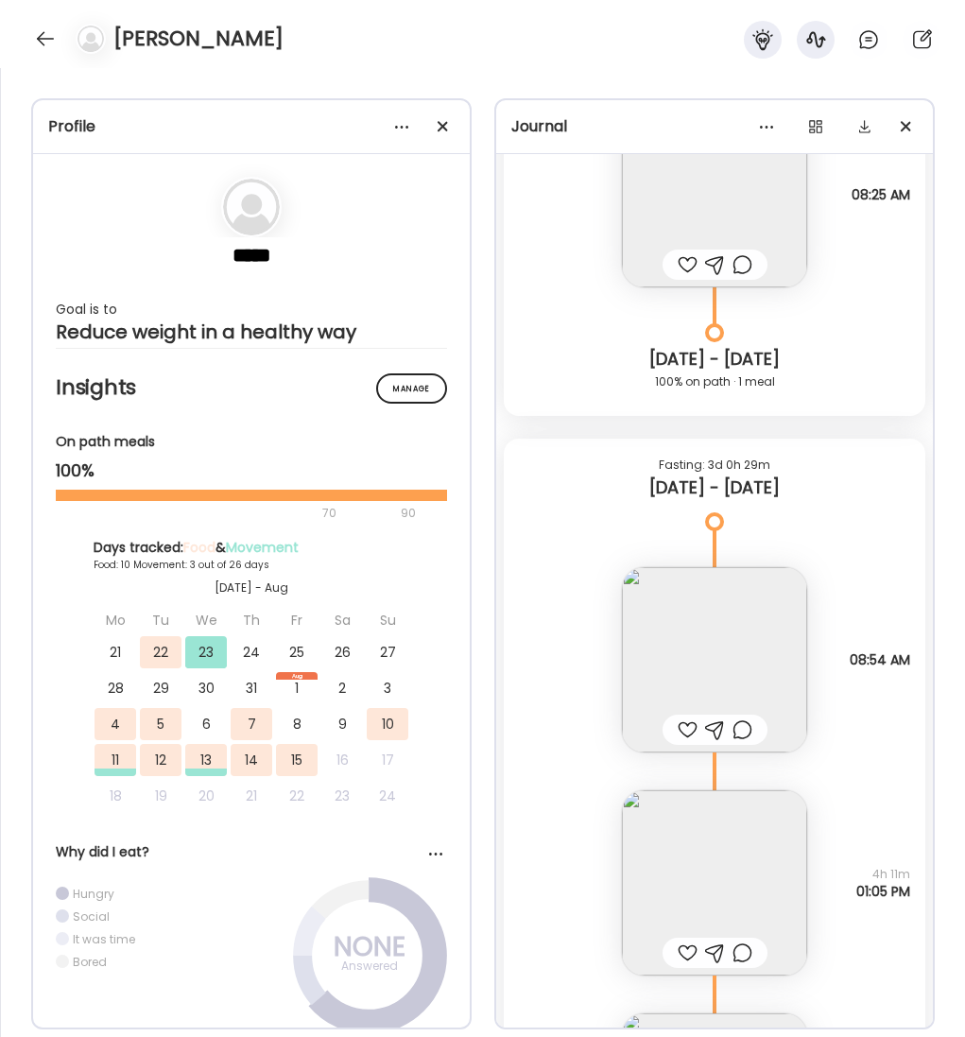
scroll to position [2153, 0]
click at [724, 615] on img at bounding box center [714, 660] width 185 height 185
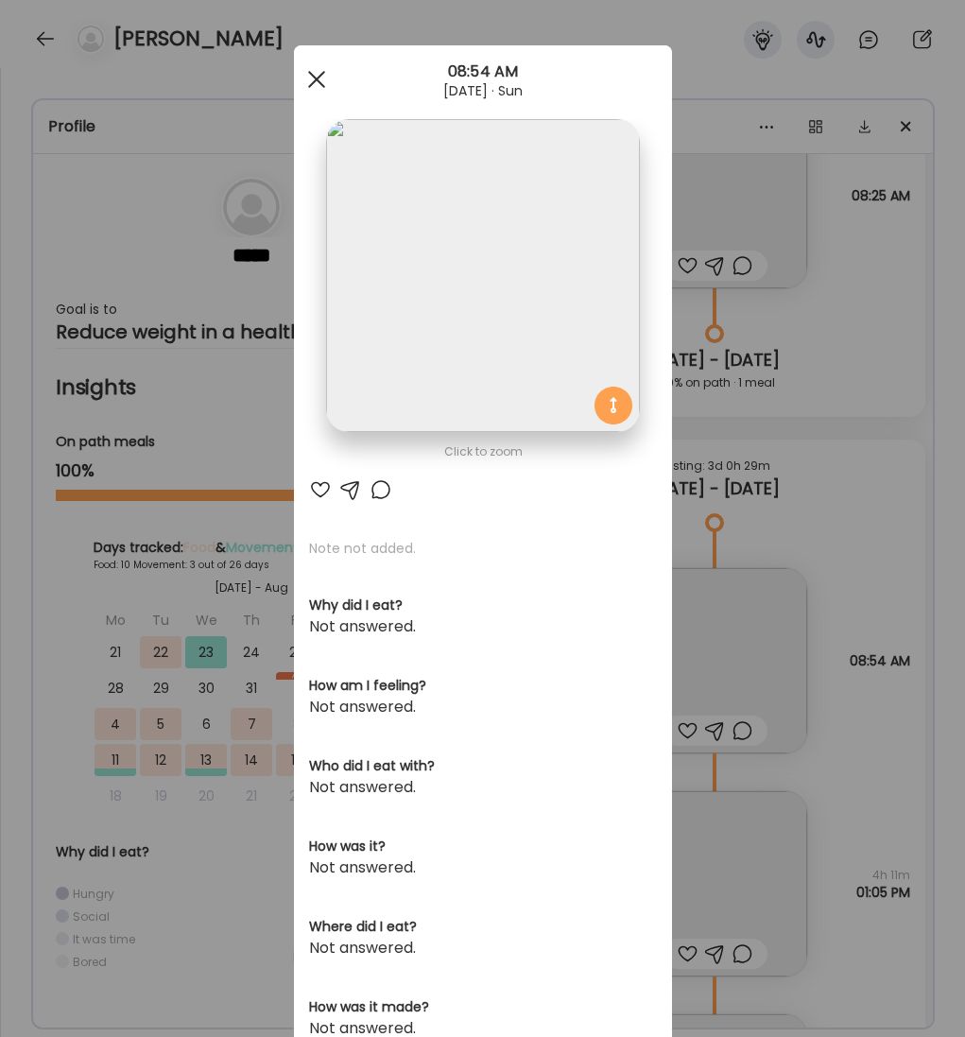
click at [316, 75] on div at bounding box center [317, 79] width 38 height 38
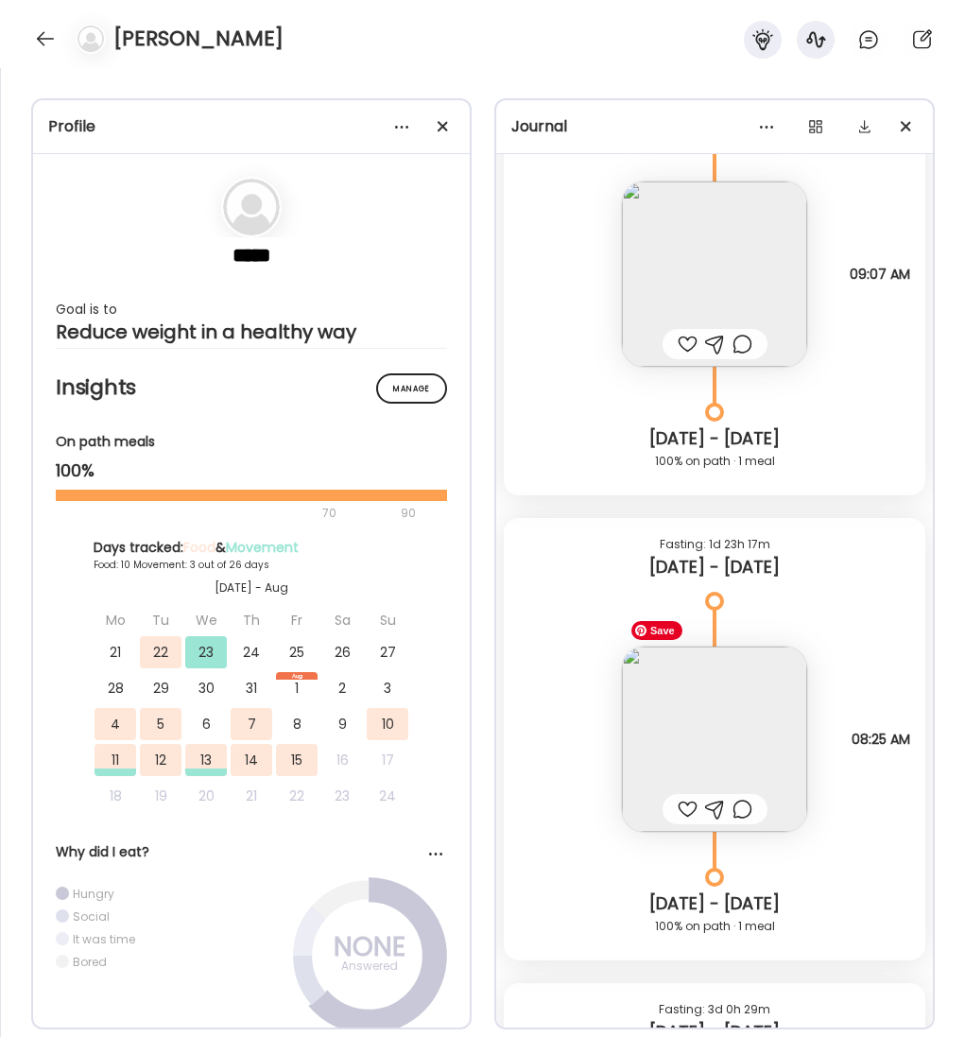
scroll to position [1606, 0]
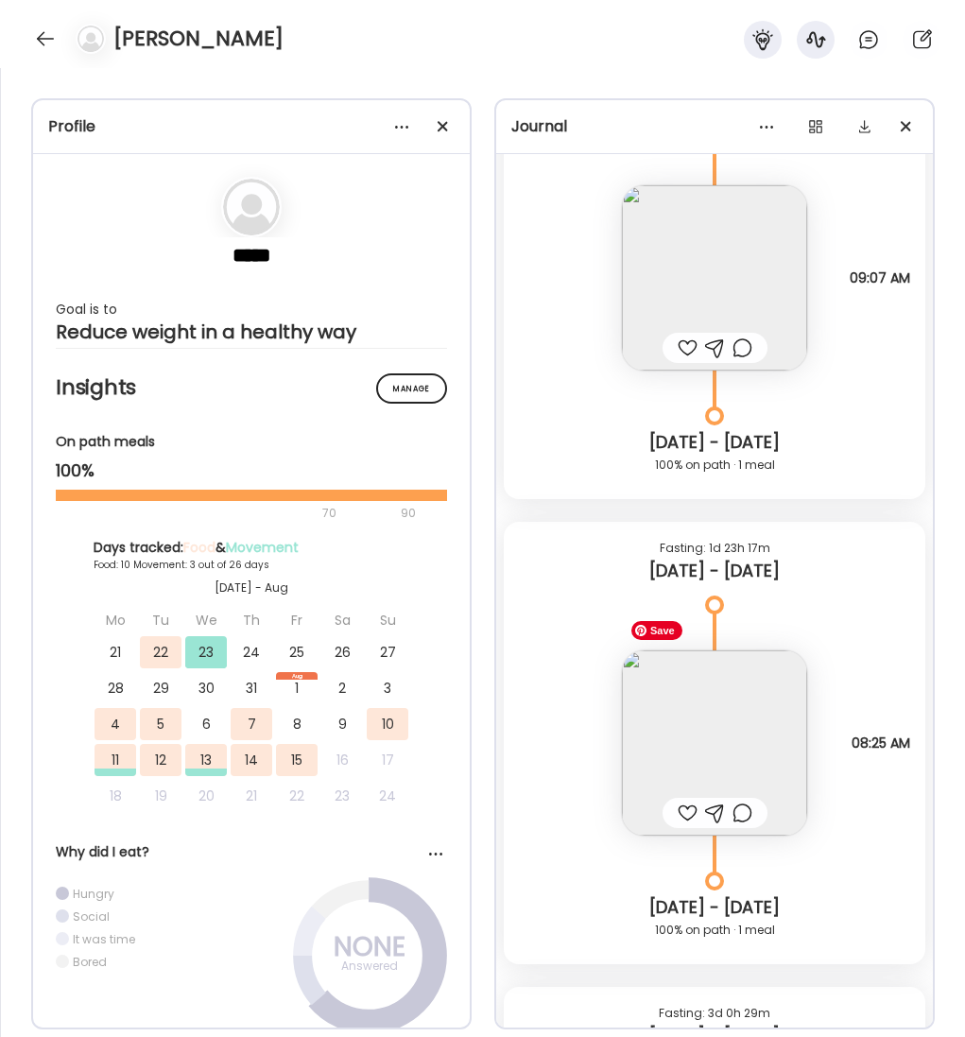
click at [765, 760] on img at bounding box center [714, 742] width 185 height 185
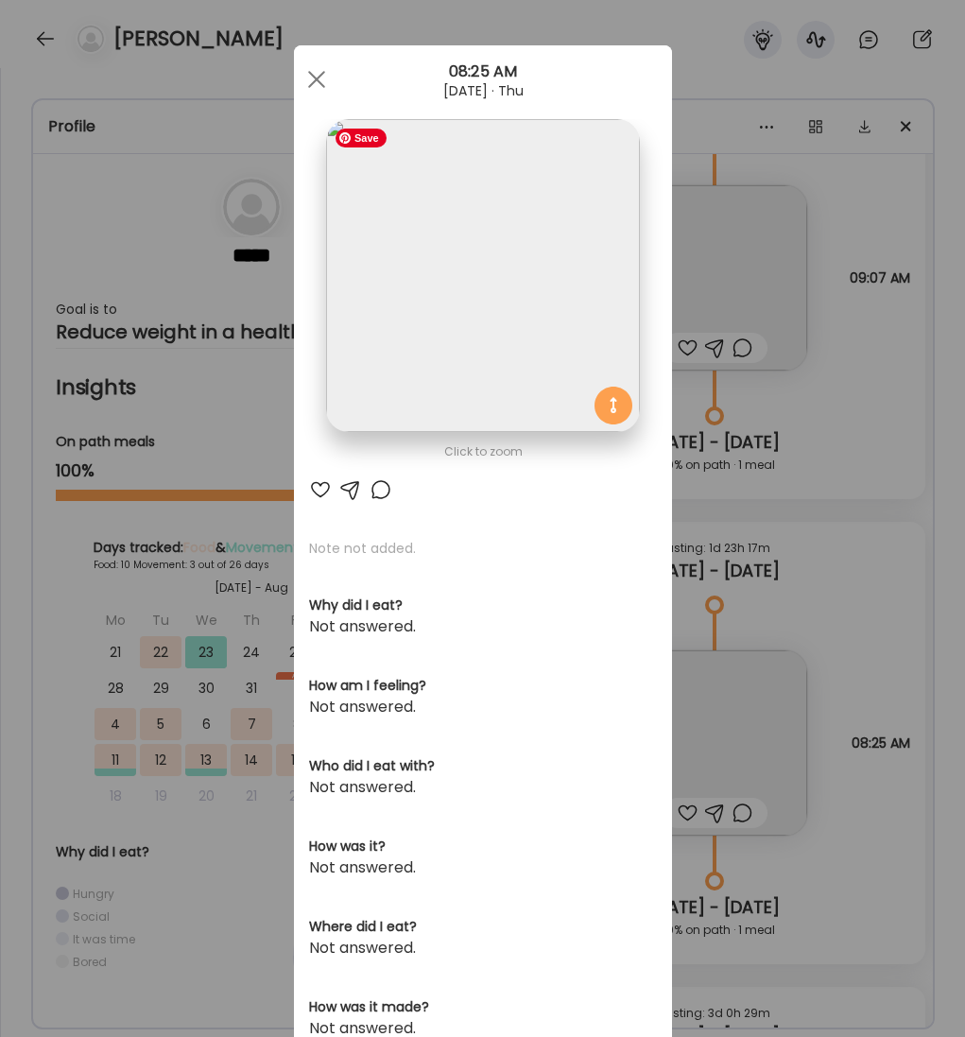
click at [397, 242] on img at bounding box center [482, 275] width 313 height 313
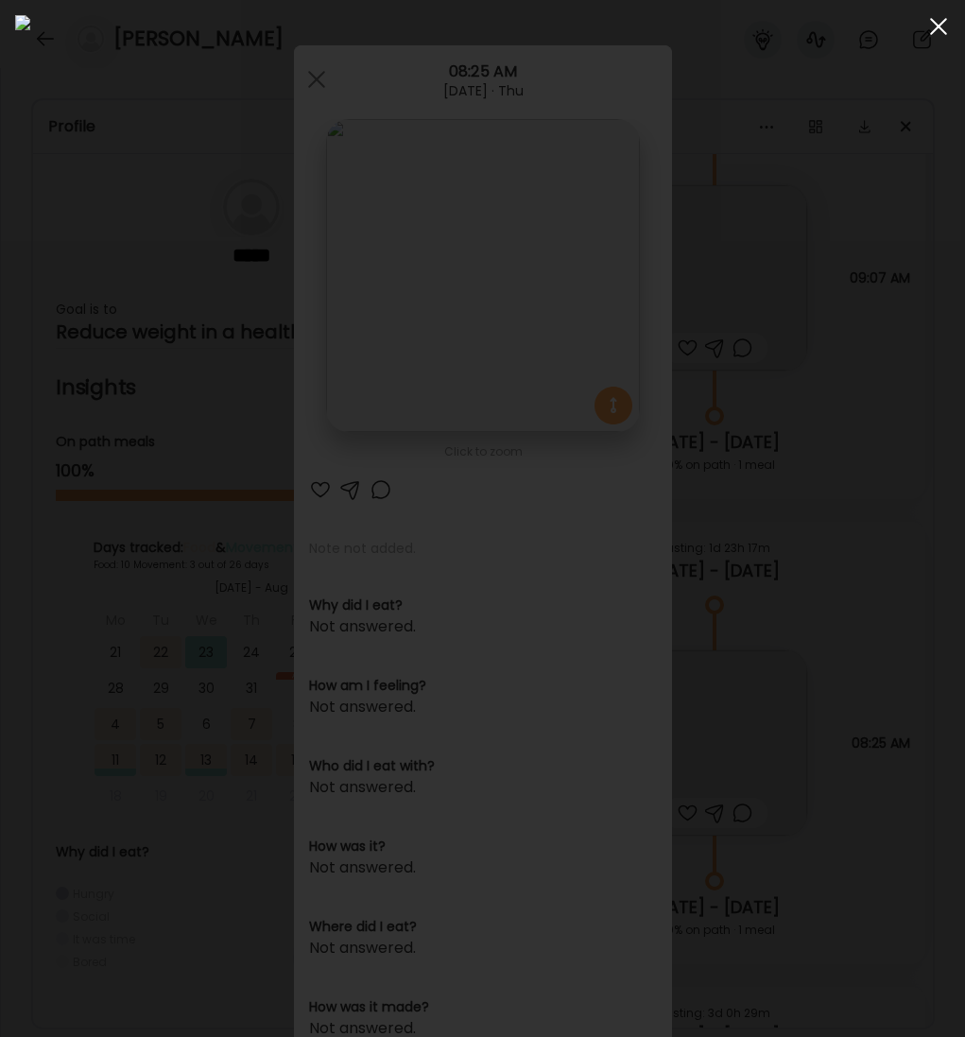
click at [938, 26] on span at bounding box center [938, 26] width 17 height 17
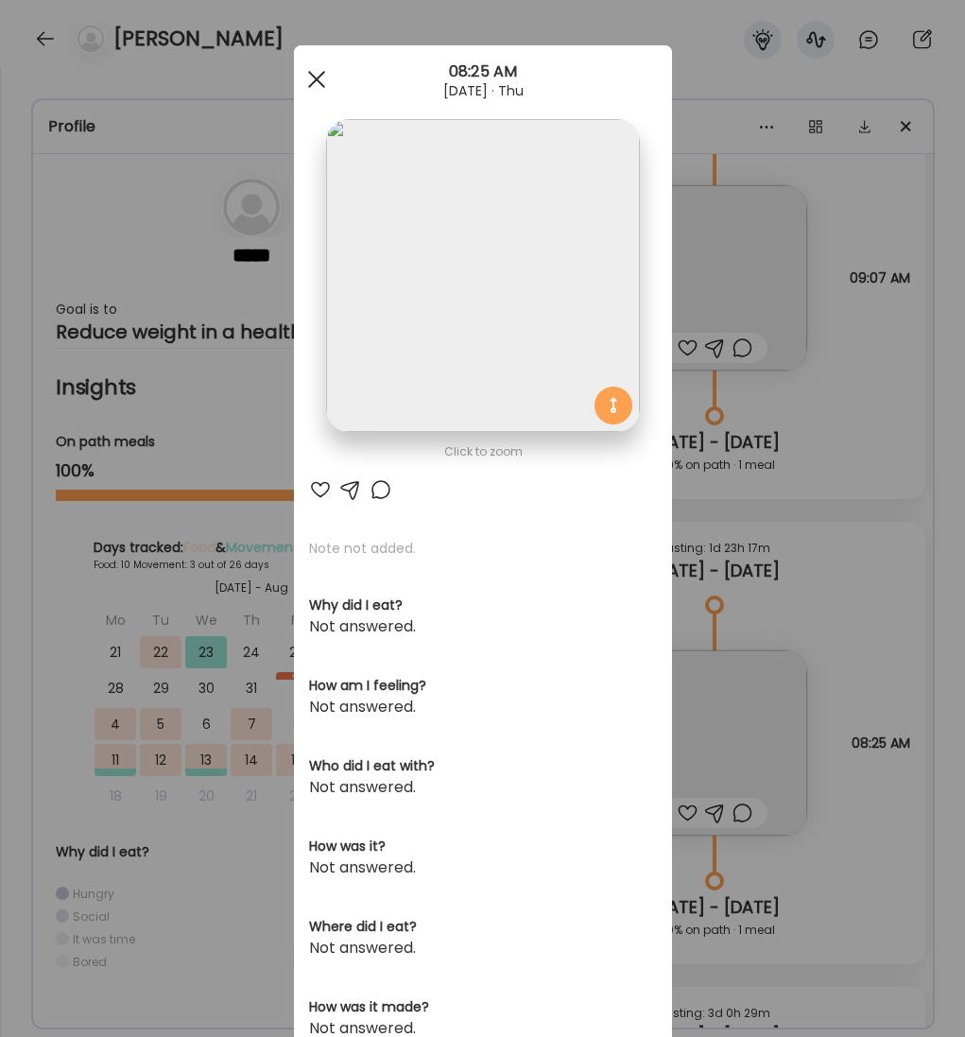
click at [319, 80] on div at bounding box center [317, 79] width 38 height 38
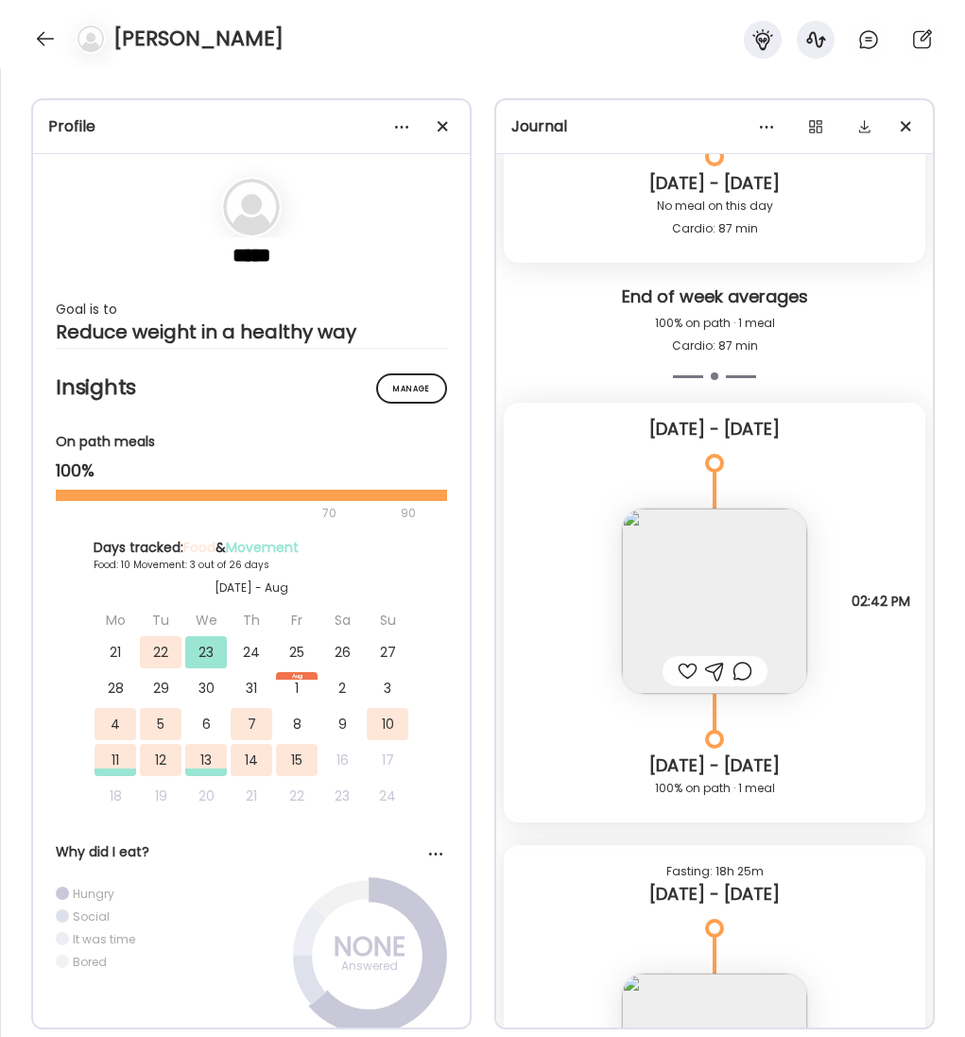
scroll to position [817, 0]
click at [47, 40] on div at bounding box center [45, 39] width 30 height 30
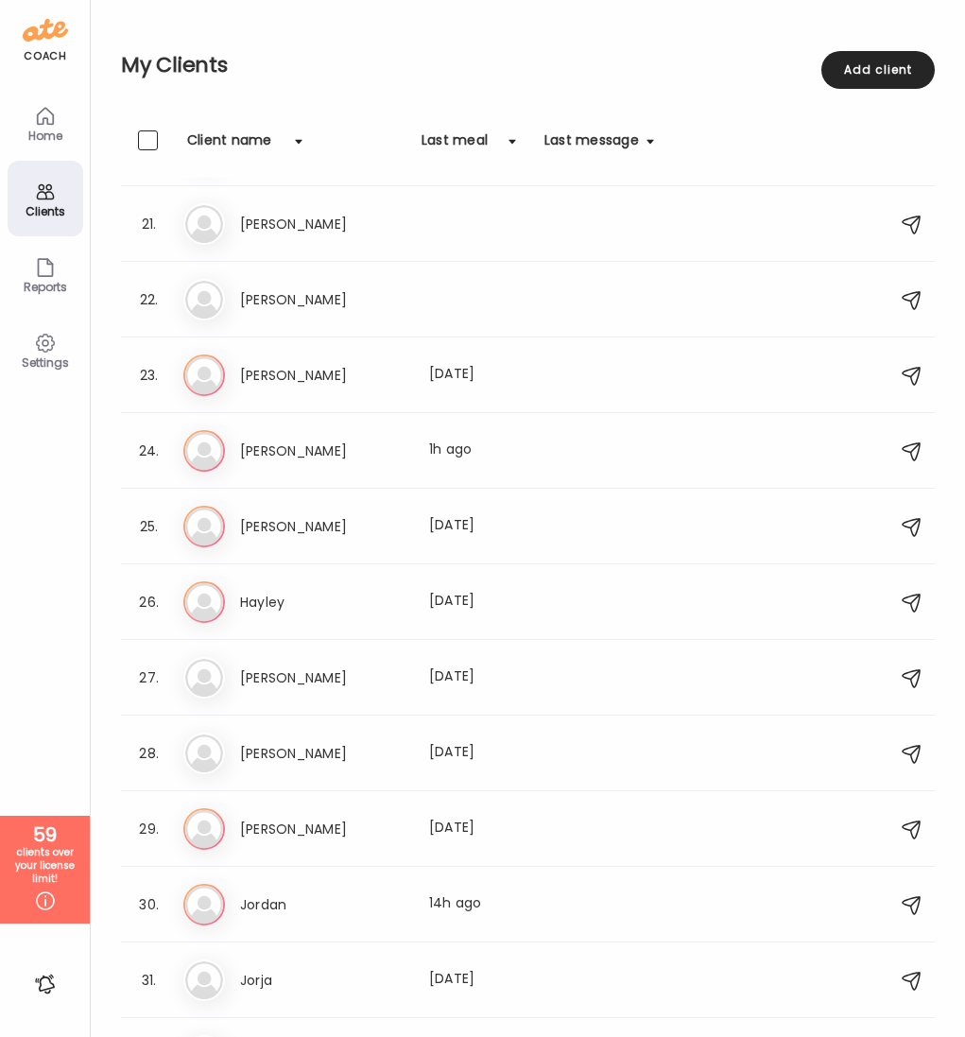
scroll to position [1506, 0]
click at [268, 897] on h3 "Jordan" at bounding box center [323, 902] width 166 height 23
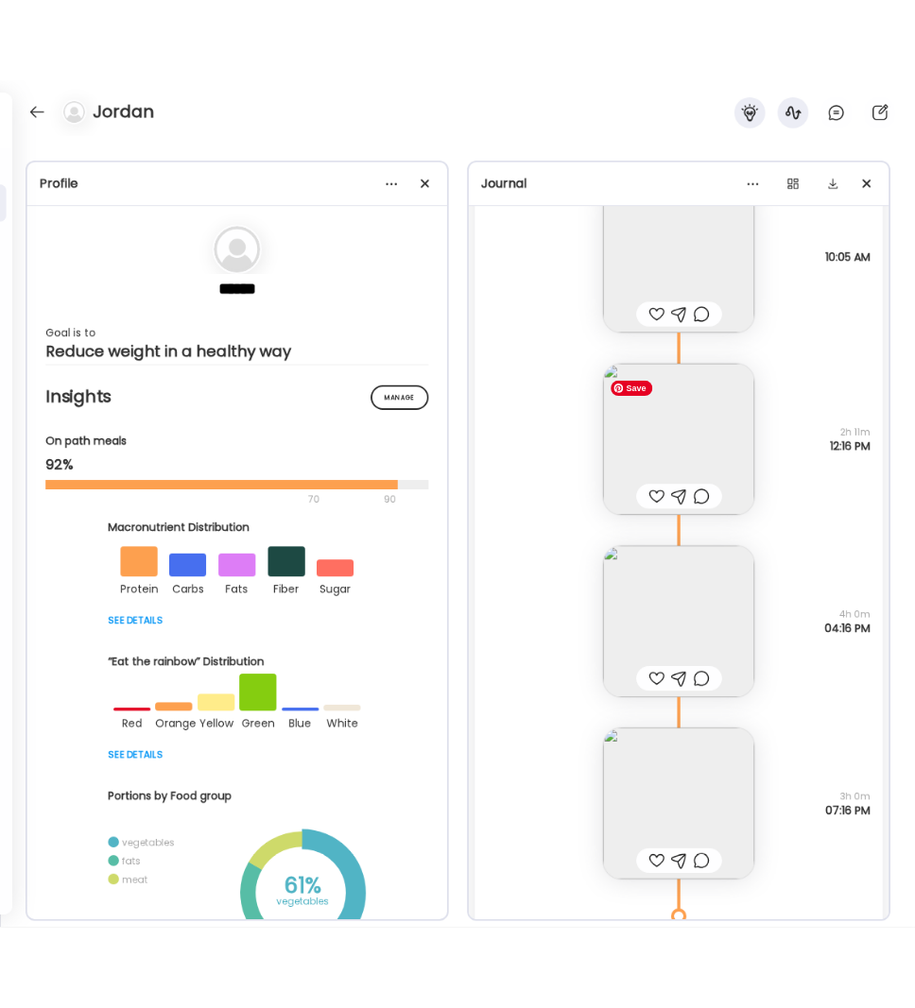
scroll to position [8281, 0]
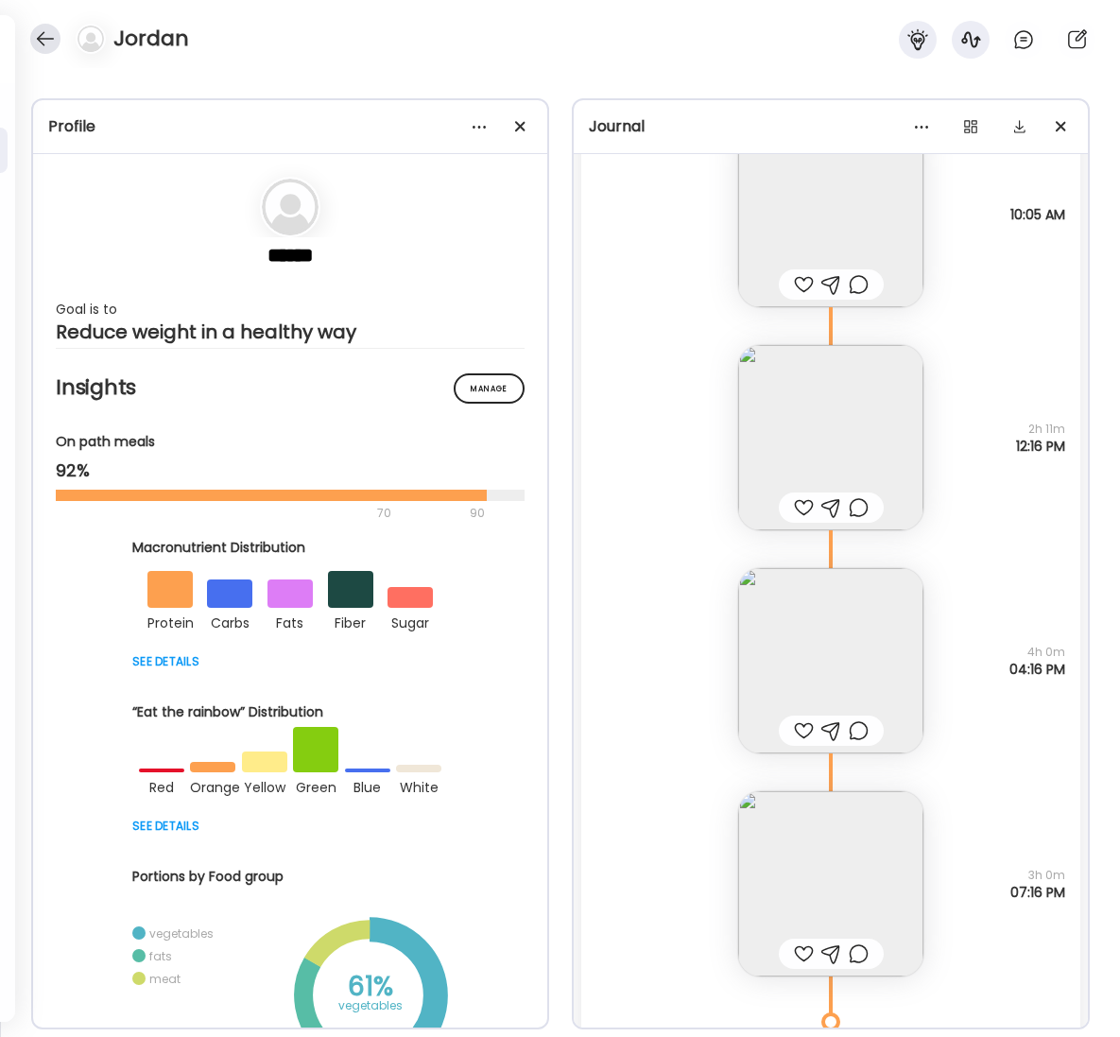
click at [33, 40] on div at bounding box center [45, 39] width 30 height 30
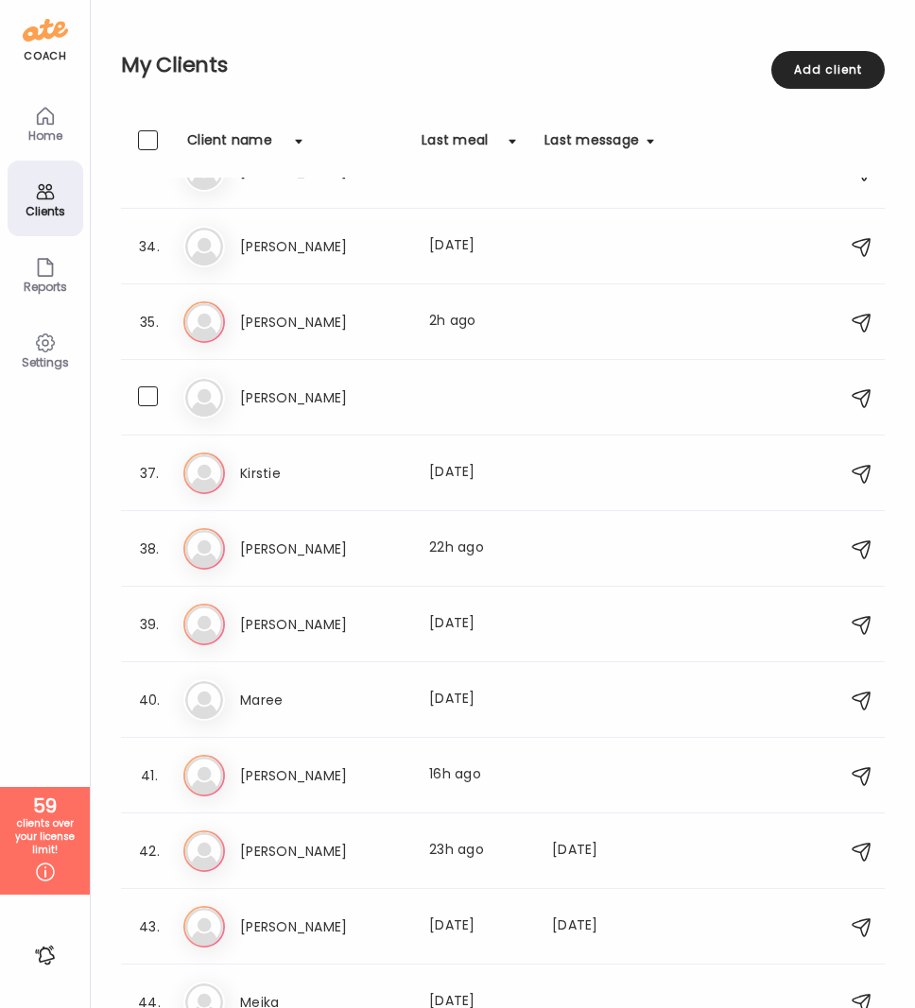
scroll to position [2461, 0]
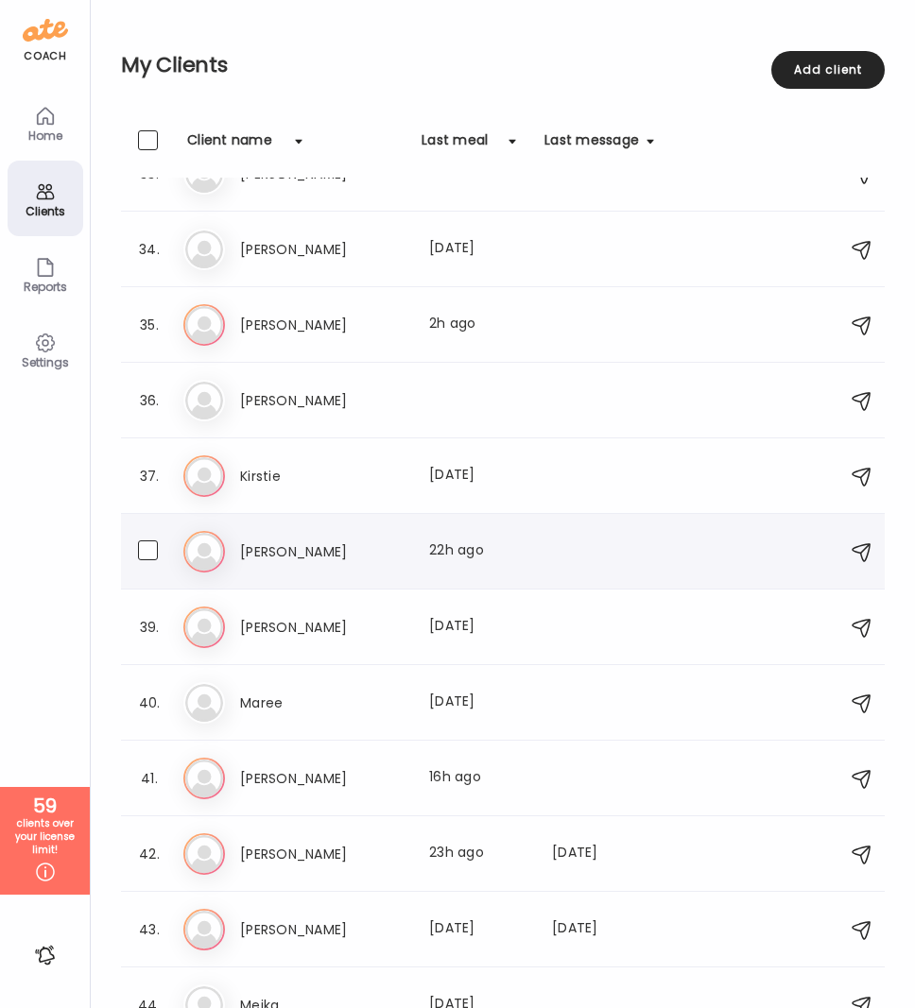
click at [253, 555] on h3 "[PERSON_NAME]" at bounding box center [323, 552] width 166 height 23
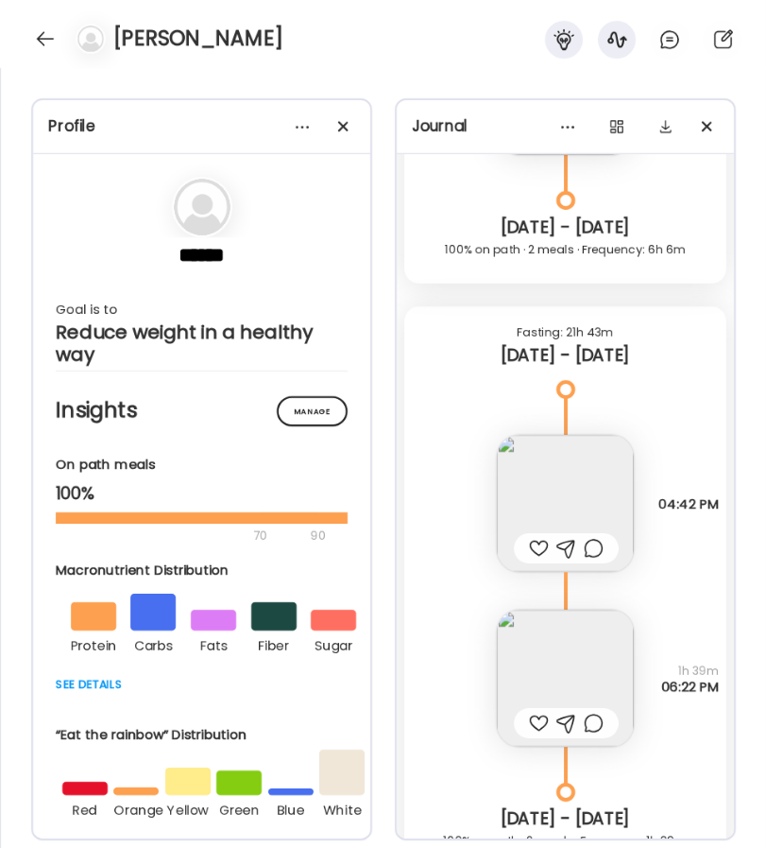
scroll to position [10433, 0]
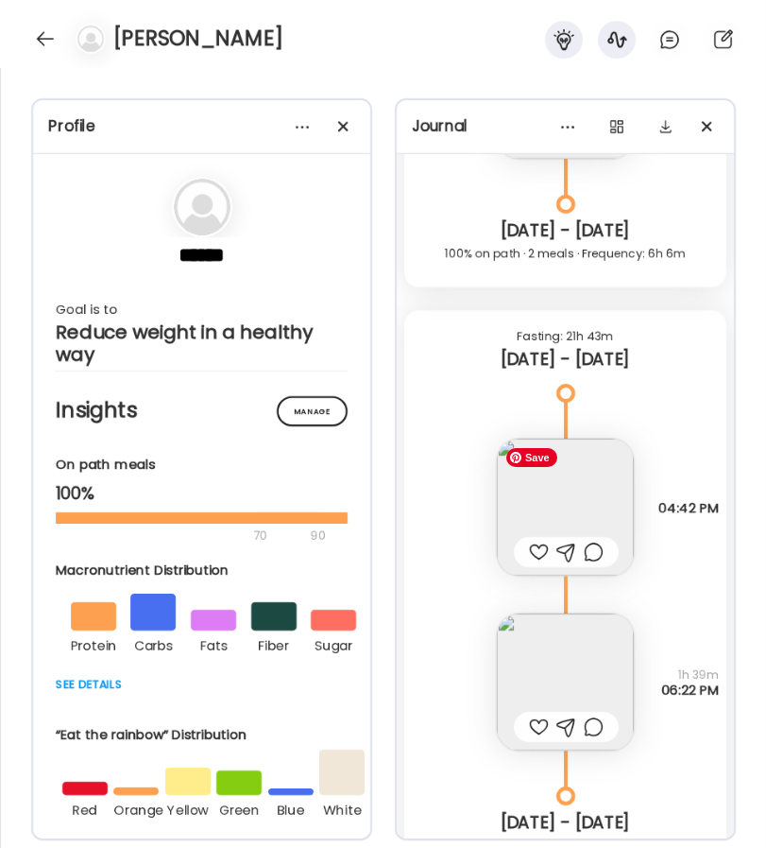
click at [599, 503] on img at bounding box center [565, 507] width 137 height 137
